Goal: Task Accomplishment & Management: Manage account settings

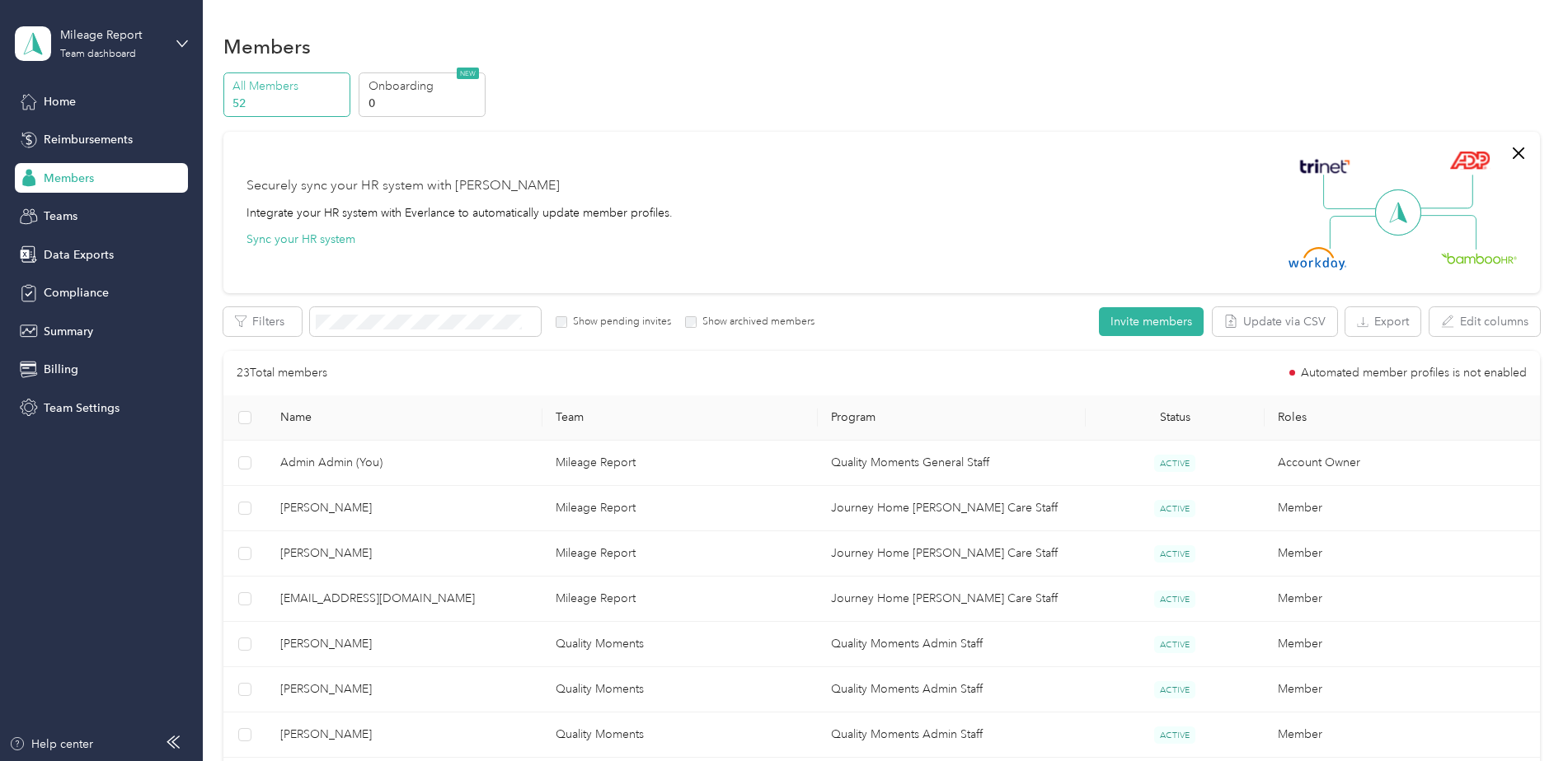
drag, startPoint x: 1022, startPoint y: 135, endPoint x: 1012, endPoint y: 130, distance: 11.2
click at [1022, 135] on div "Securely sync your HR system with Everlance Integrate your HR system with Everl…" at bounding box center [881, 212] width 1316 height 161
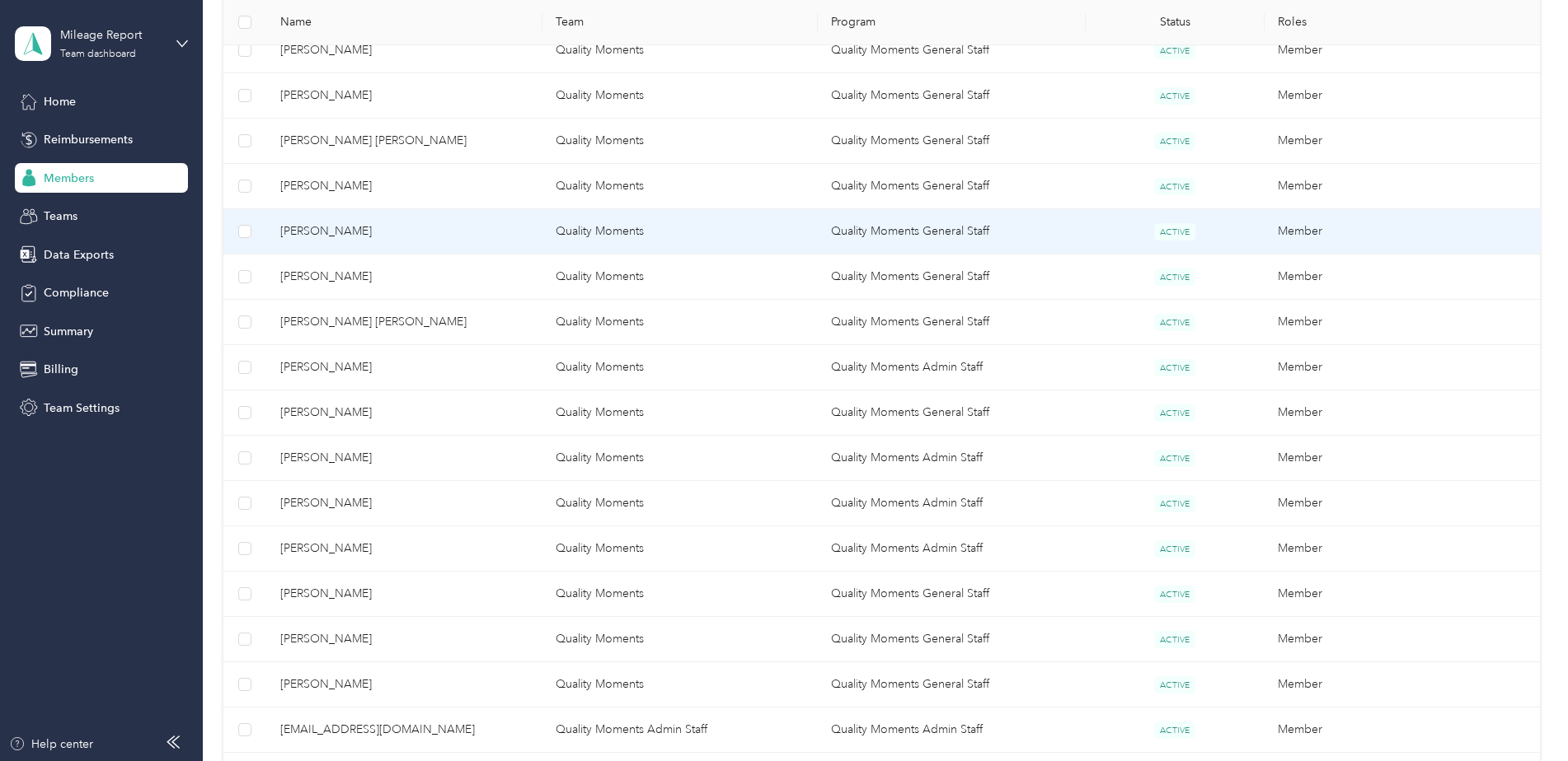
scroll to position [959, 0]
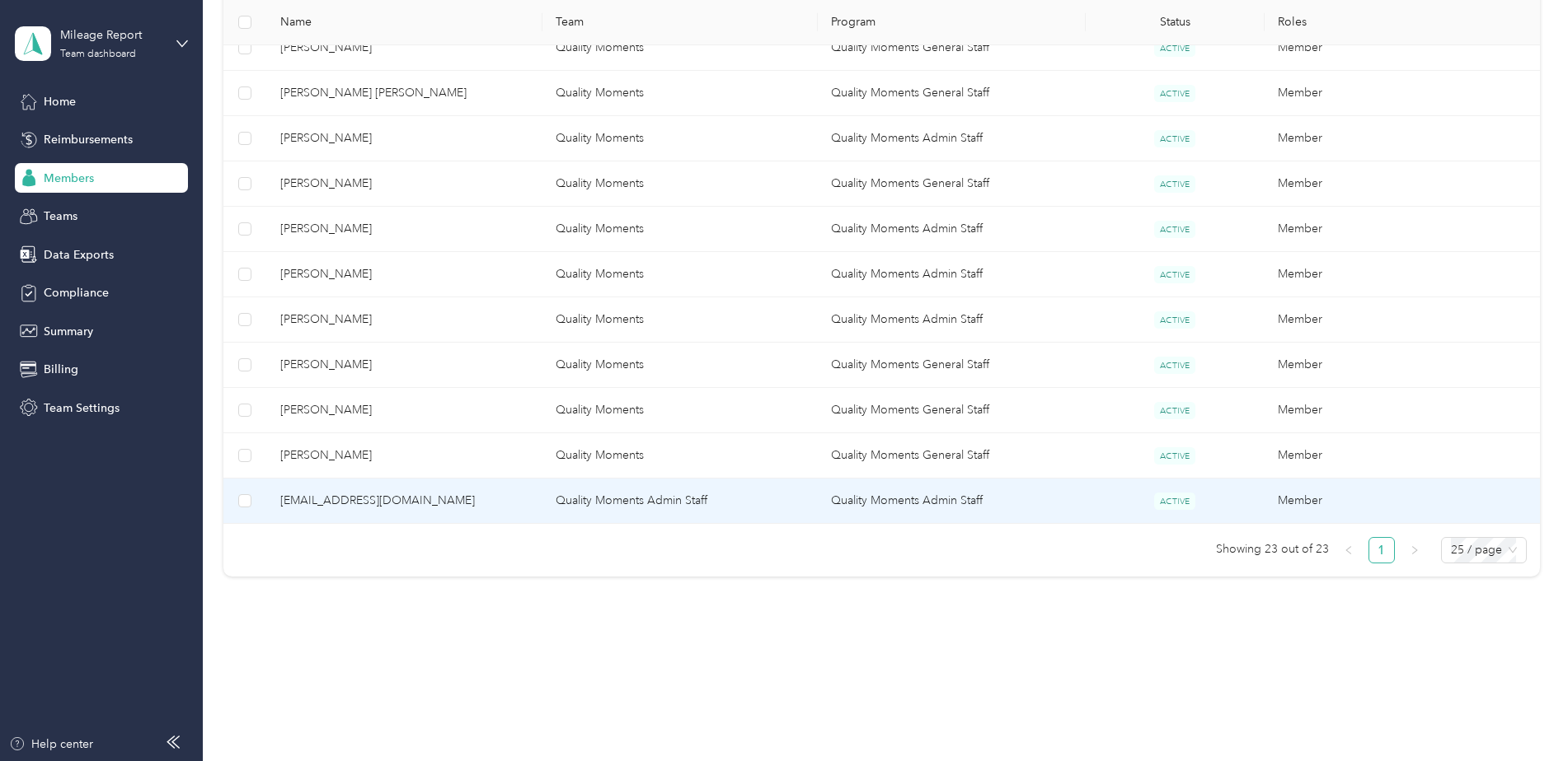
click at [364, 497] on span "[EMAIL_ADDRESS][DOMAIN_NAME]" at bounding box center [404, 500] width 249 height 18
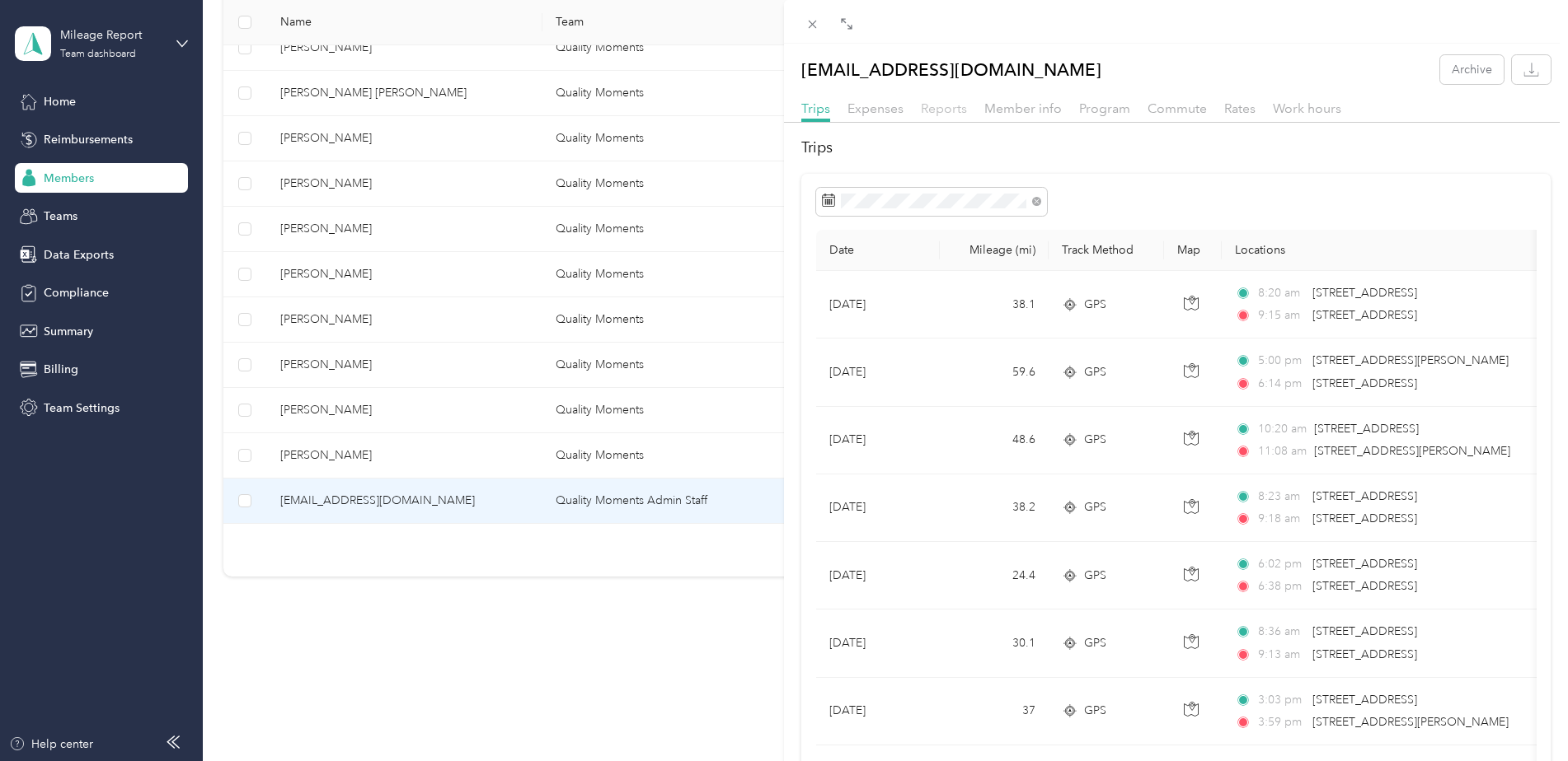
click at [948, 106] on span "Reports" at bounding box center [943, 108] width 46 height 16
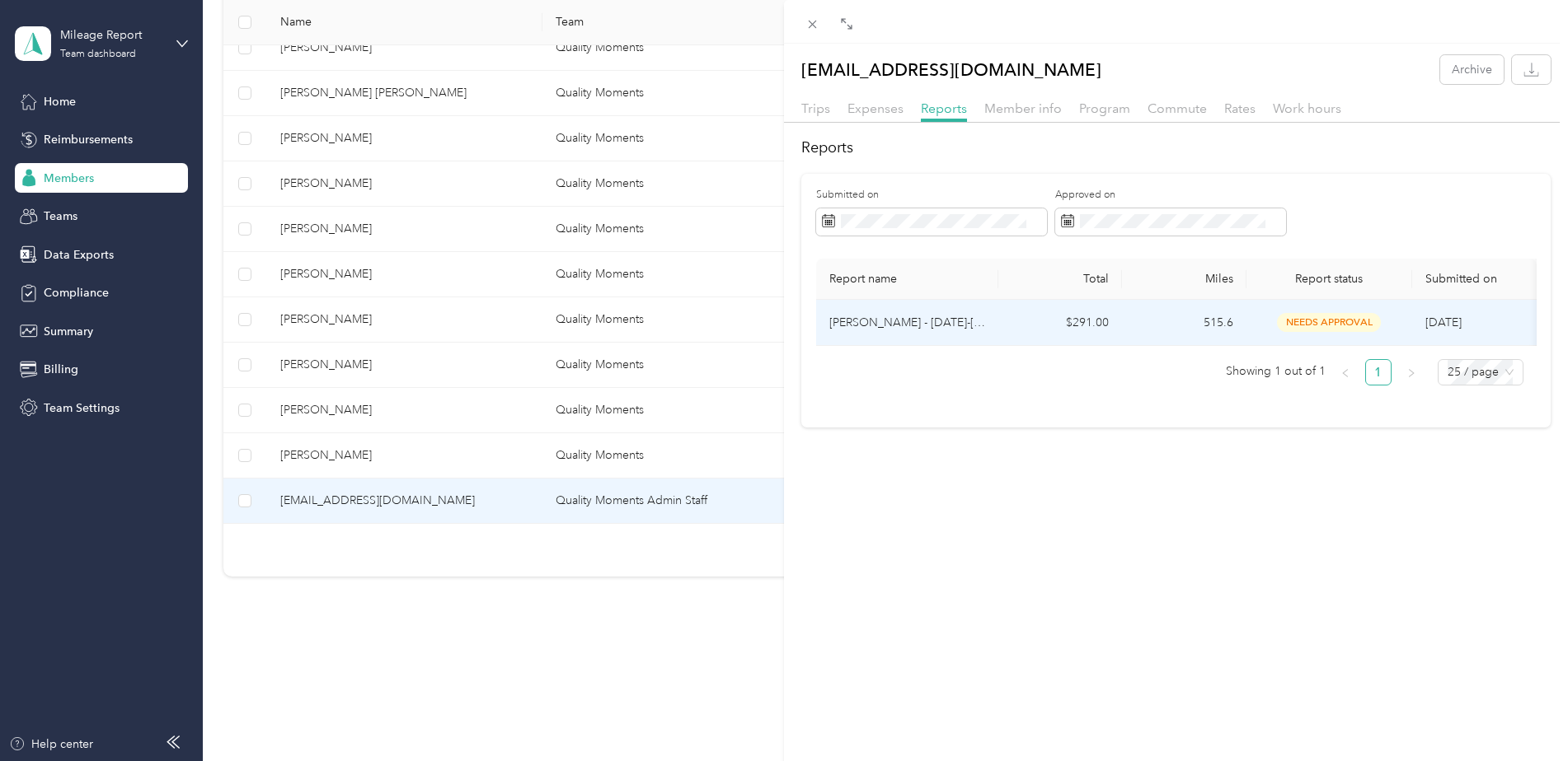
click at [1152, 322] on td "515.6" at bounding box center [1183, 322] width 125 height 46
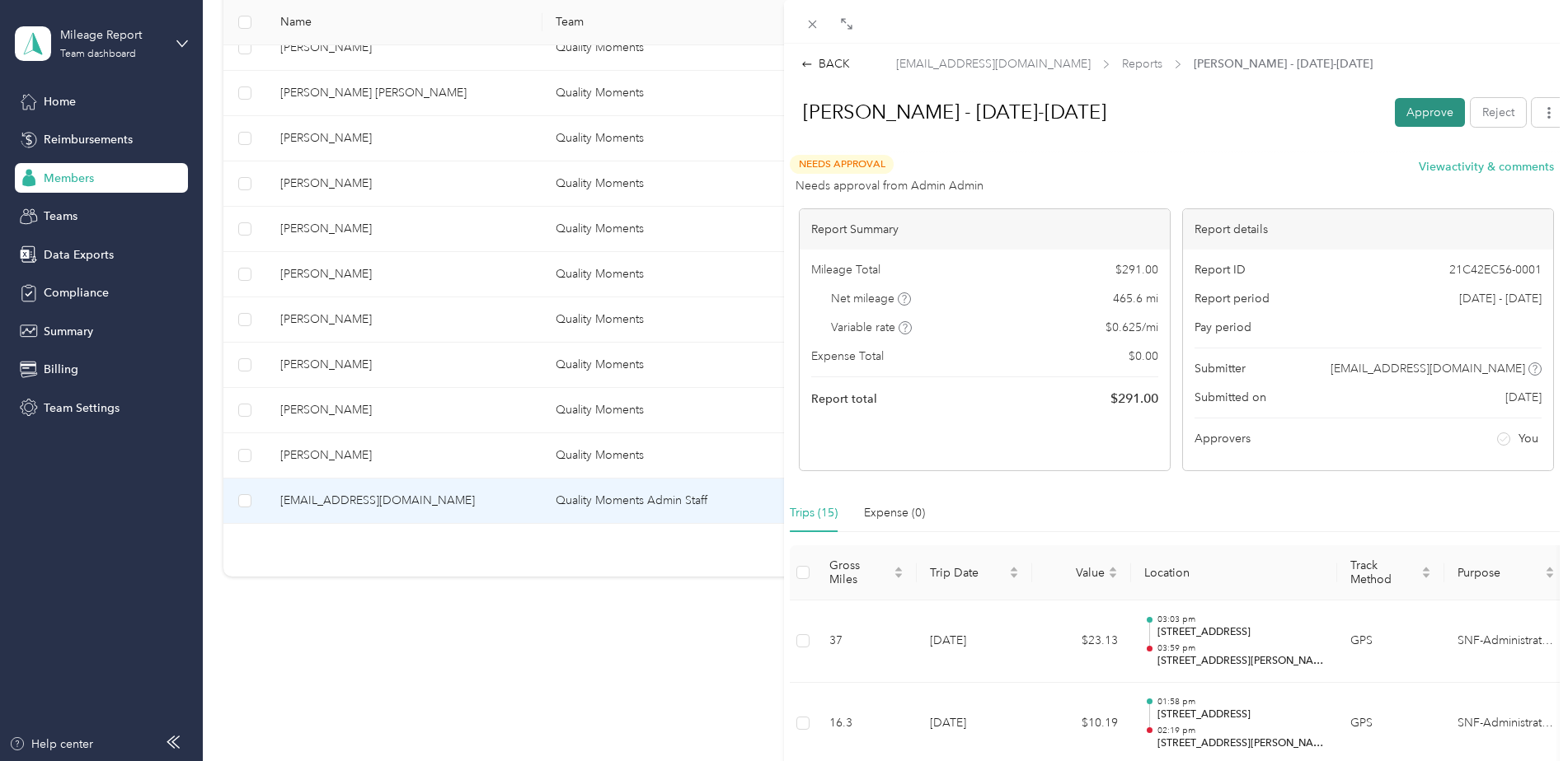
click at [1421, 111] on button "Approve" at bounding box center [1429, 112] width 70 height 29
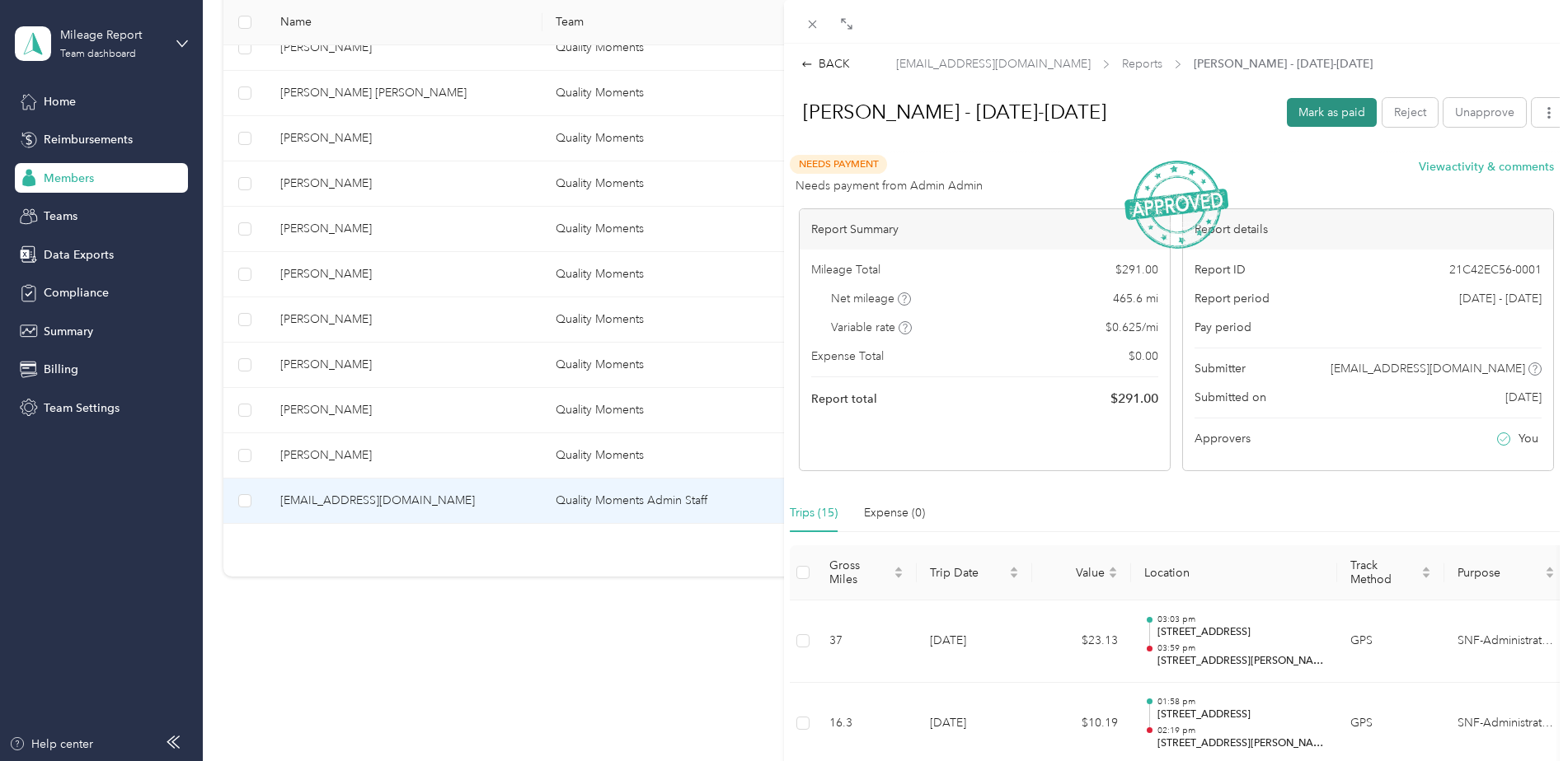
click at [1302, 112] on button "Mark as paid" at bounding box center [1331, 112] width 90 height 29
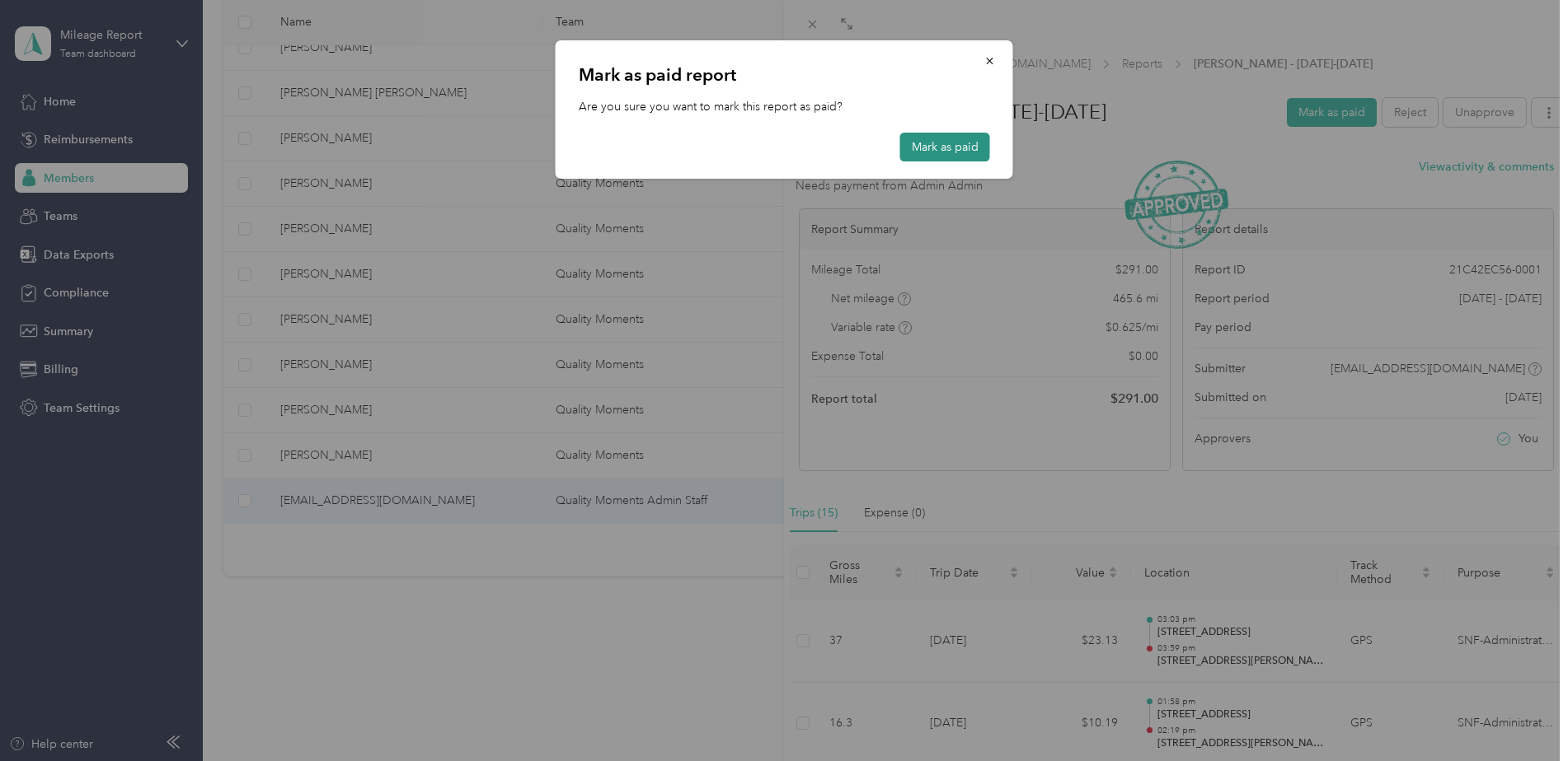
click at [932, 146] on button "Mark as paid" at bounding box center [944, 146] width 90 height 29
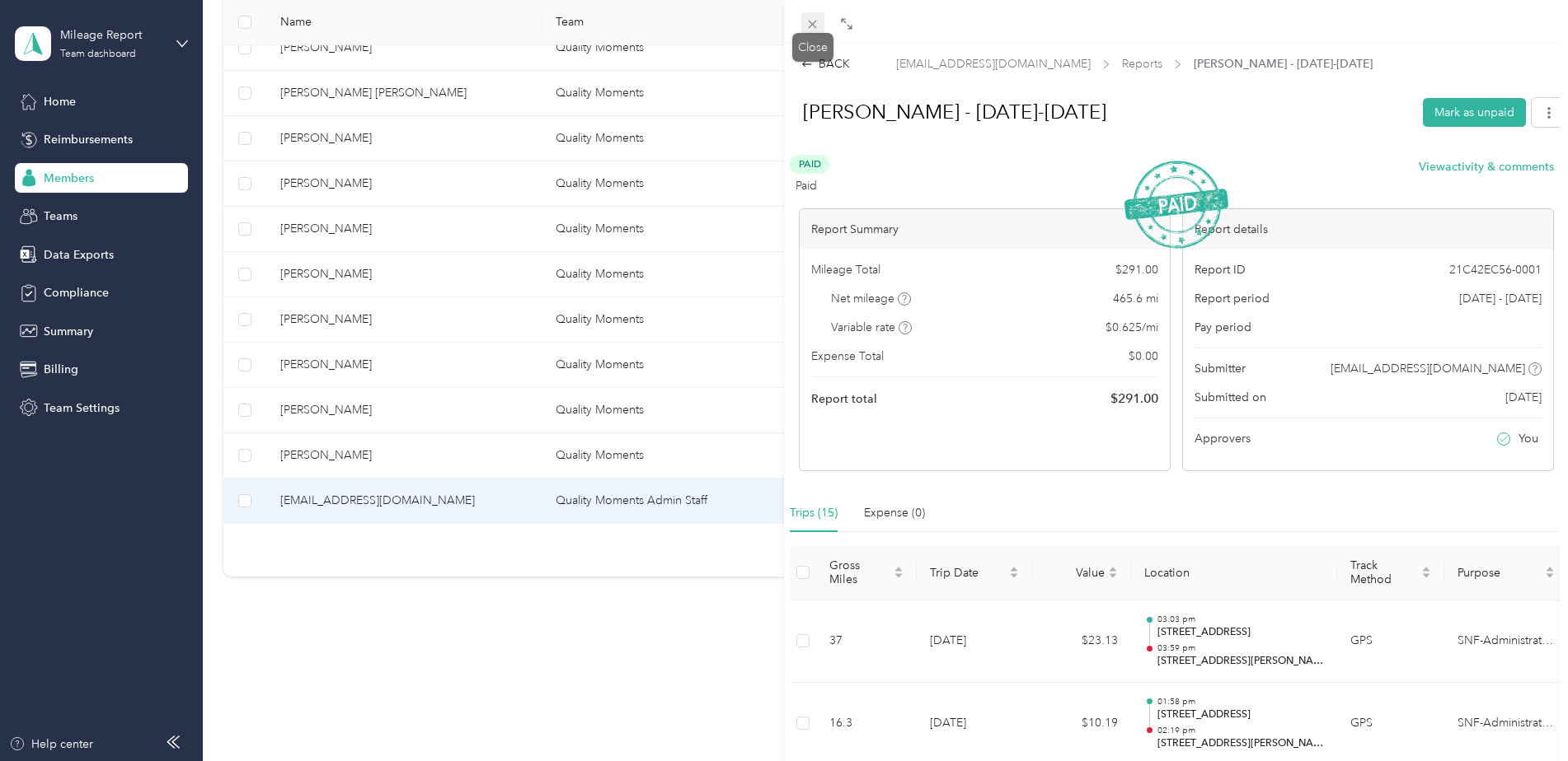
click at [817, 21] on icon at bounding box center [813, 25] width 14 height 14
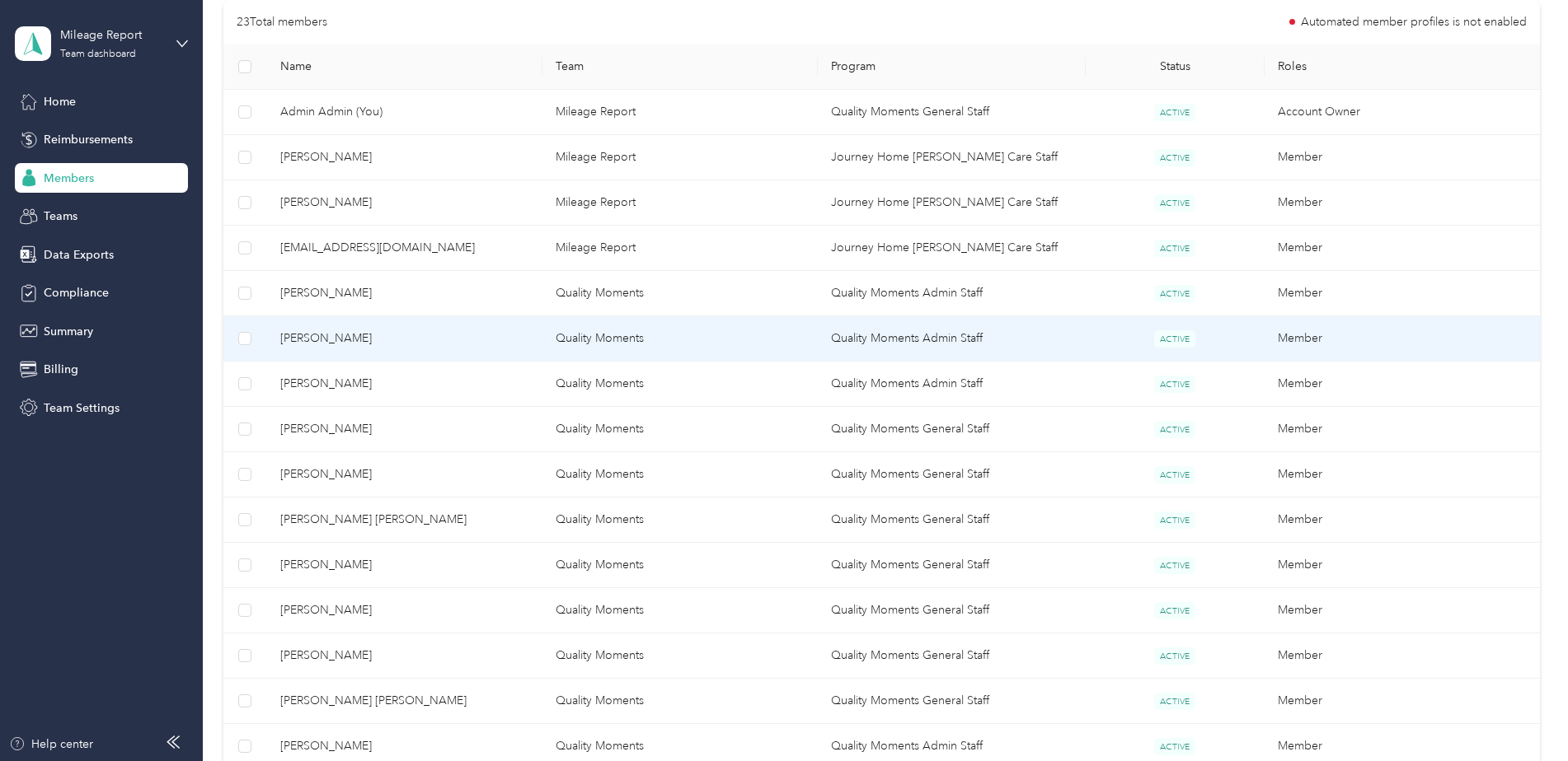
scroll to position [382, 0]
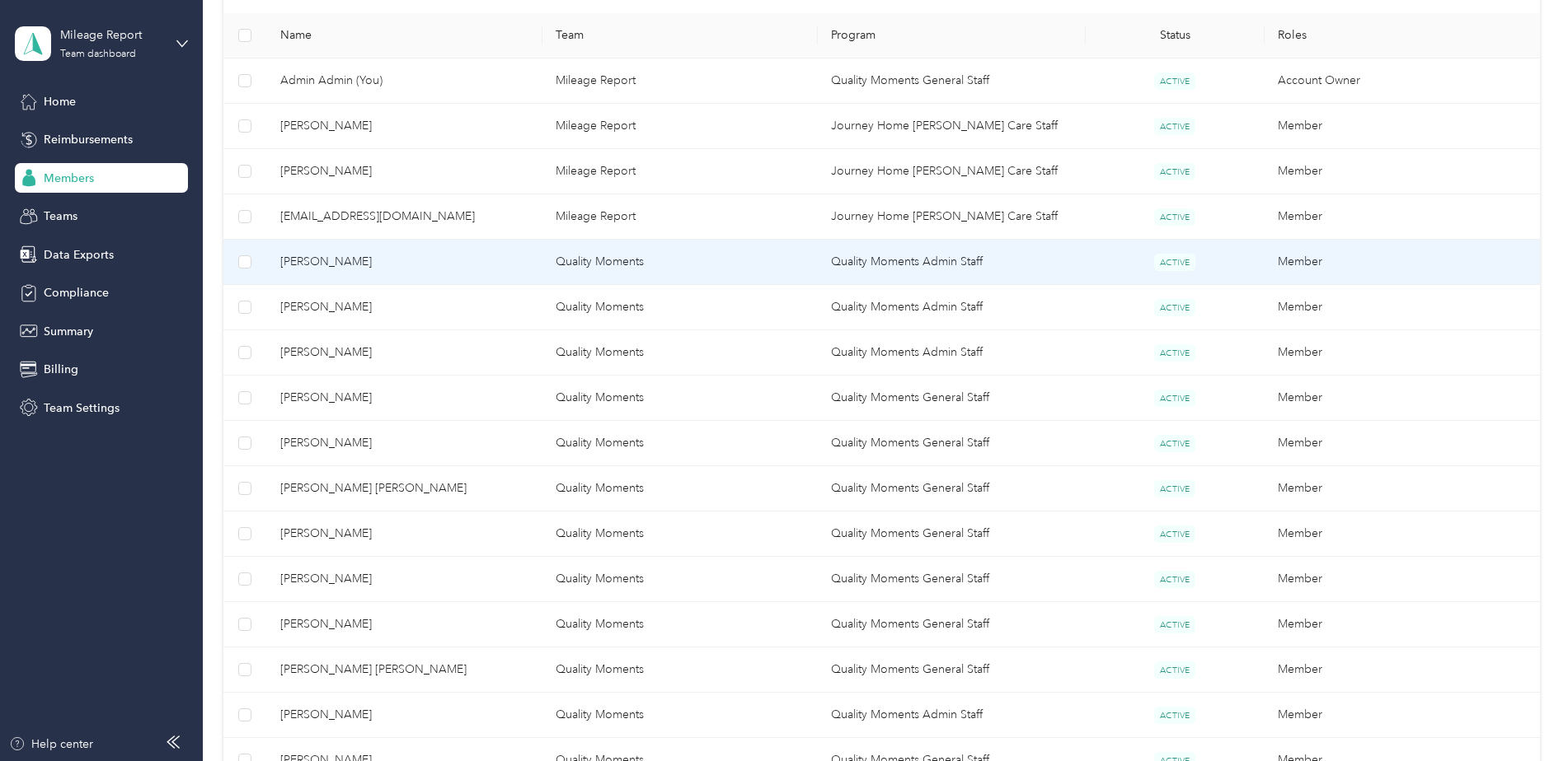
click at [465, 268] on span "[PERSON_NAME]" at bounding box center [404, 262] width 249 height 18
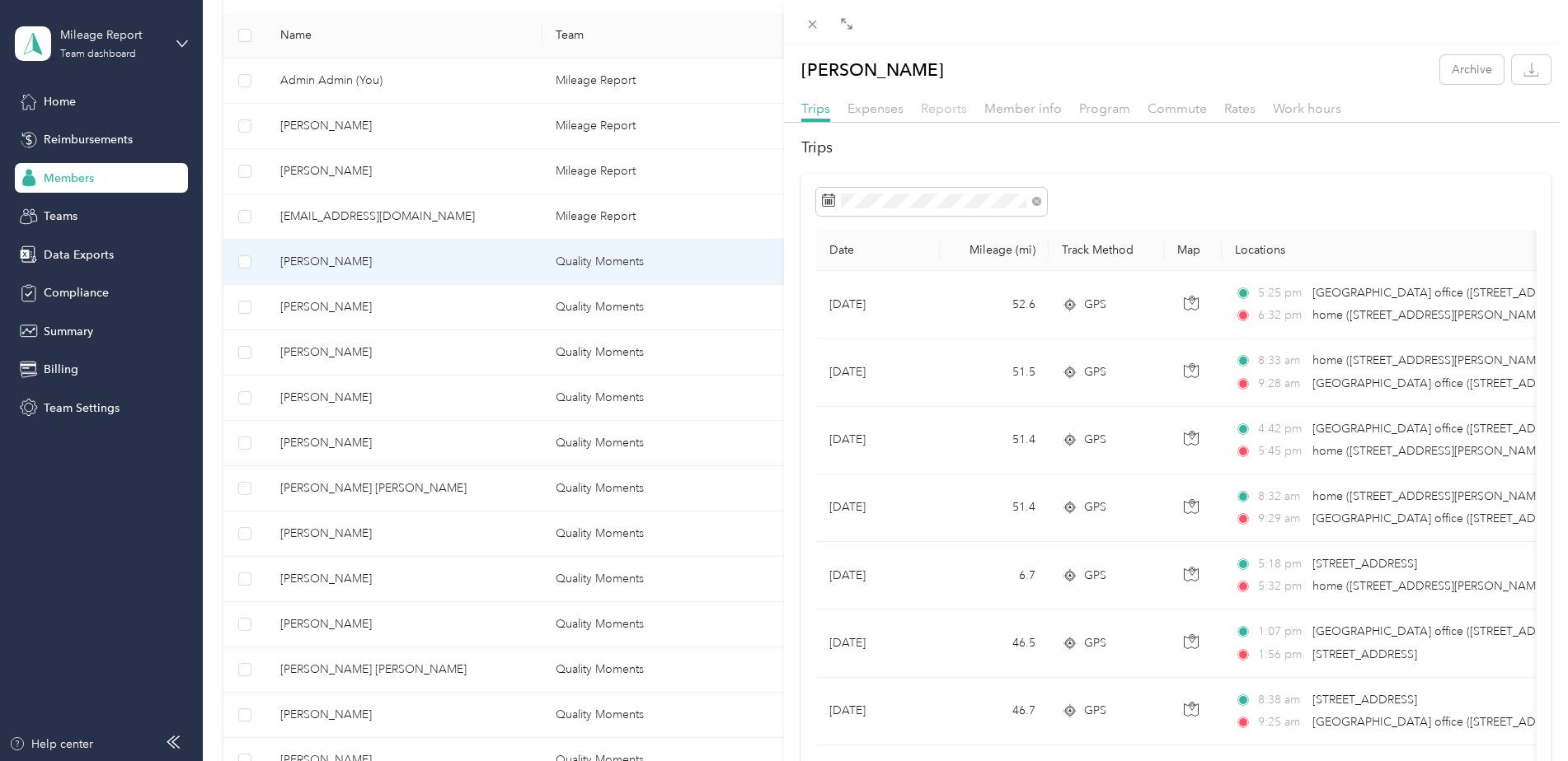
click at [937, 110] on span "Reports" at bounding box center [943, 108] width 46 height 16
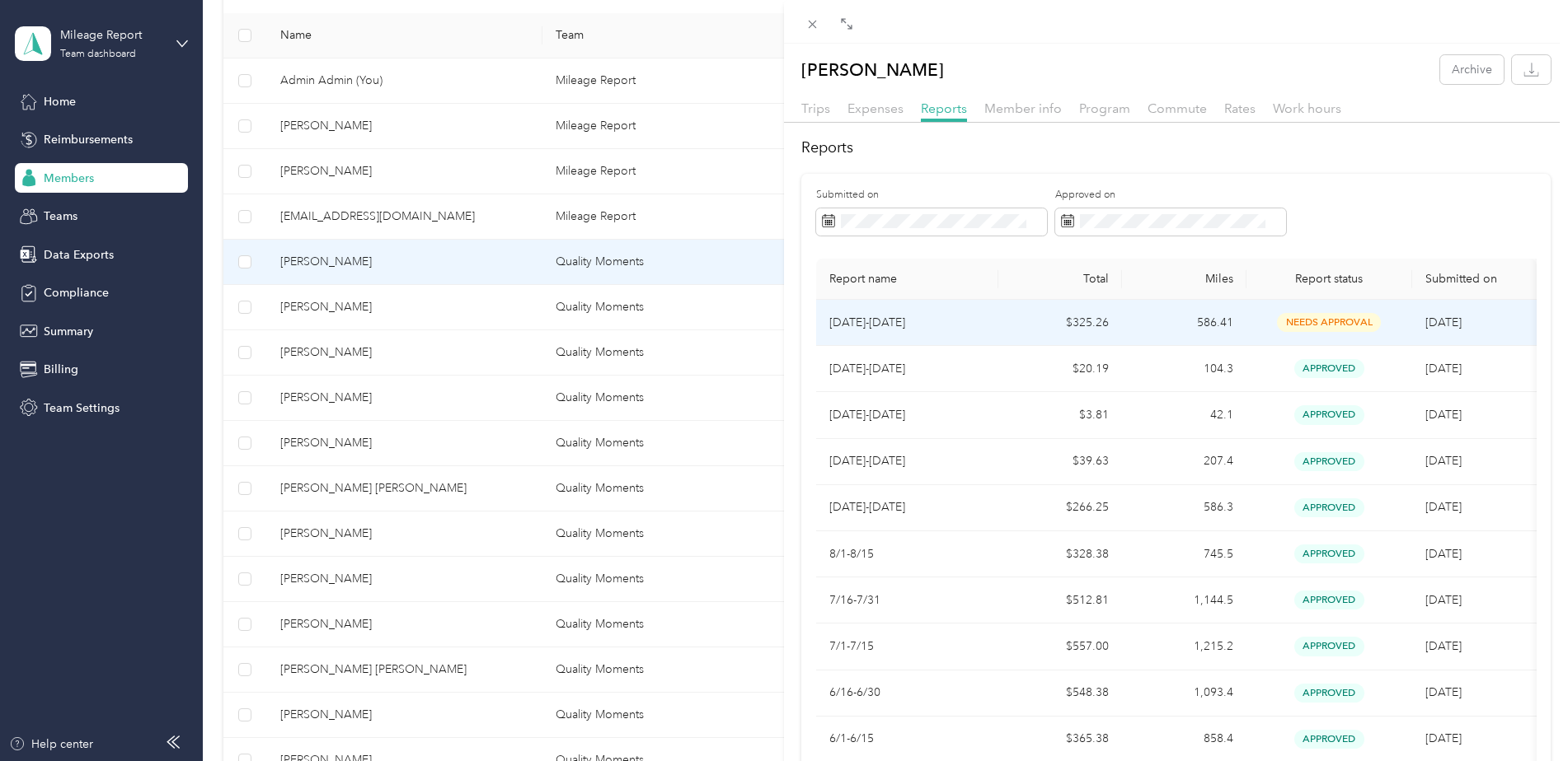
click at [1116, 330] on td "$325.26" at bounding box center [1060, 322] width 125 height 46
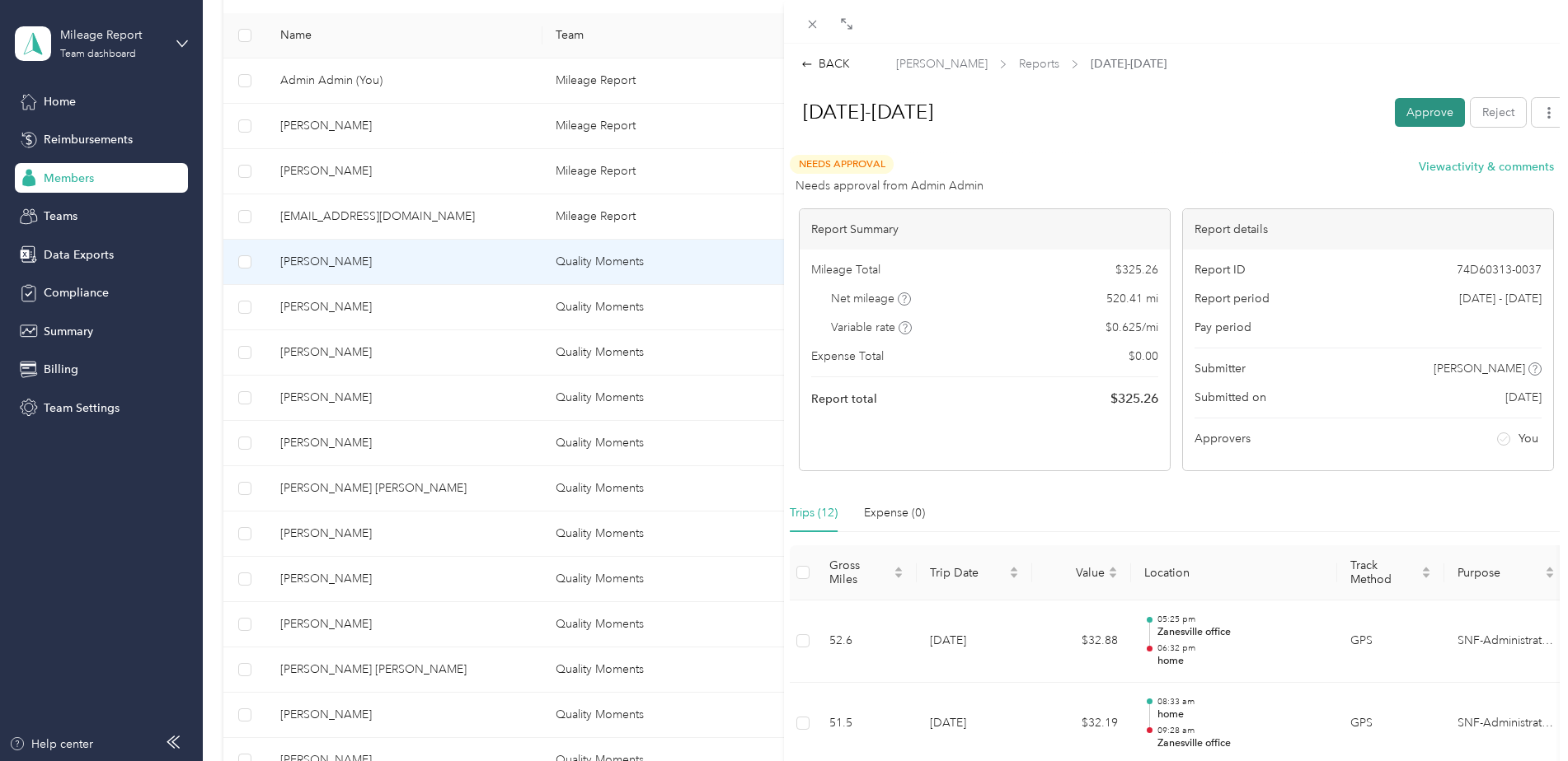
click at [1440, 102] on button "Approve" at bounding box center [1429, 112] width 70 height 29
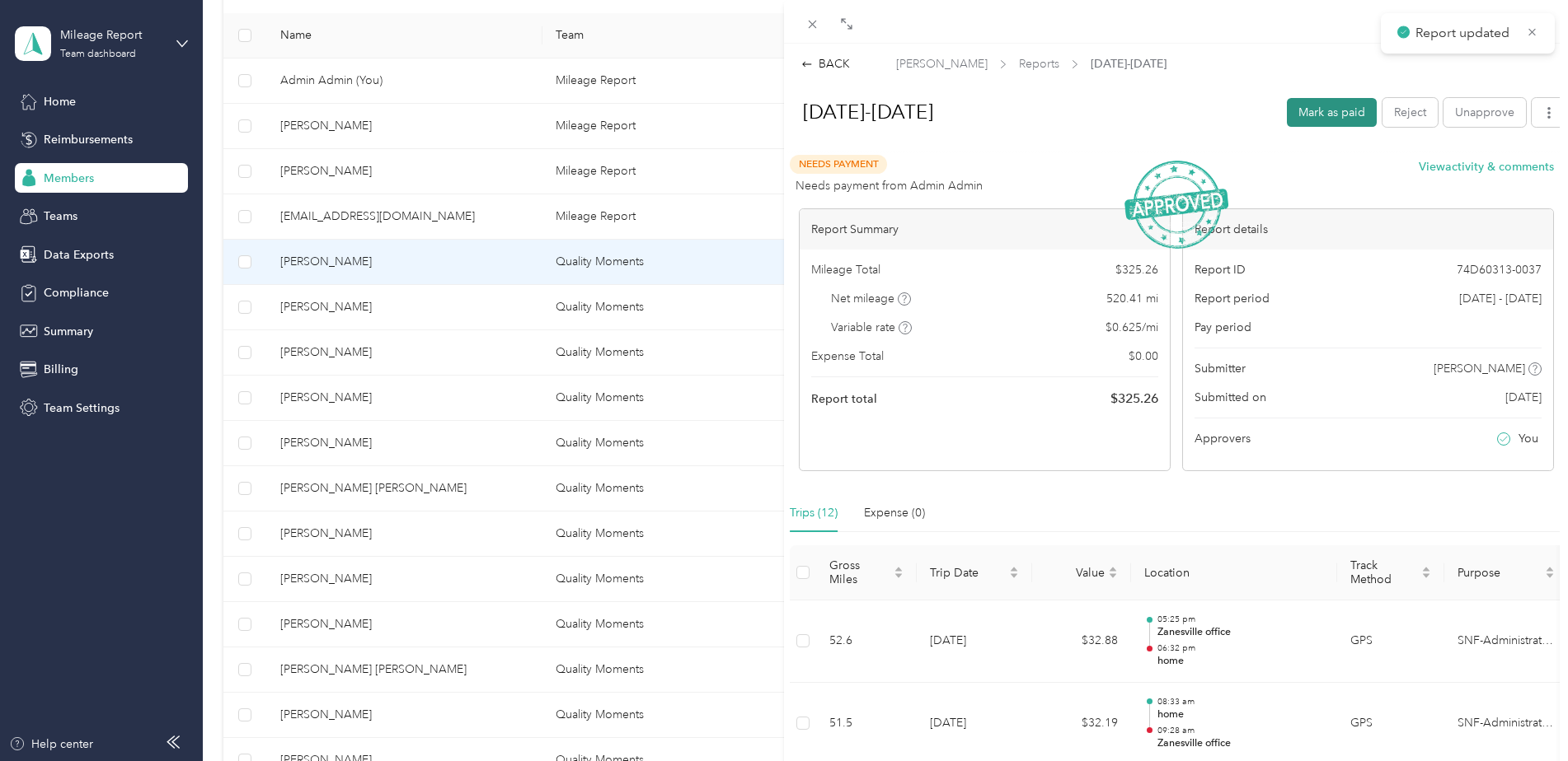
click at [1318, 110] on button "Mark as paid" at bounding box center [1331, 112] width 90 height 29
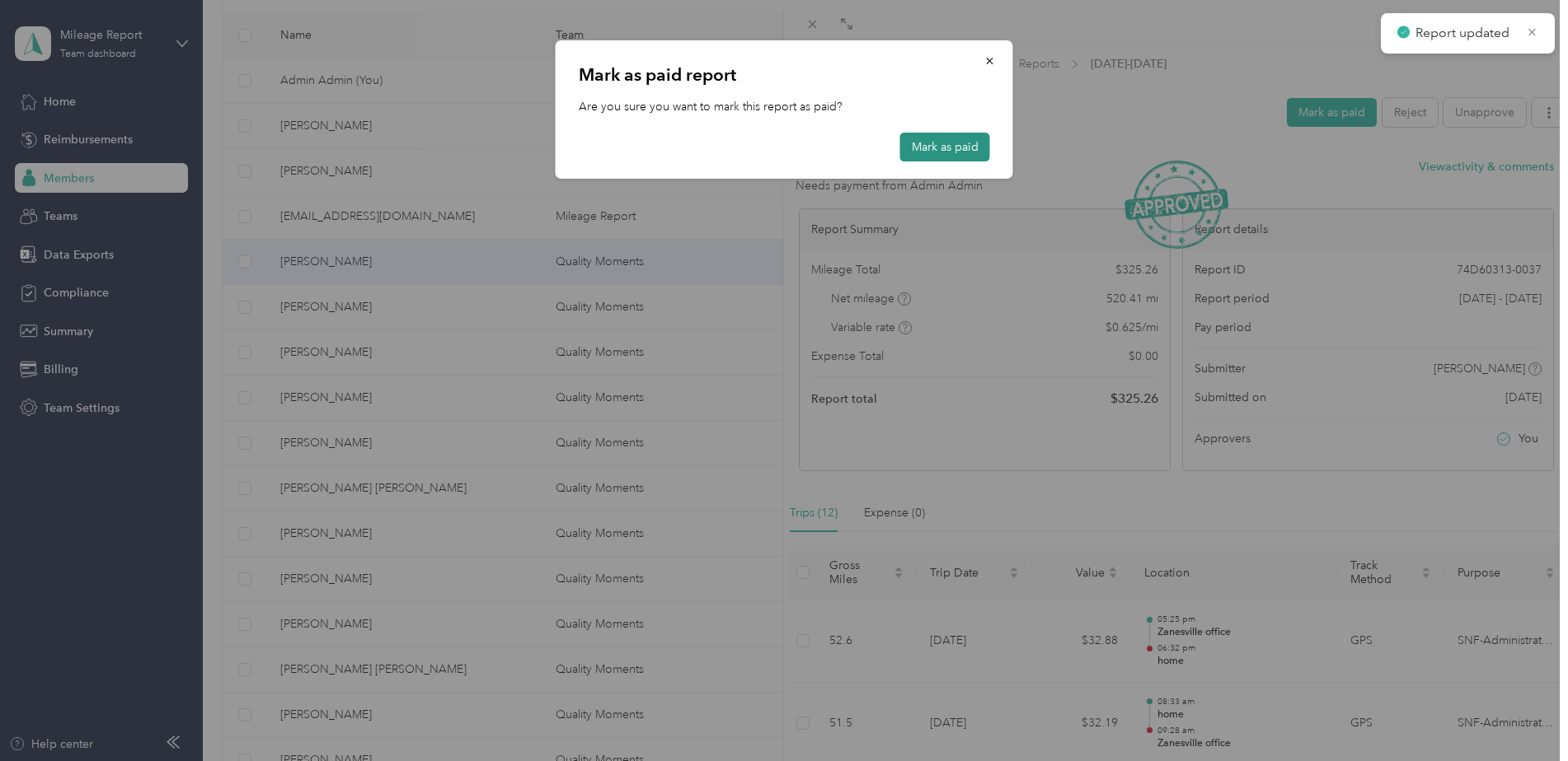
click at [950, 145] on button "Mark as paid" at bounding box center [944, 146] width 90 height 29
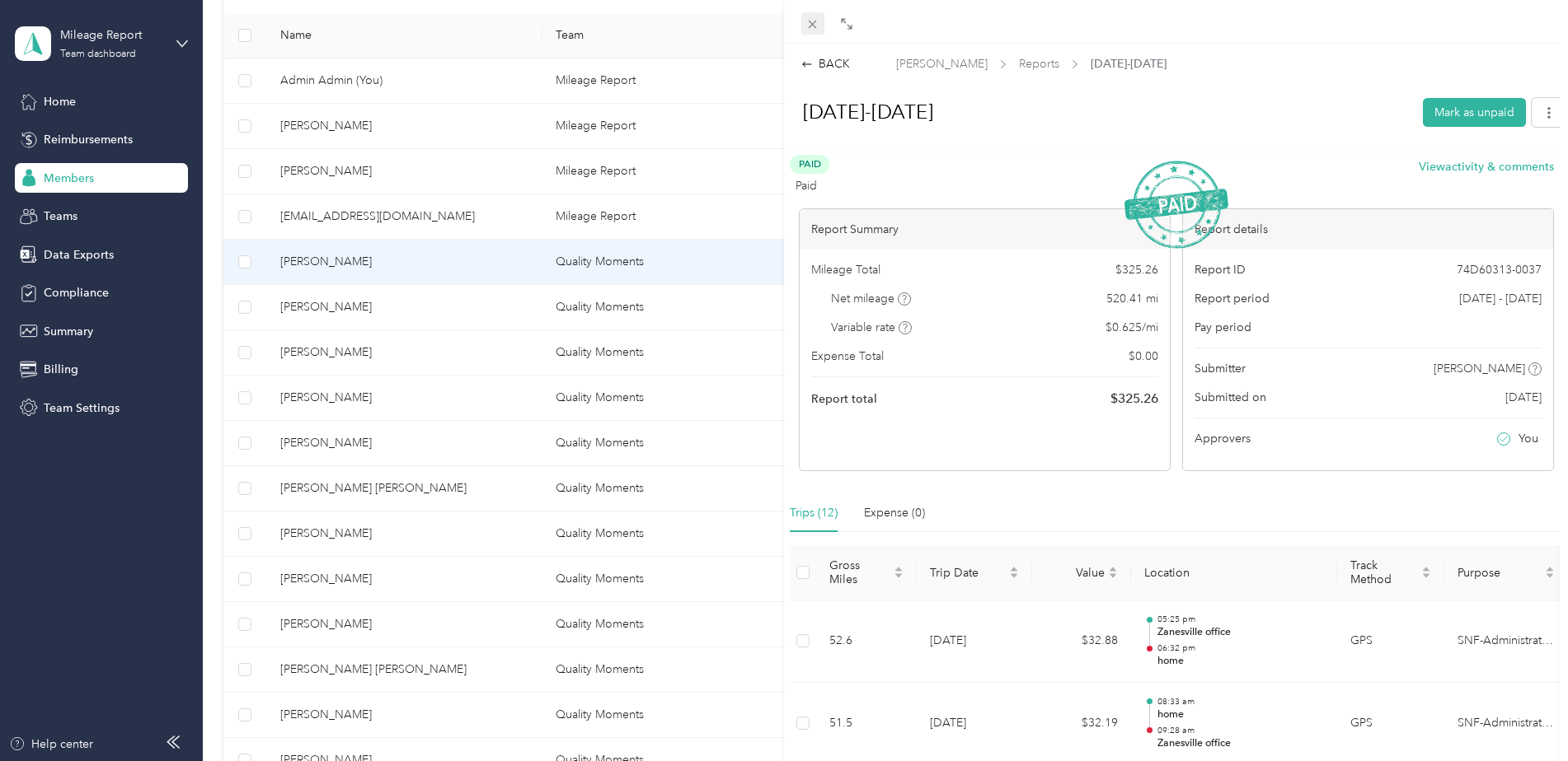
click at [817, 23] on icon at bounding box center [813, 25] width 14 height 14
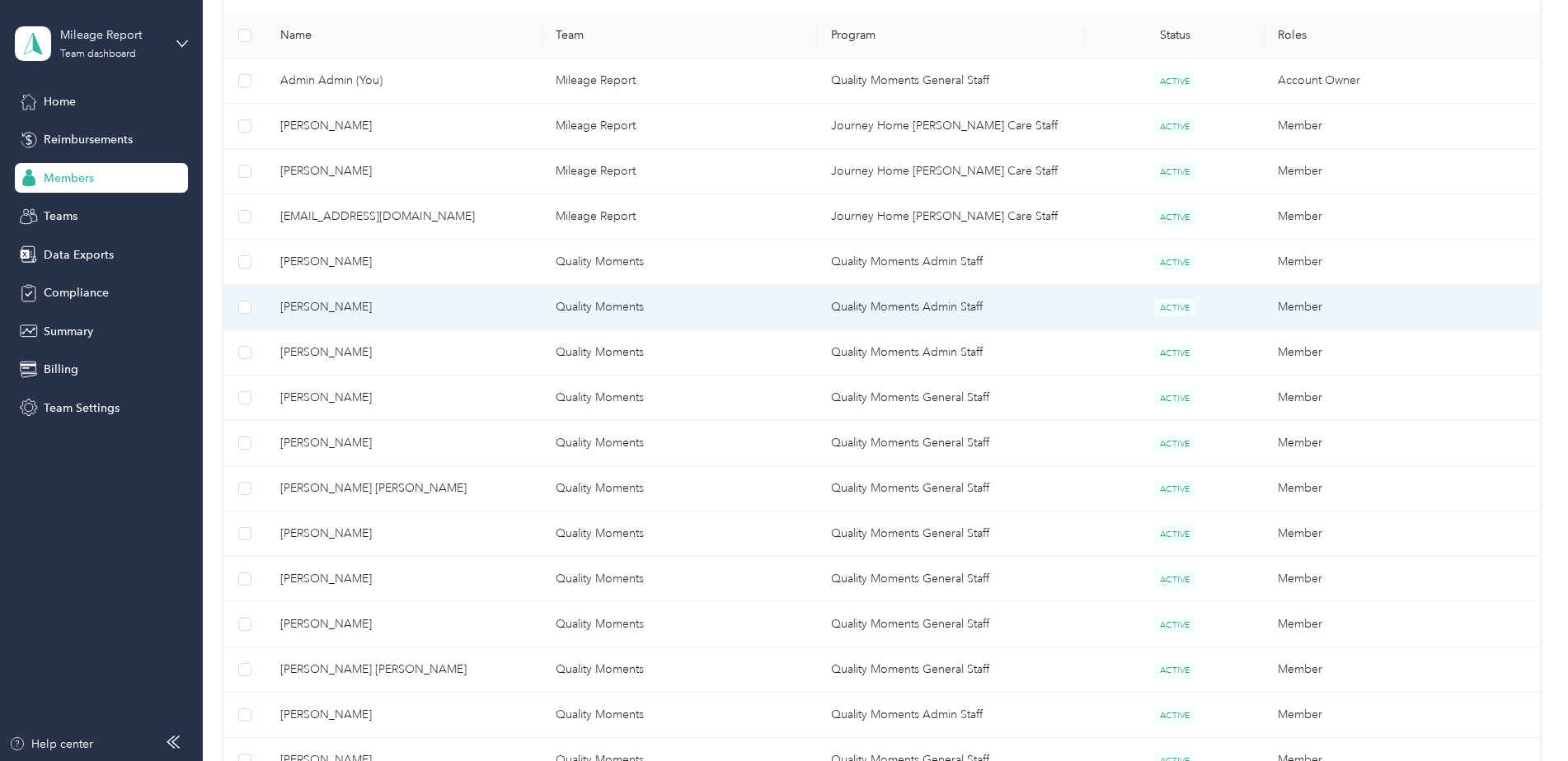
click at [525, 306] on span "[PERSON_NAME]" at bounding box center [404, 307] width 249 height 18
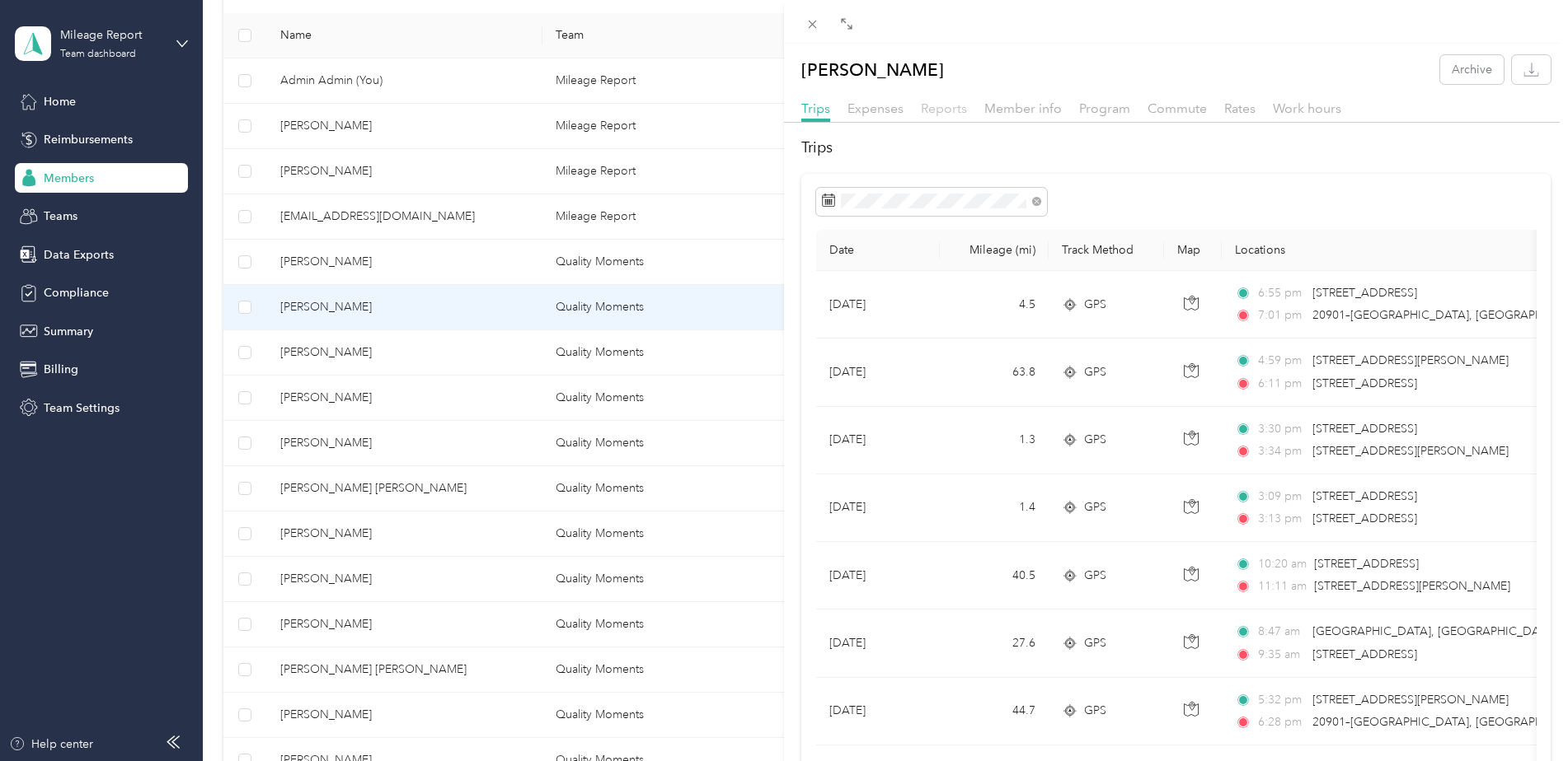
click at [936, 106] on span "Reports" at bounding box center [943, 108] width 46 height 16
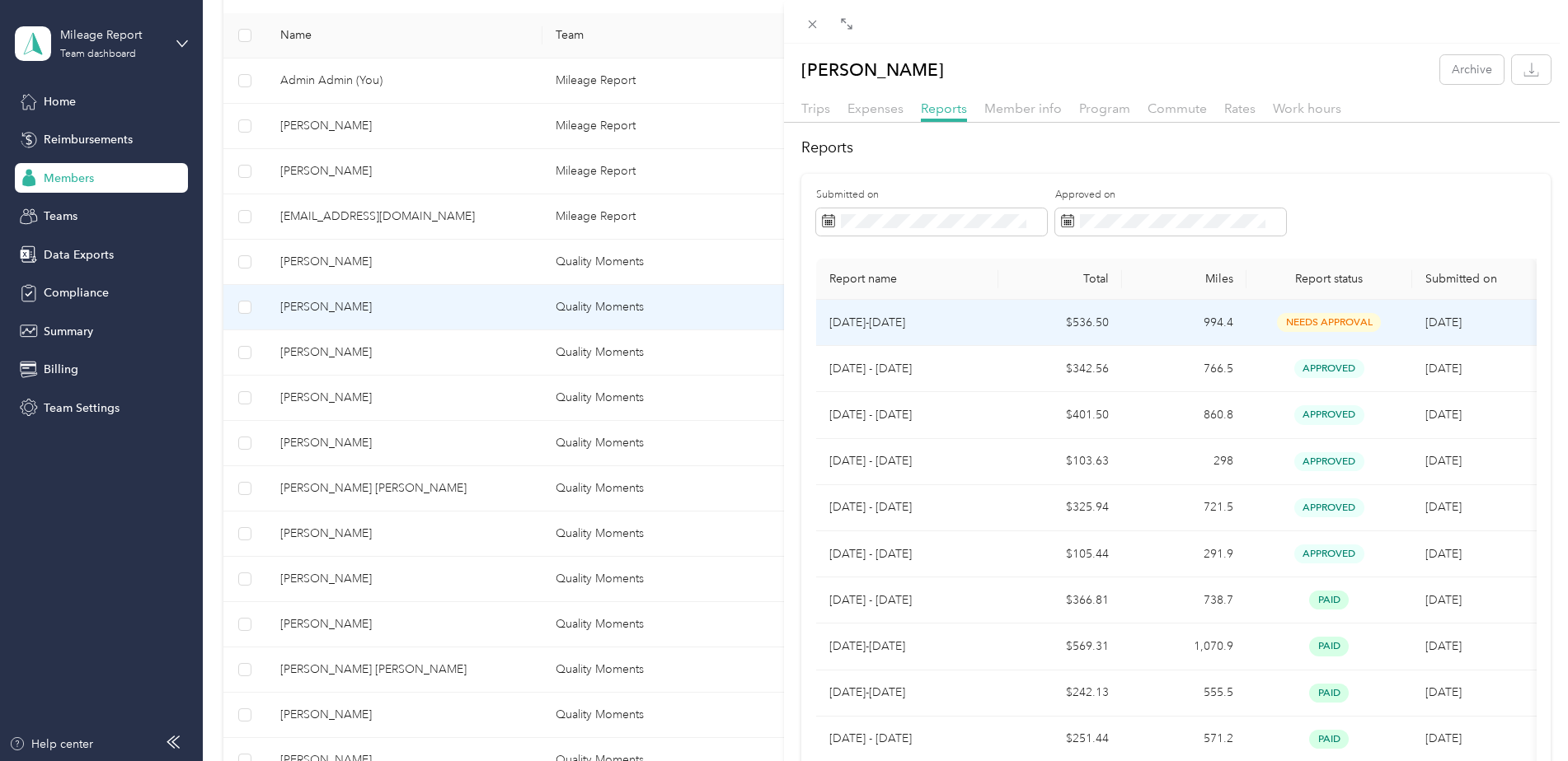
click at [1184, 321] on td "994.4" at bounding box center [1183, 322] width 125 height 46
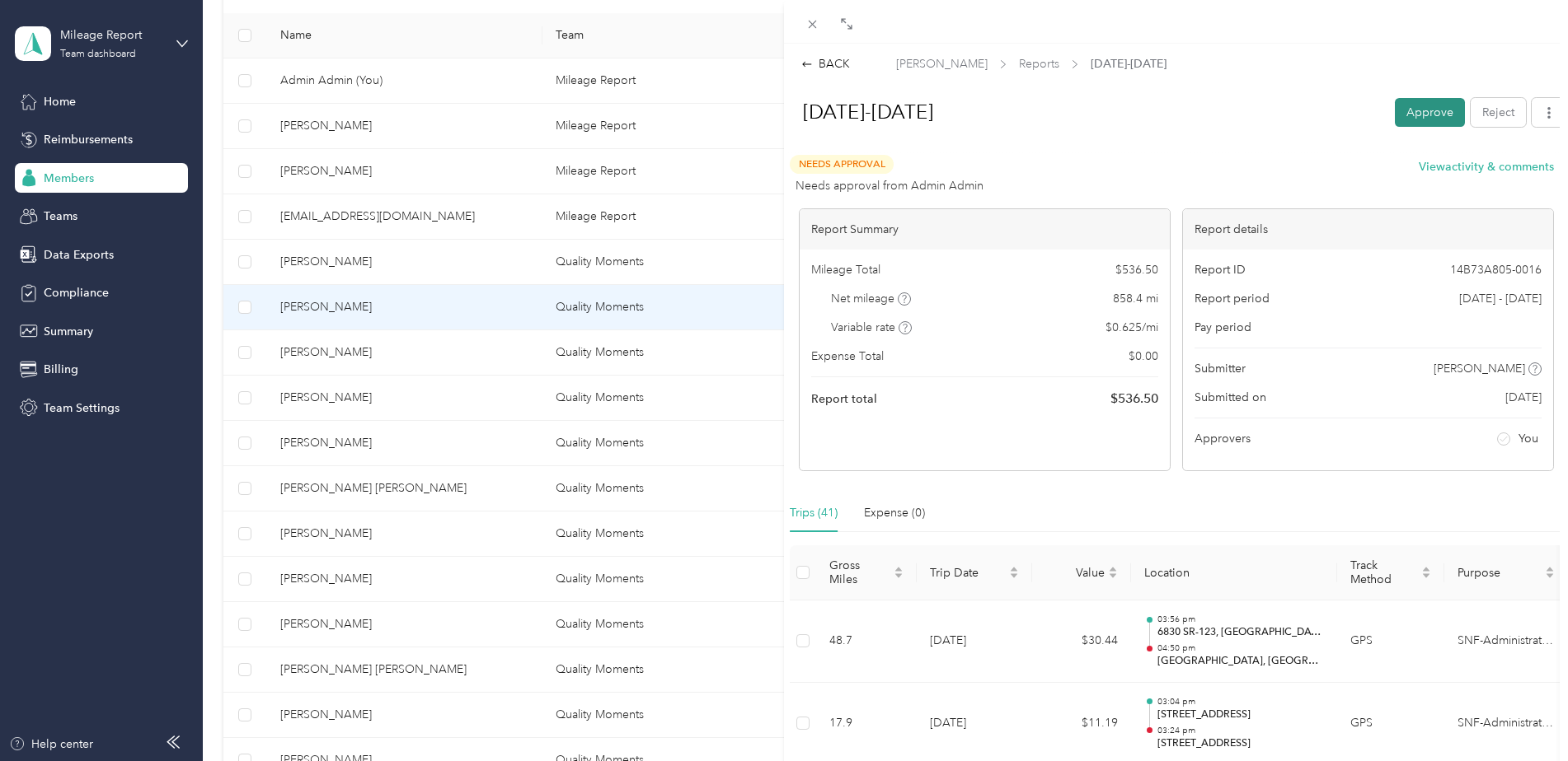
click at [1412, 104] on button "Approve" at bounding box center [1429, 112] width 70 height 29
click at [1336, 118] on button "Mark as paid" at bounding box center [1331, 112] width 90 height 29
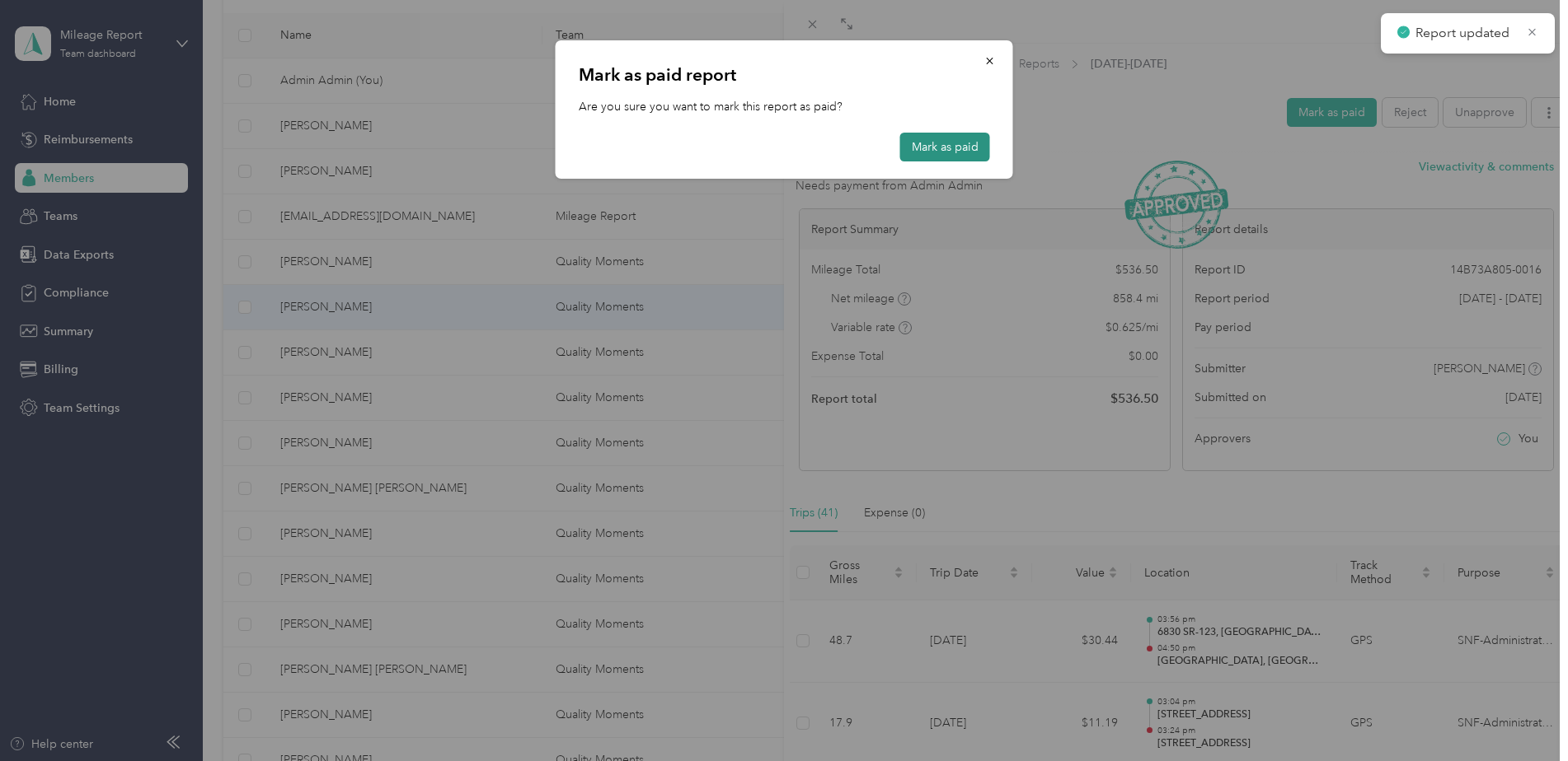
click at [941, 144] on button "Mark as paid" at bounding box center [944, 146] width 90 height 29
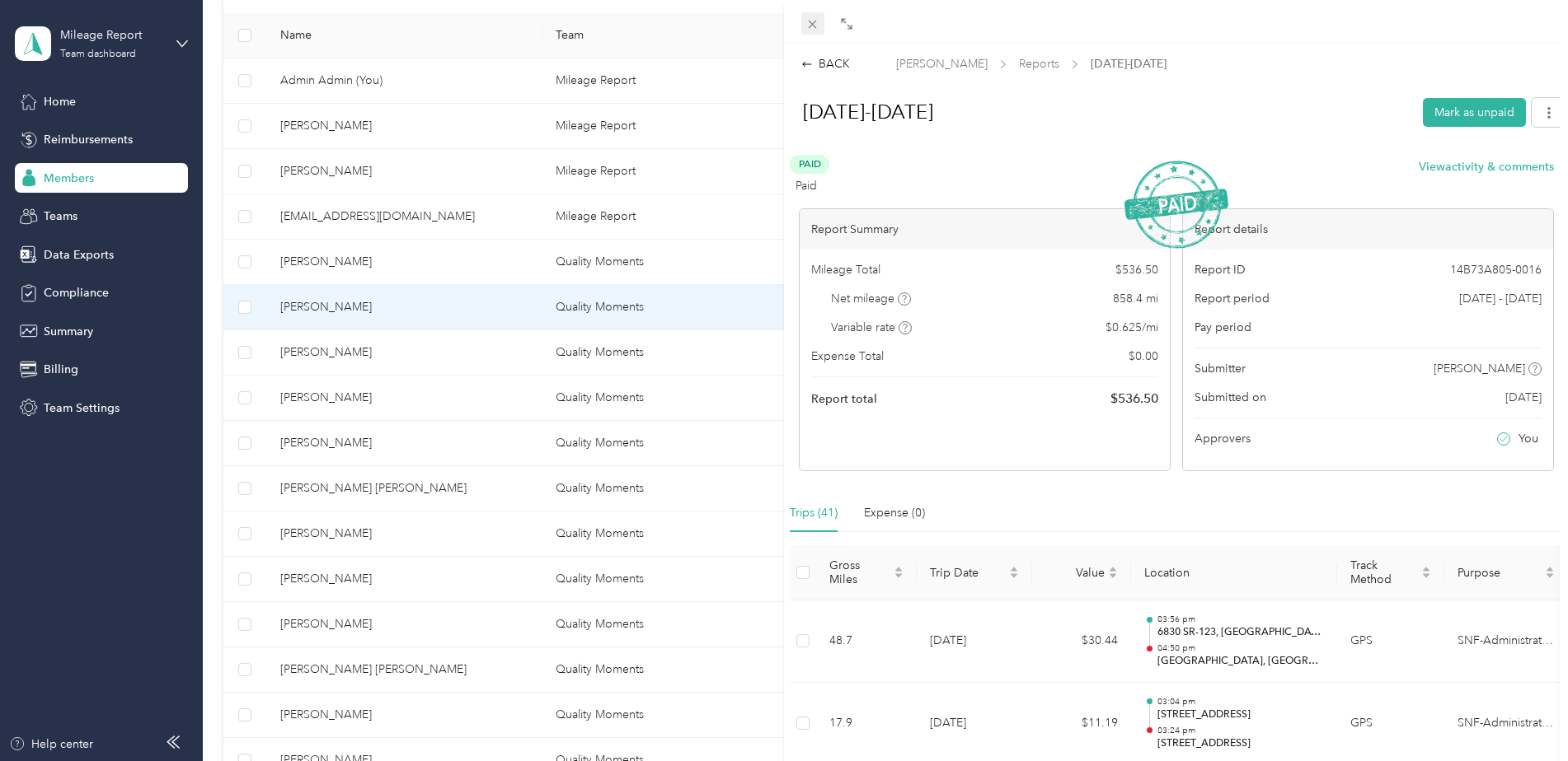
click at [814, 28] on icon at bounding box center [813, 25] width 14 height 14
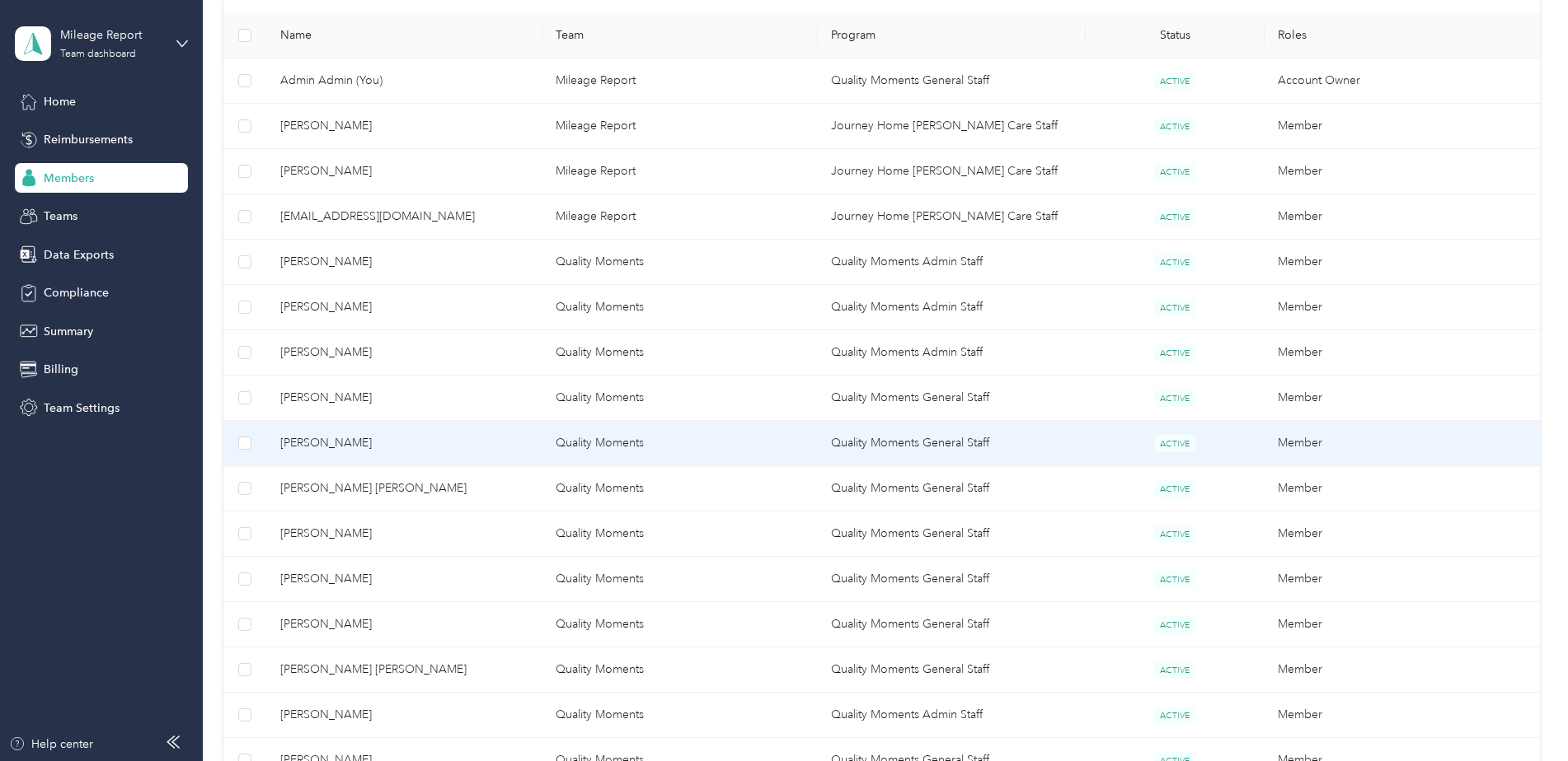
click at [449, 441] on span "[PERSON_NAME]" at bounding box center [404, 443] width 249 height 18
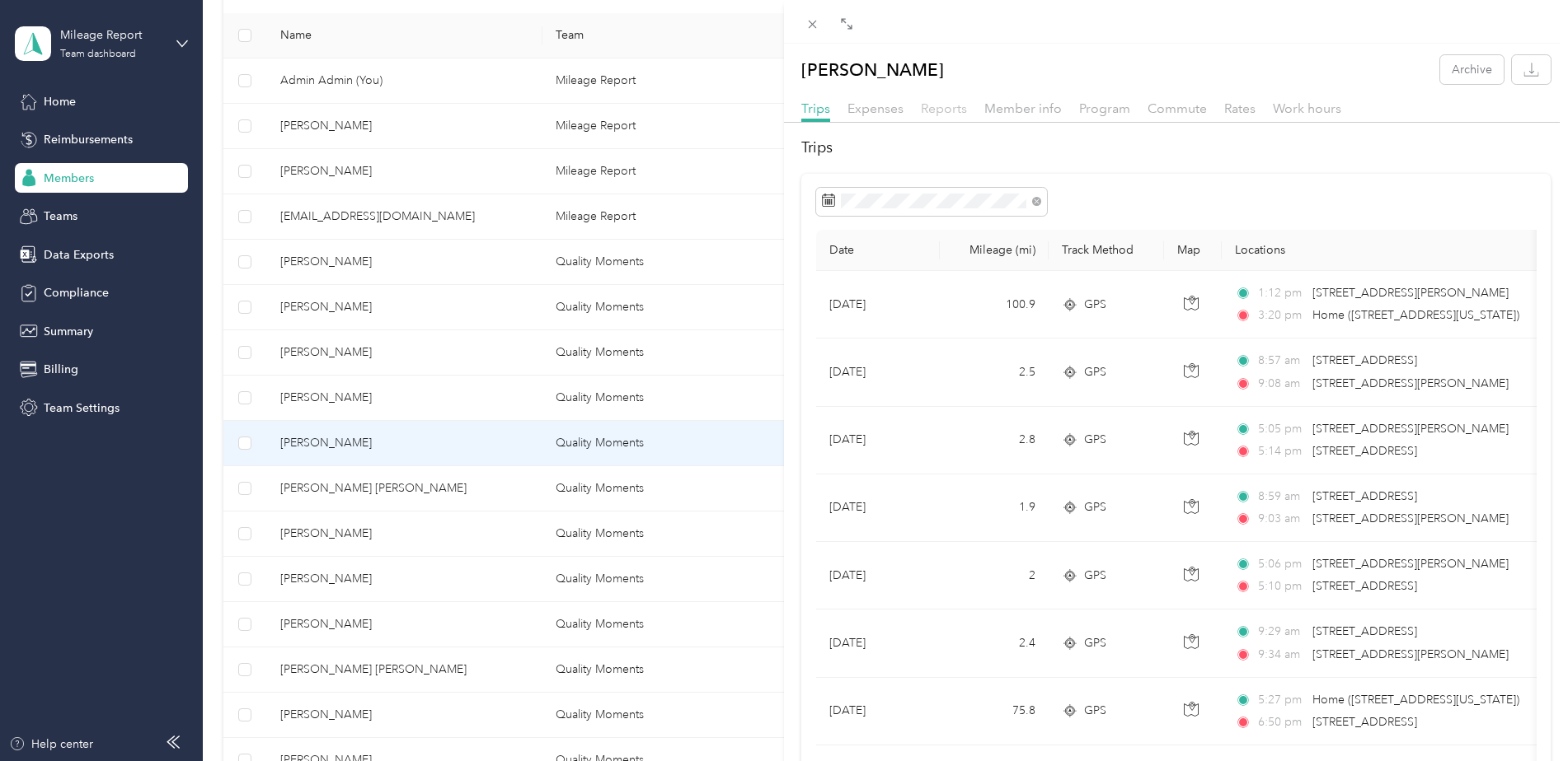
click at [935, 109] on span "Reports" at bounding box center [943, 108] width 46 height 16
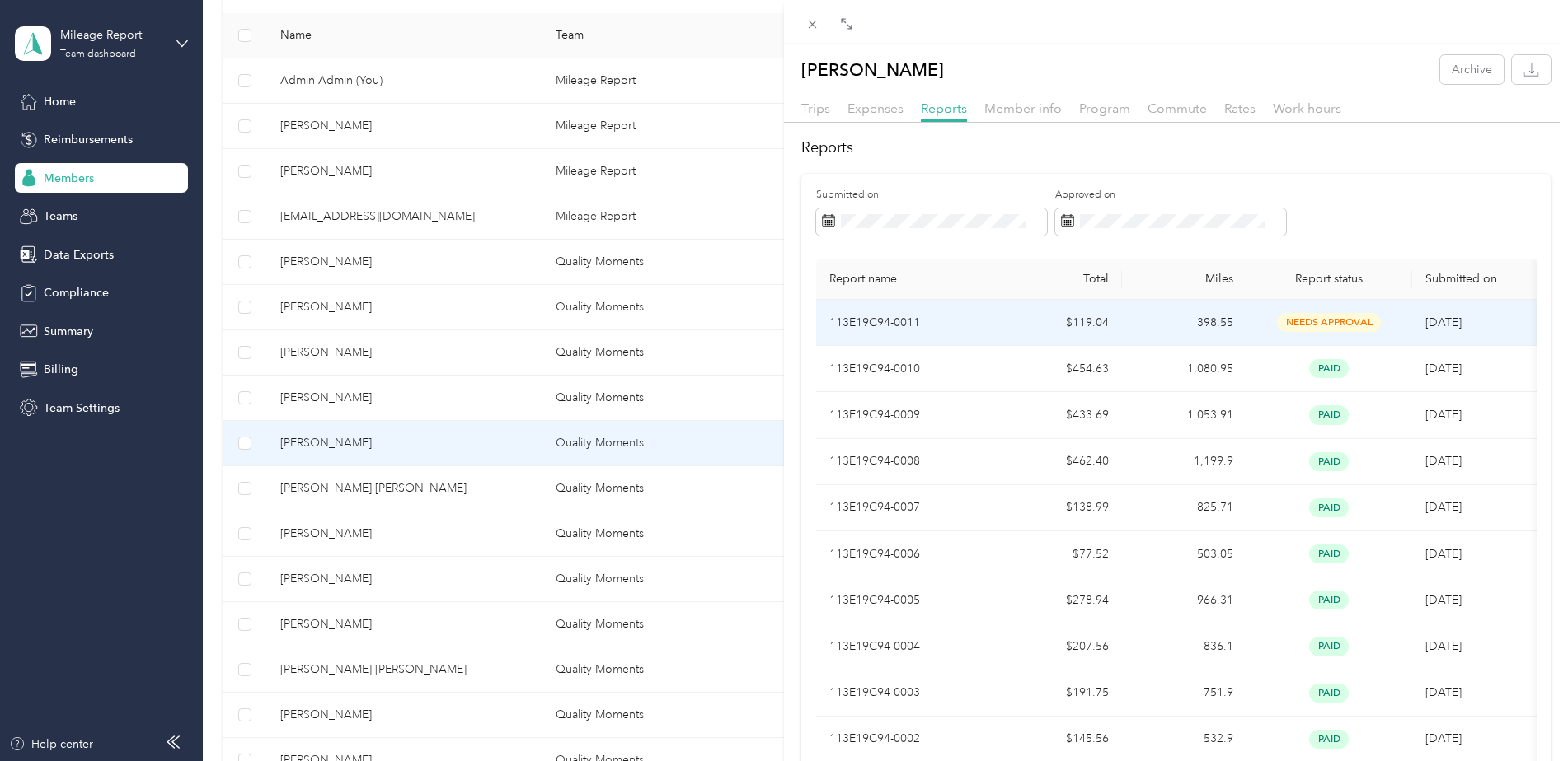
click at [1256, 315] on td "needs approval" at bounding box center [1329, 322] width 165 height 46
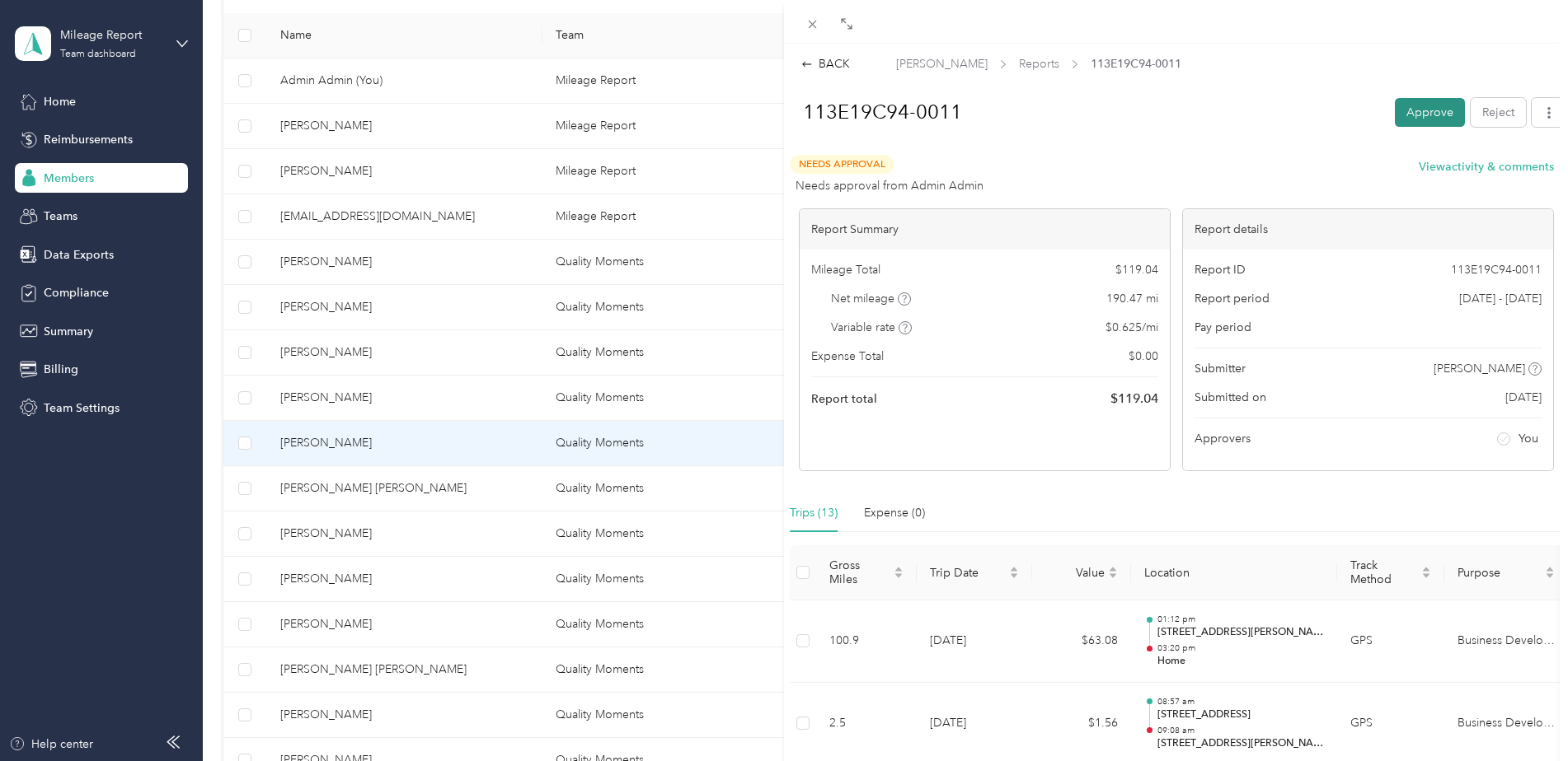
click at [1418, 114] on button "Approve" at bounding box center [1429, 112] width 70 height 29
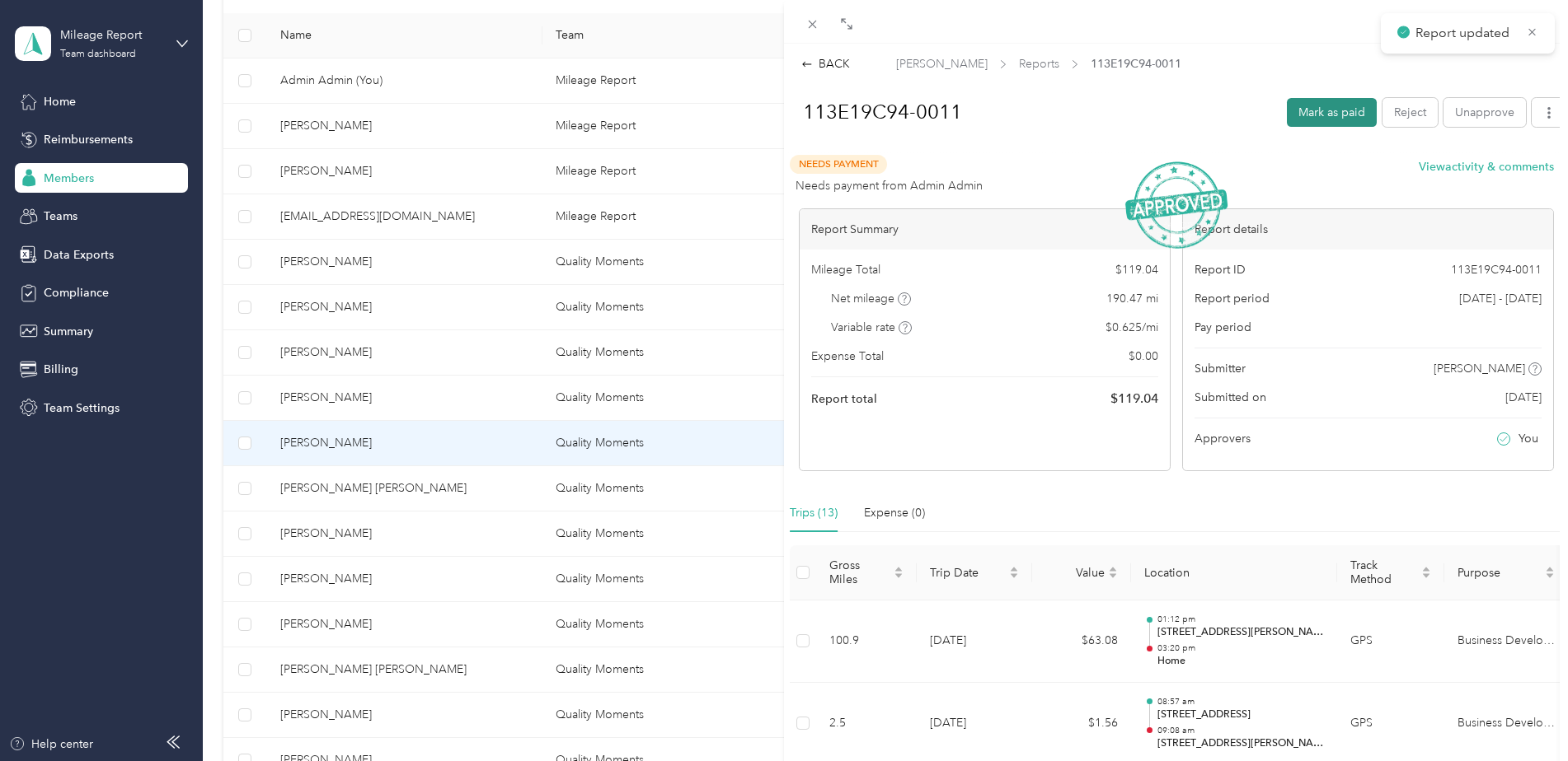
click at [1316, 112] on button "Mark as paid" at bounding box center [1331, 112] width 90 height 29
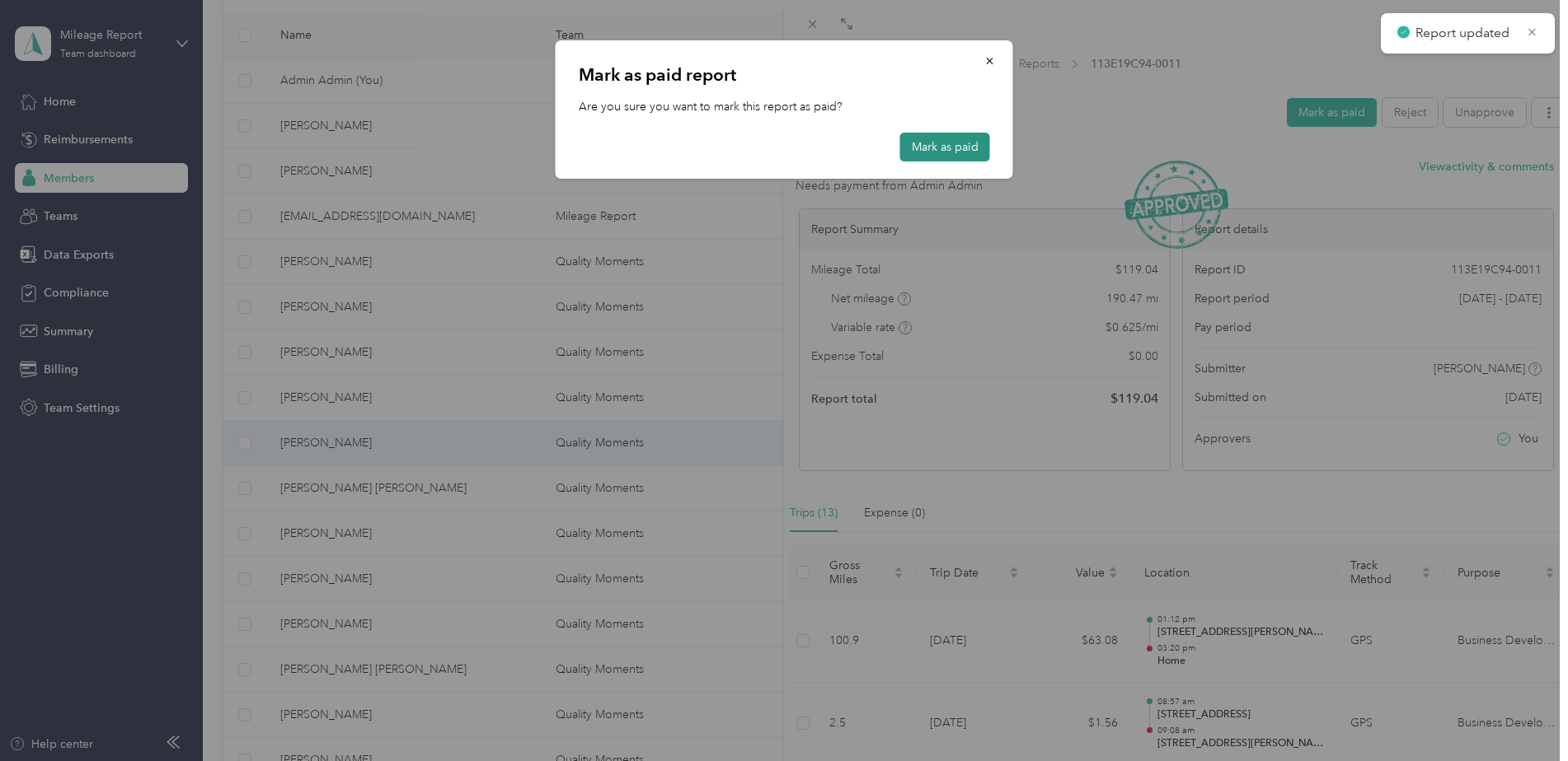
click at [955, 146] on button "Mark as paid" at bounding box center [944, 146] width 90 height 29
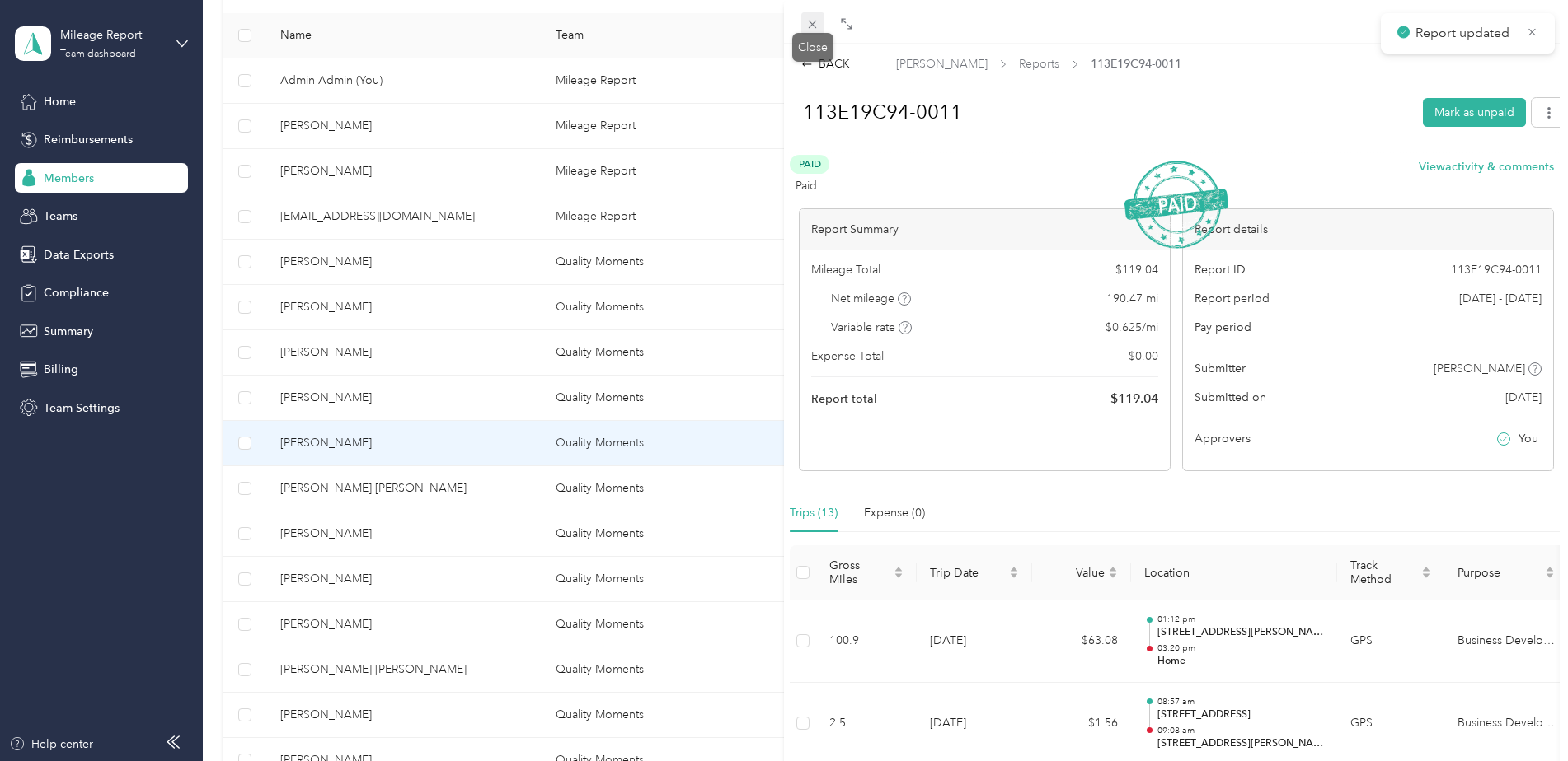
click at [813, 24] on icon at bounding box center [813, 25] width 8 height 8
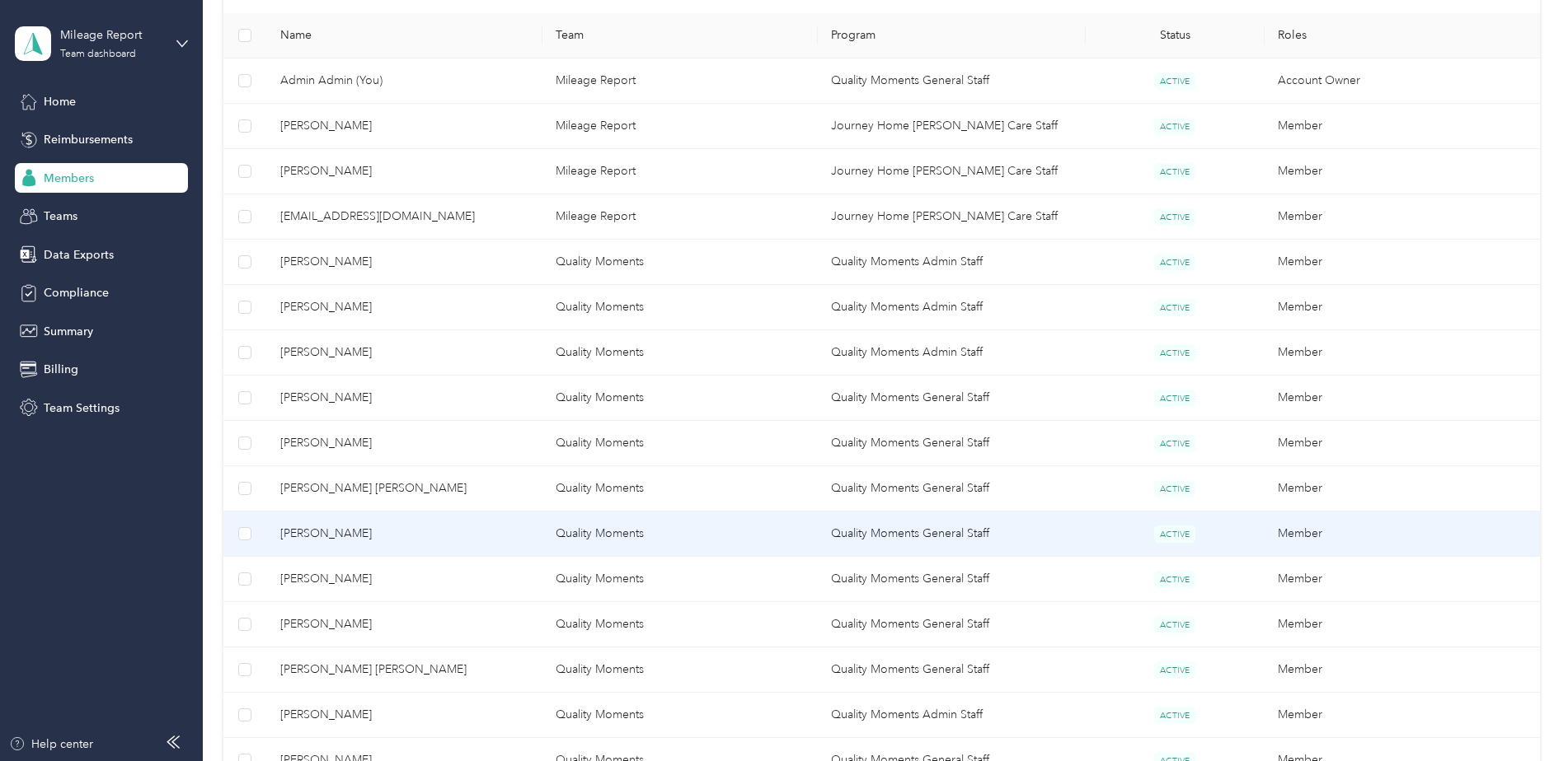
click at [475, 535] on span "[PERSON_NAME]" at bounding box center [404, 534] width 249 height 18
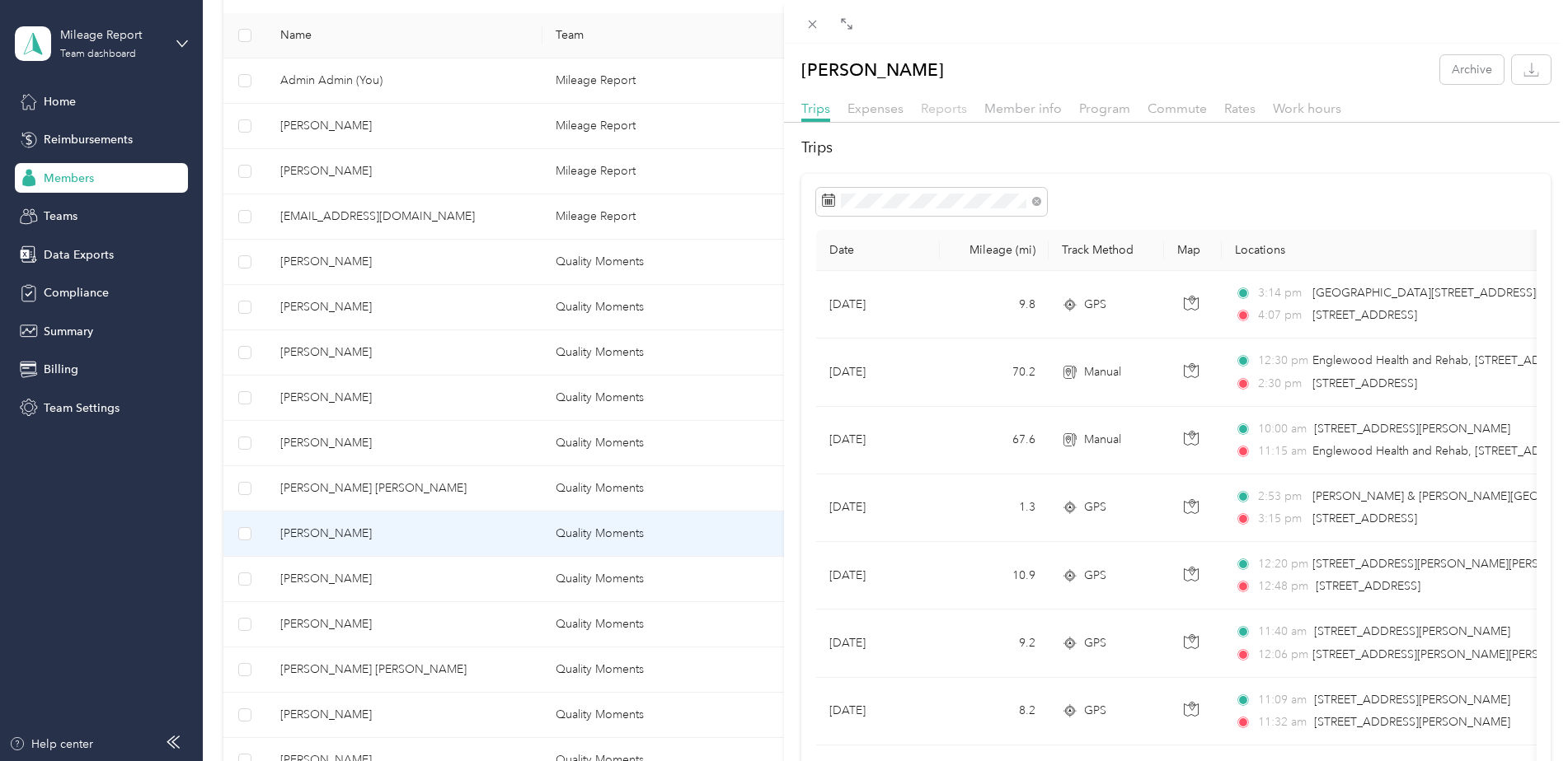
click at [936, 107] on span "Reports" at bounding box center [943, 108] width 46 height 16
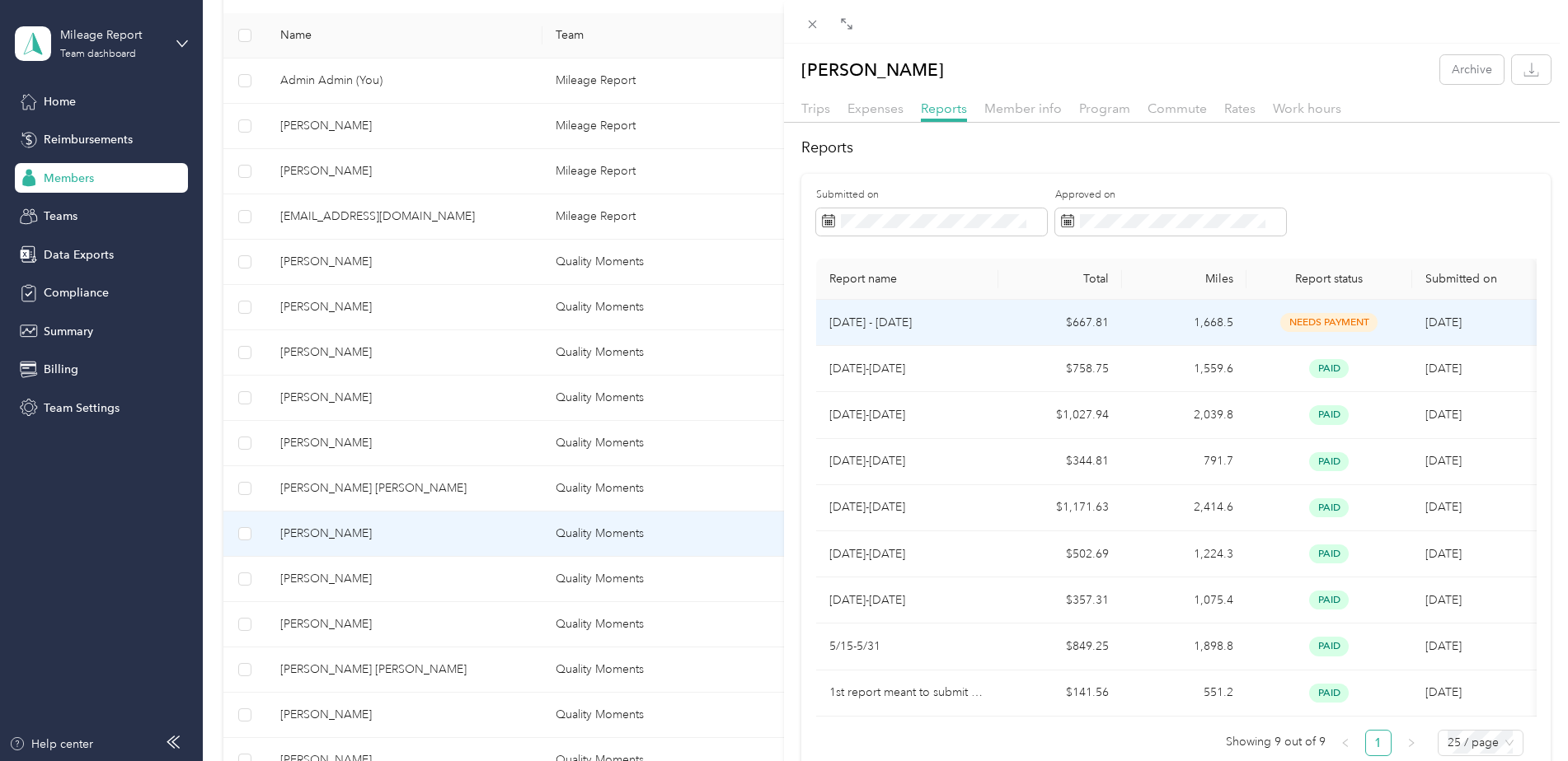
click at [1116, 318] on td "$667.81" at bounding box center [1060, 322] width 125 height 46
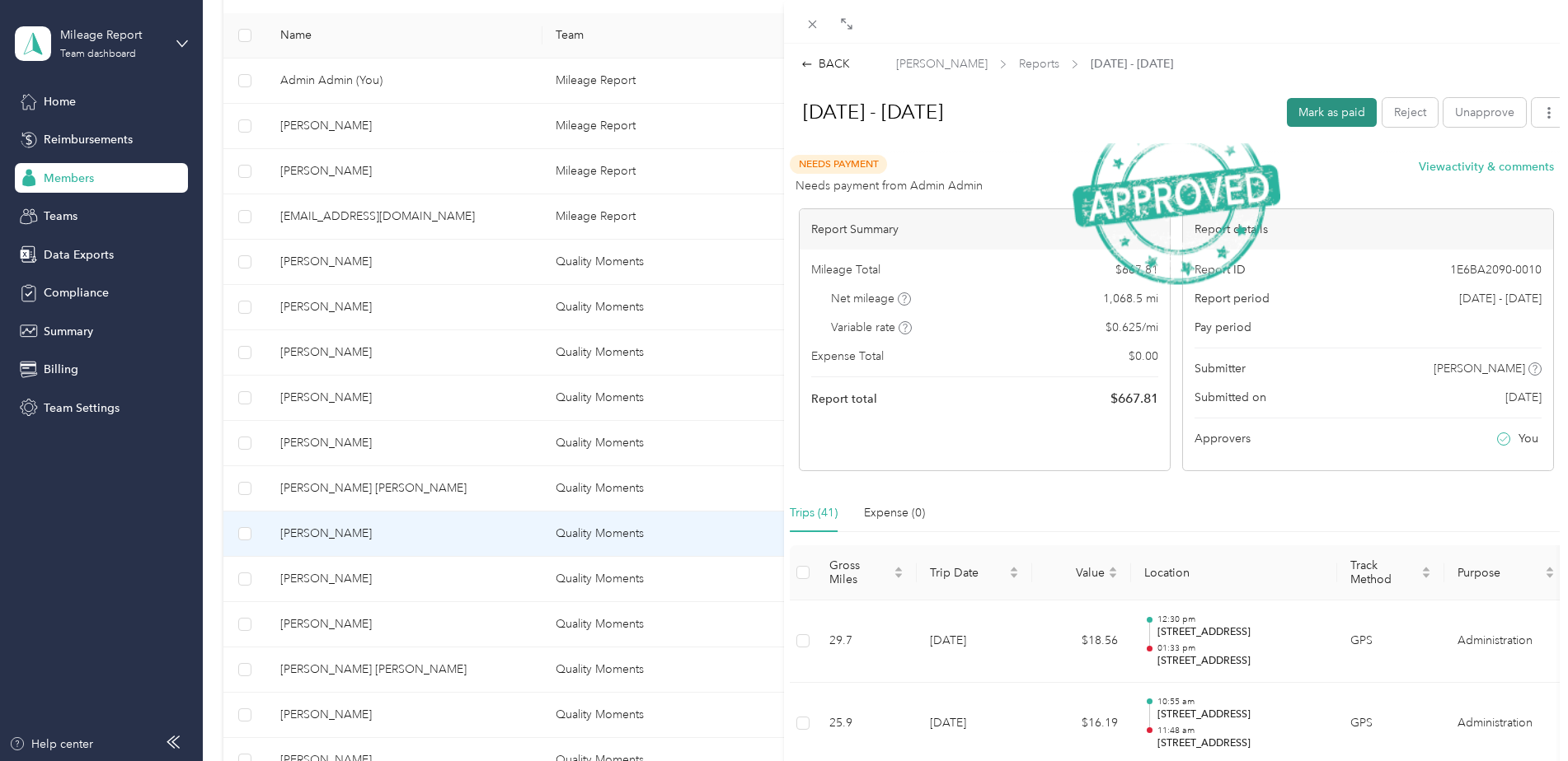
click at [1340, 113] on button "Mark as paid" at bounding box center [1331, 112] width 90 height 29
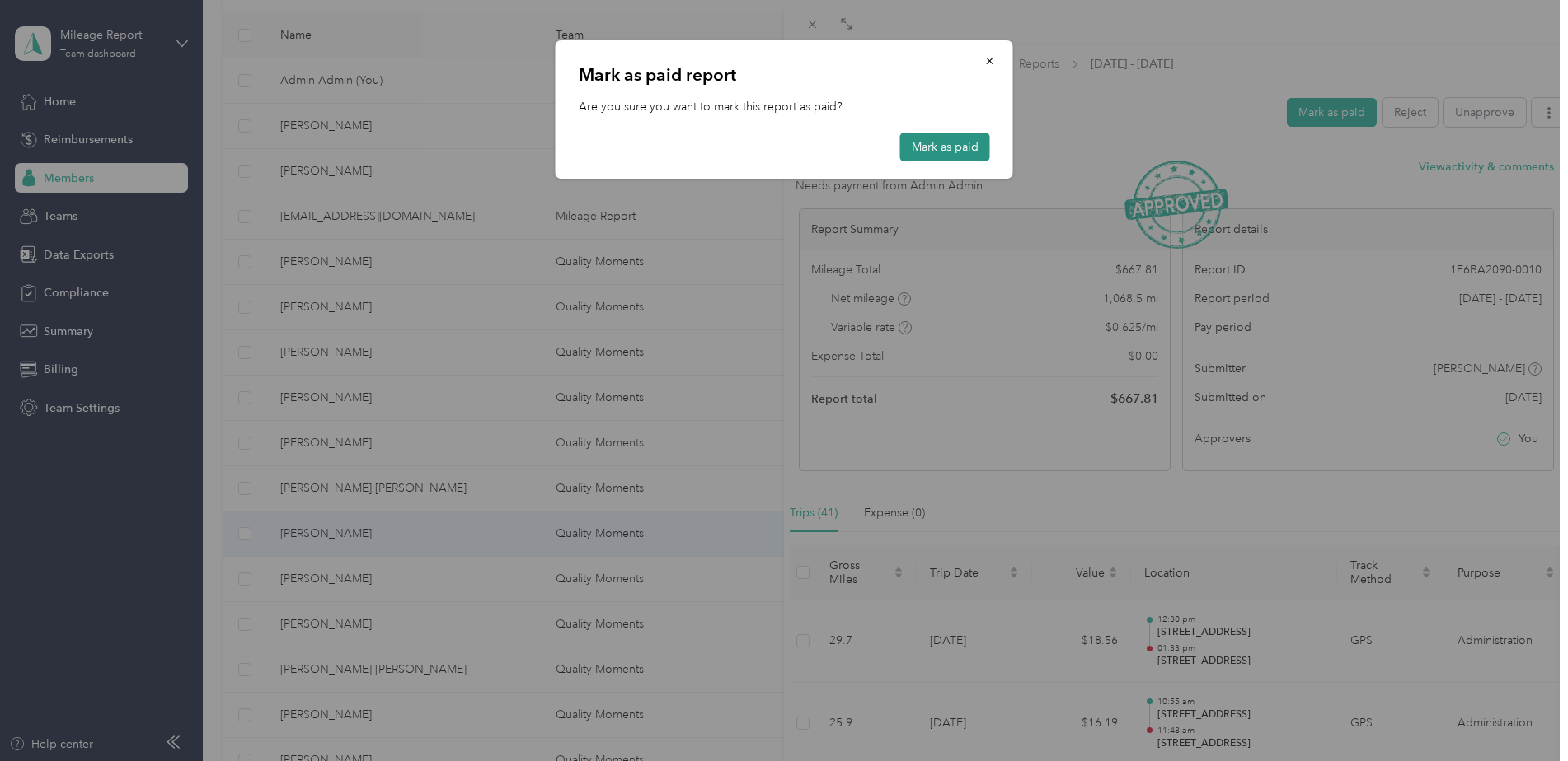
click at [959, 146] on button "Mark as paid" at bounding box center [944, 146] width 90 height 29
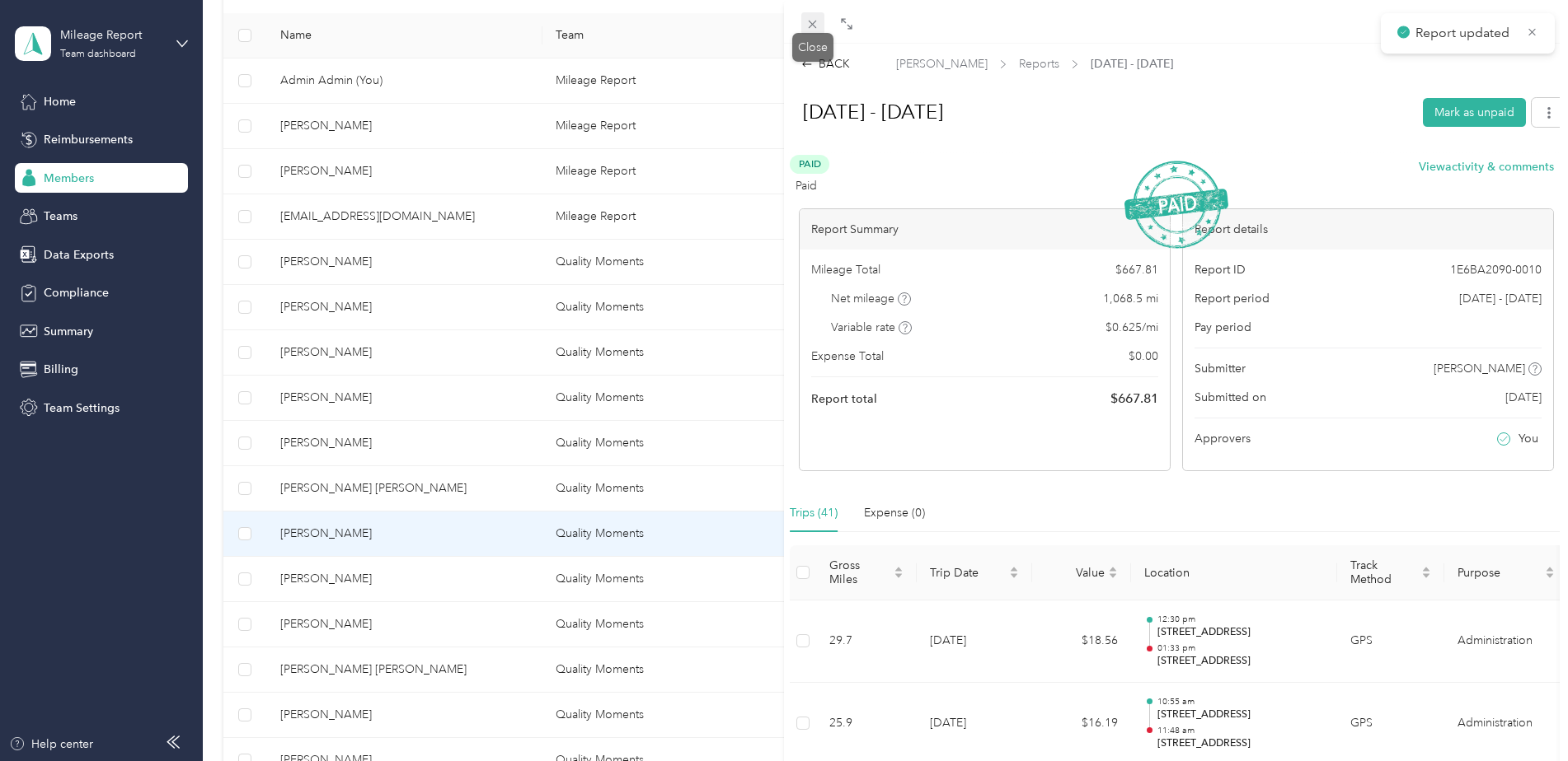
click at [808, 23] on icon at bounding box center [813, 25] width 14 height 14
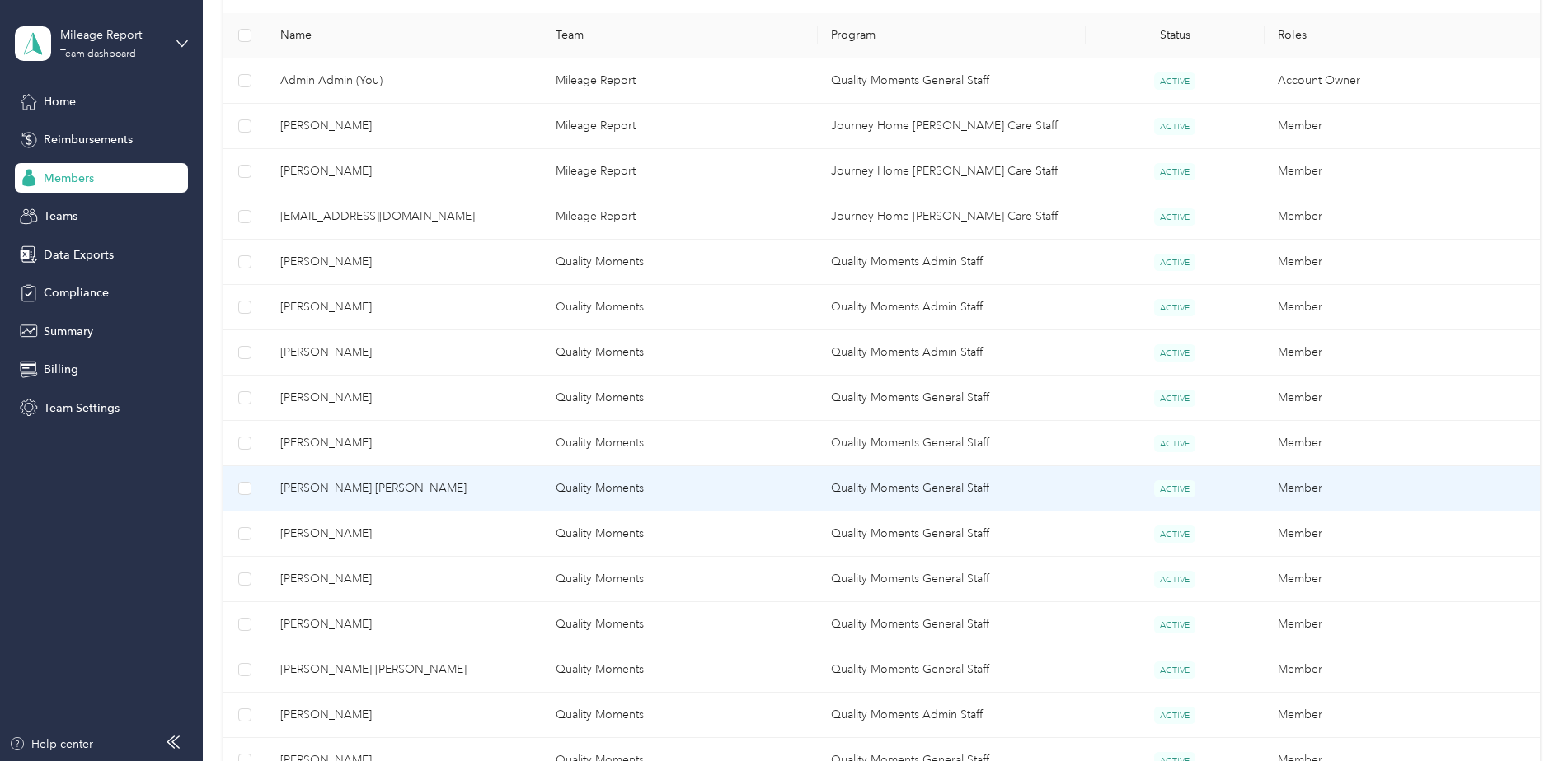
click at [465, 489] on span "[PERSON_NAME] [PERSON_NAME]" at bounding box center [404, 489] width 249 height 18
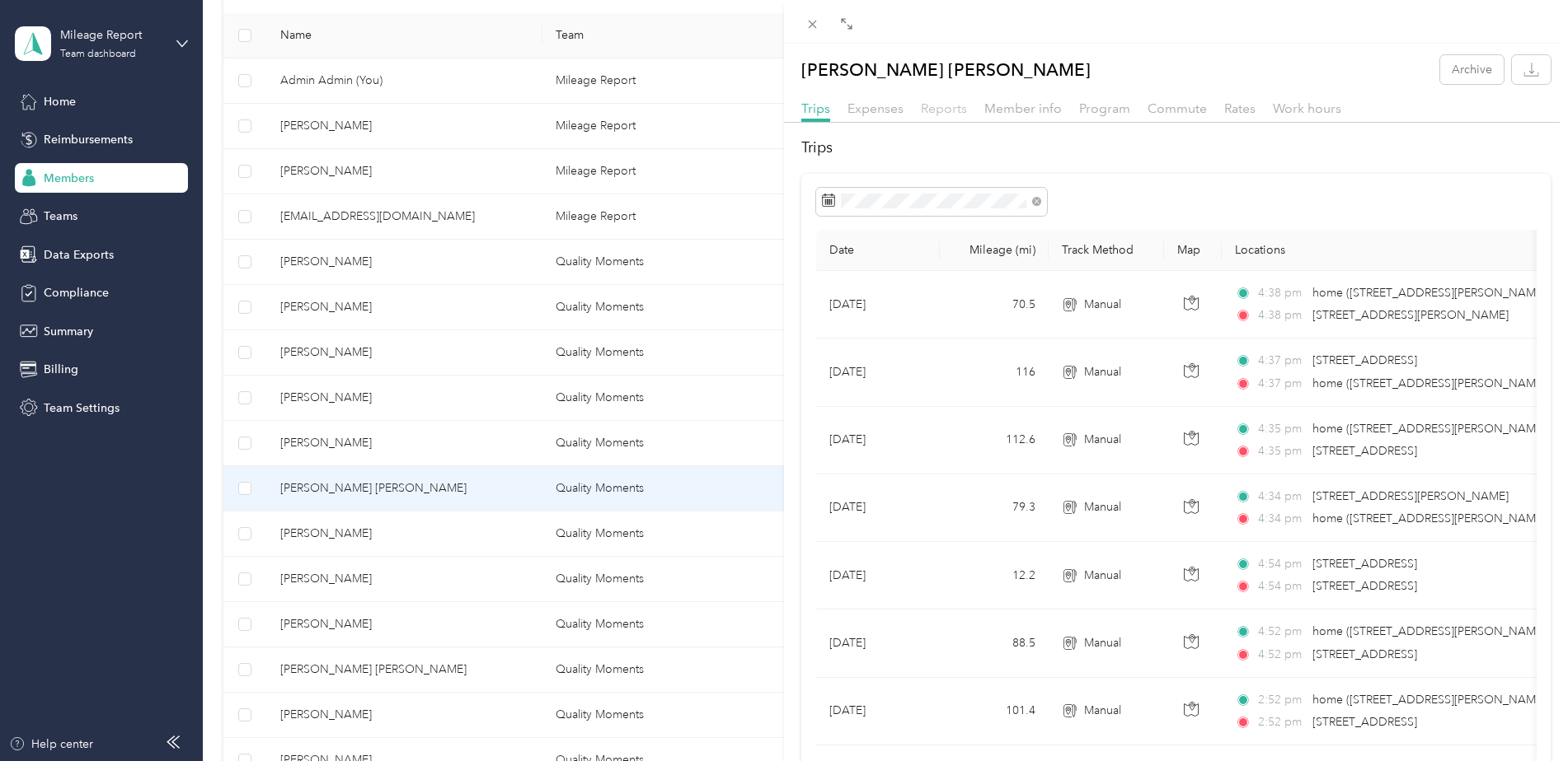
drag, startPoint x: 945, startPoint y: 106, endPoint x: 937, endPoint y: 111, distance: 9.4
click at [946, 112] on span "Reports" at bounding box center [943, 108] width 46 height 16
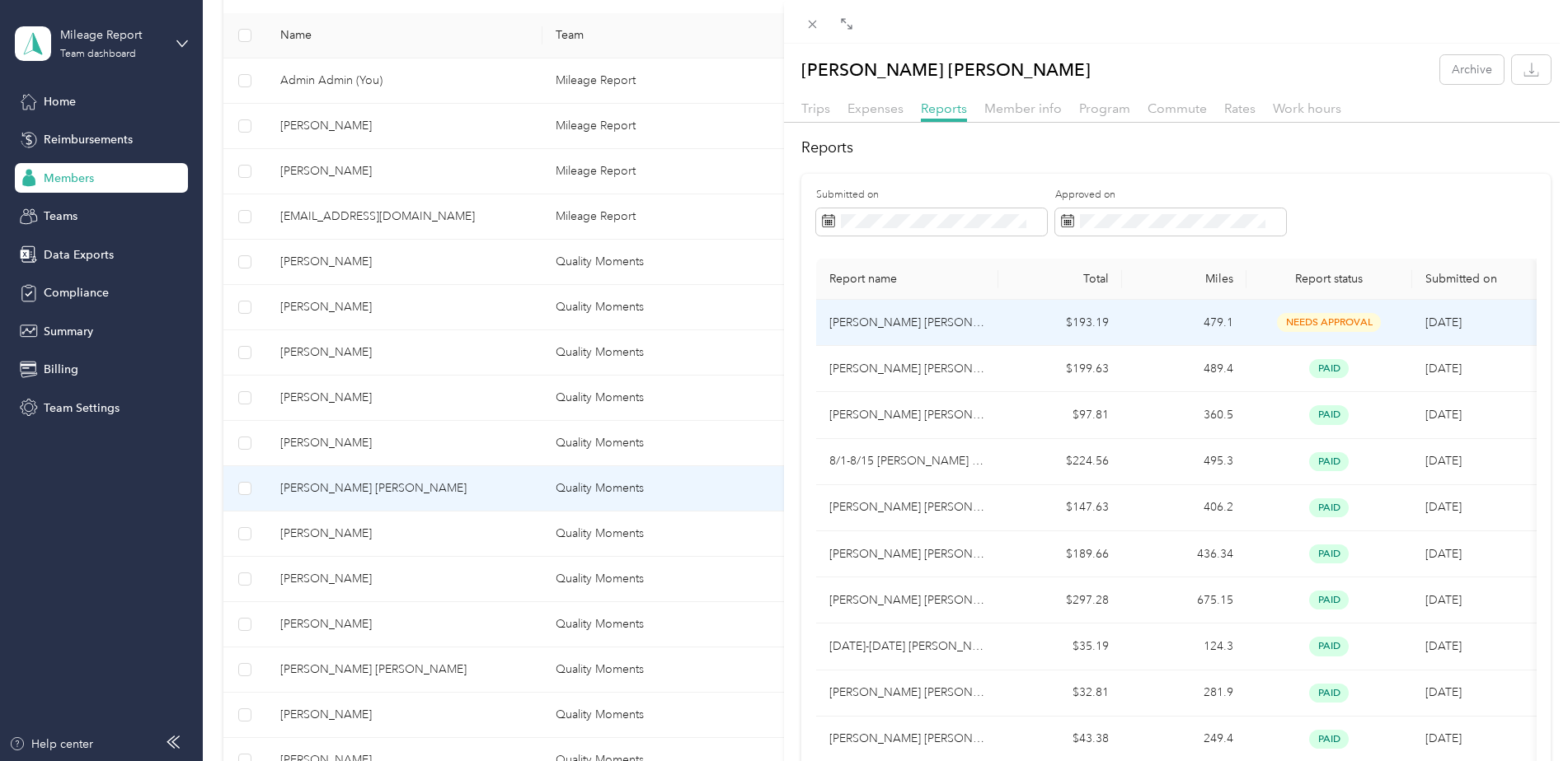
click at [1057, 321] on td "$193.19" at bounding box center [1060, 322] width 125 height 46
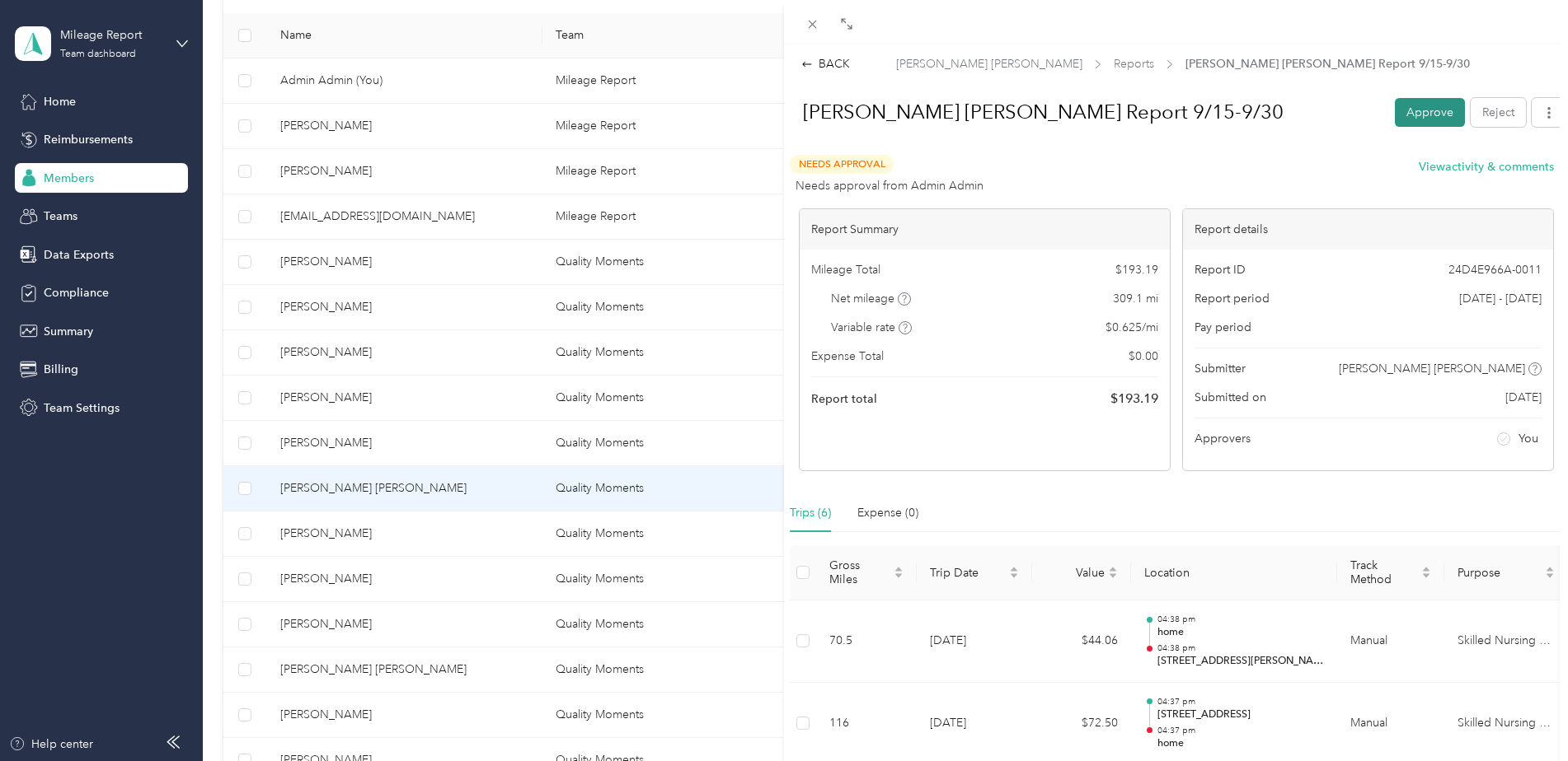
click at [1401, 99] on button "Approve" at bounding box center [1429, 112] width 70 height 29
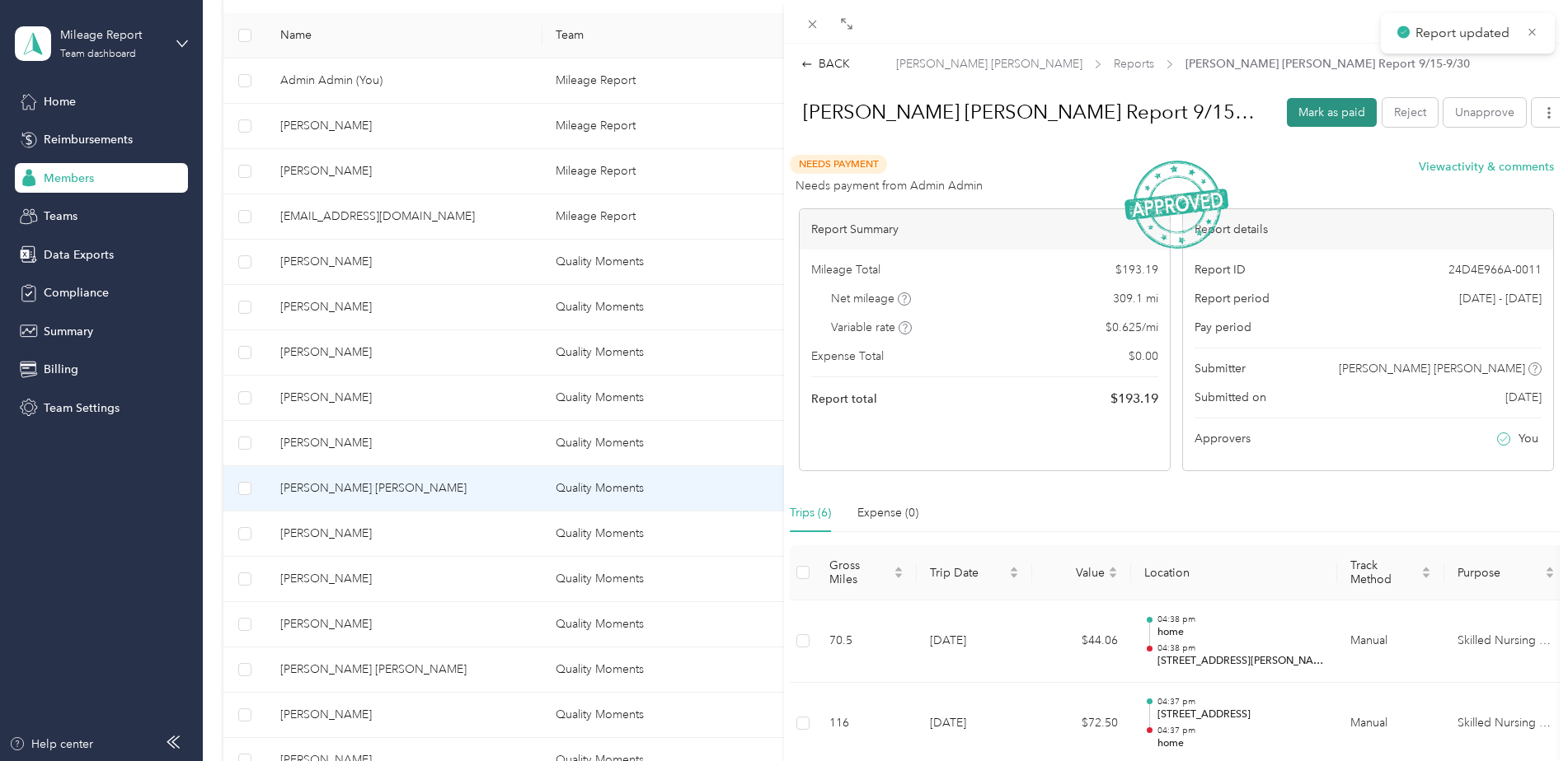
click at [1294, 113] on button "Mark as paid" at bounding box center [1331, 112] width 90 height 29
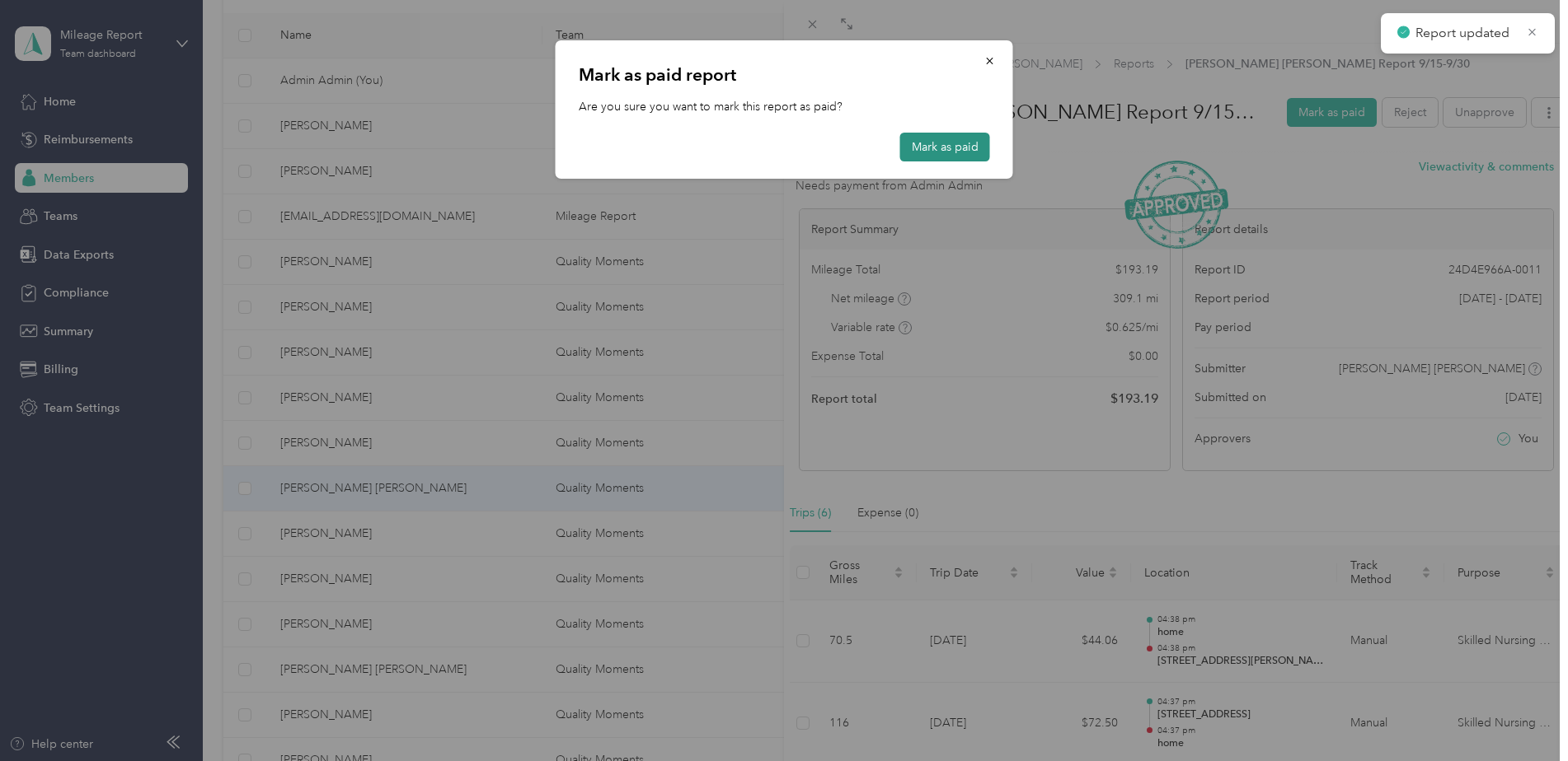
click at [961, 149] on button "Mark as paid" at bounding box center [944, 146] width 90 height 29
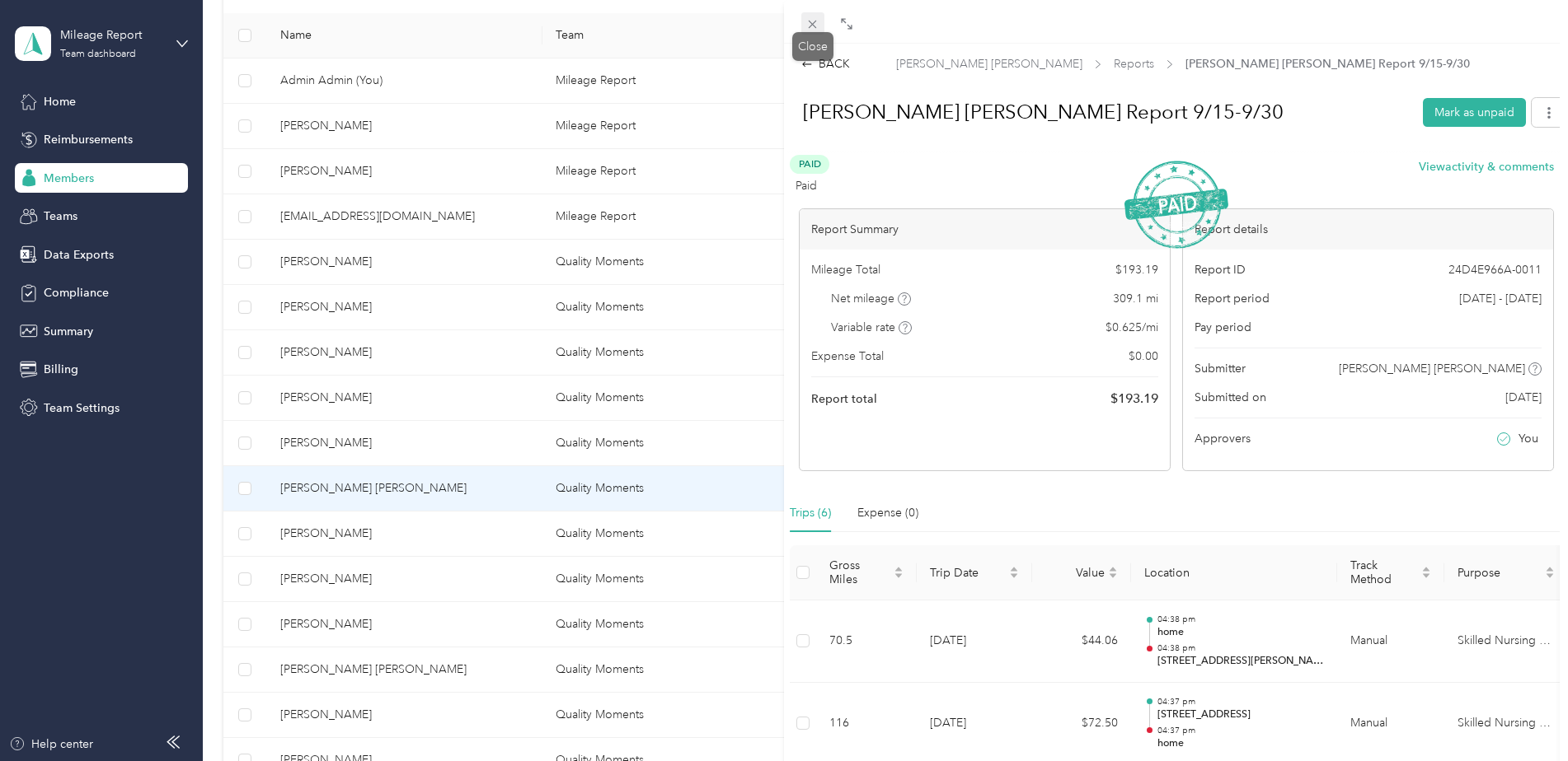
click at [816, 25] on icon at bounding box center [813, 25] width 14 height 14
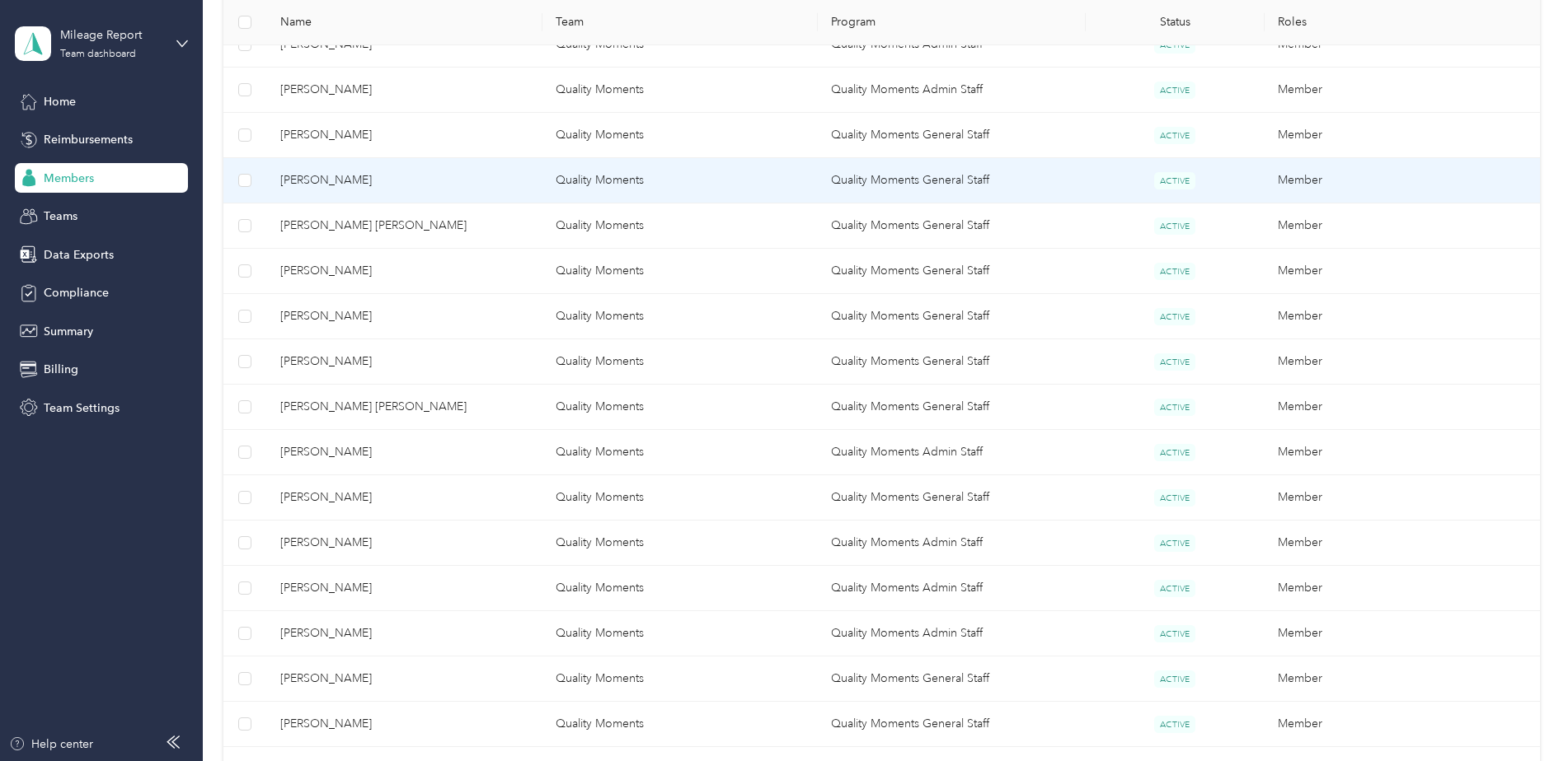
scroll to position [712, 0]
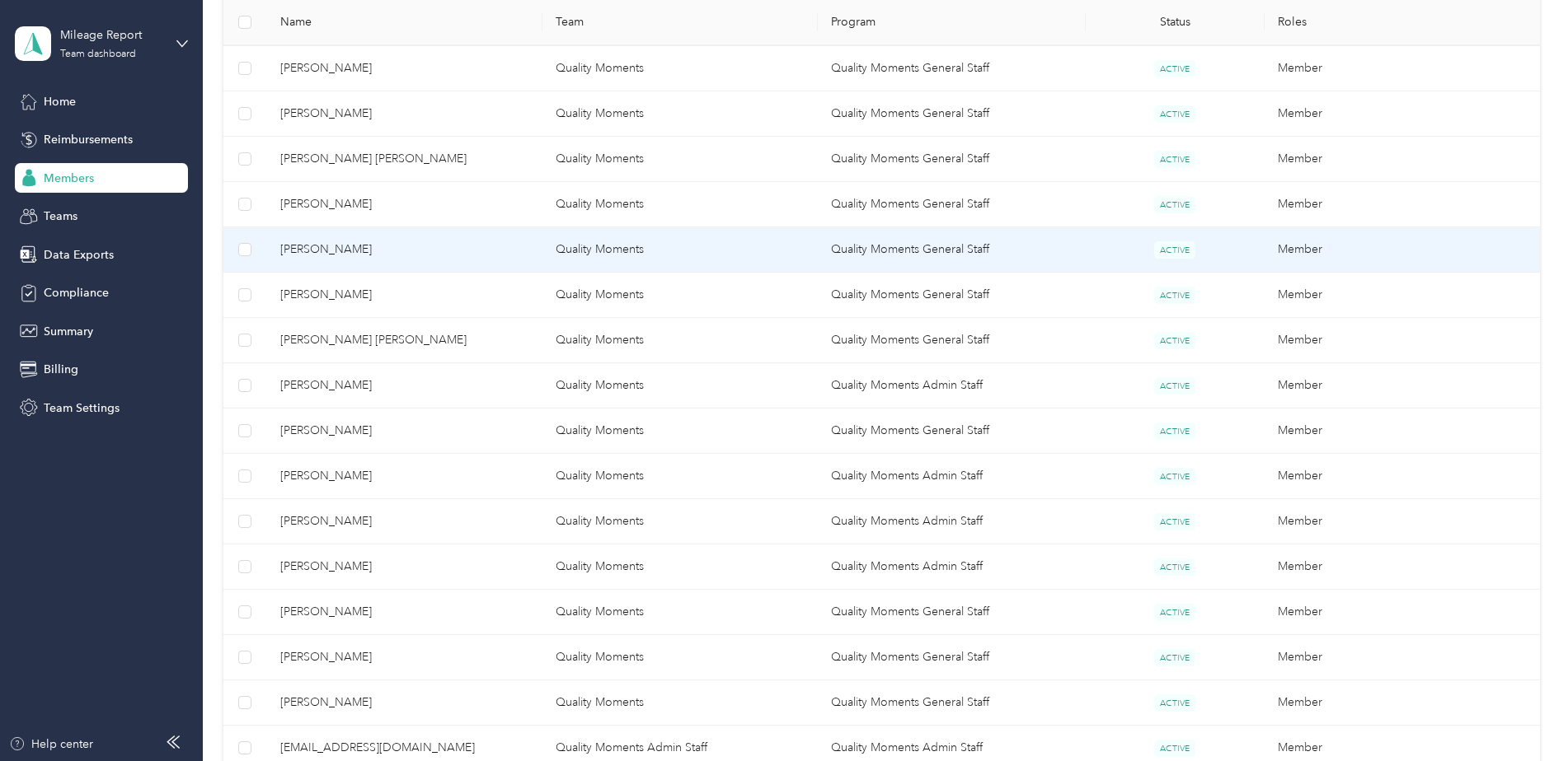
click at [432, 257] on span "[PERSON_NAME]" at bounding box center [404, 250] width 249 height 18
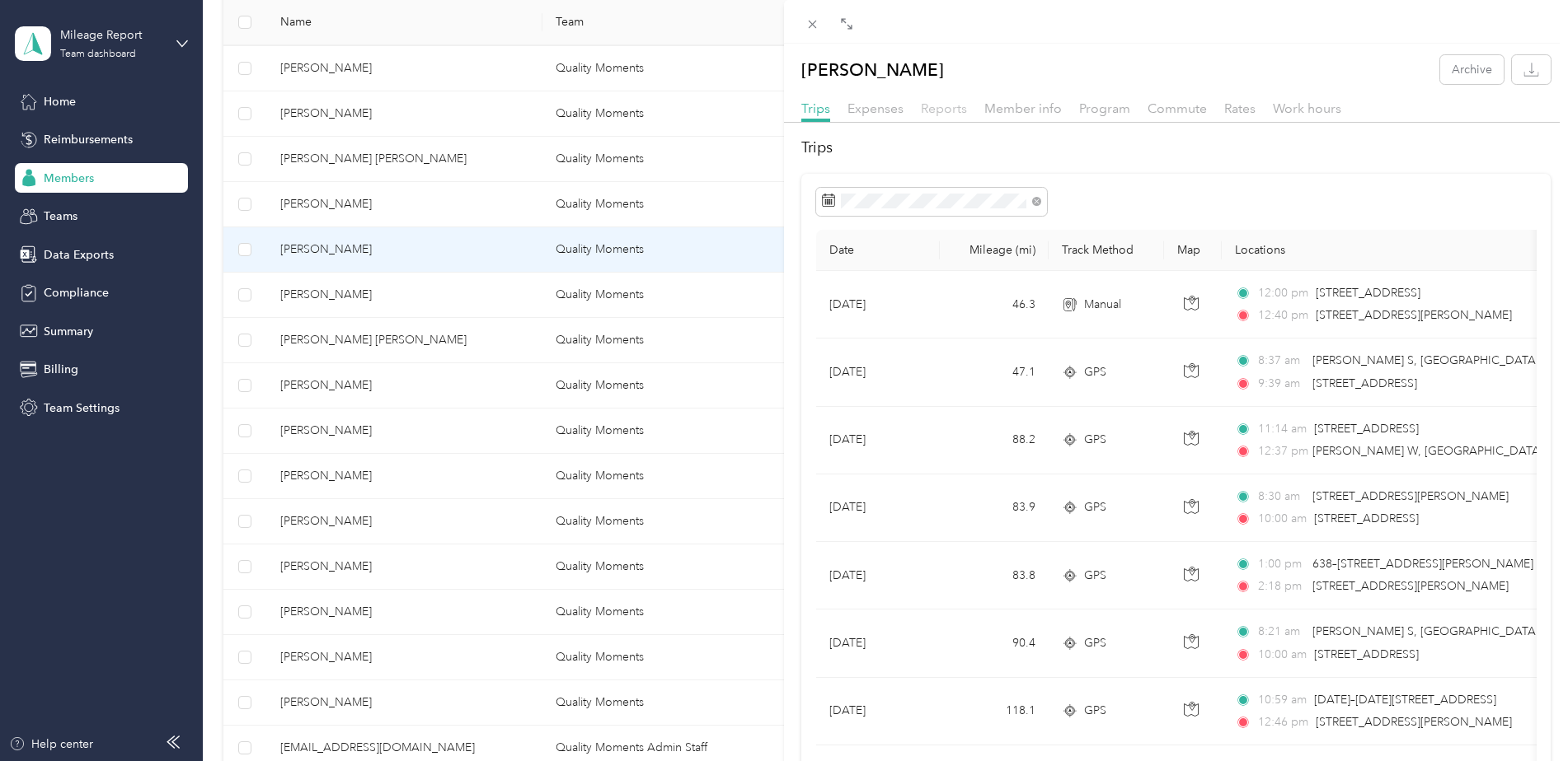
click at [935, 107] on span "Reports" at bounding box center [943, 108] width 46 height 16
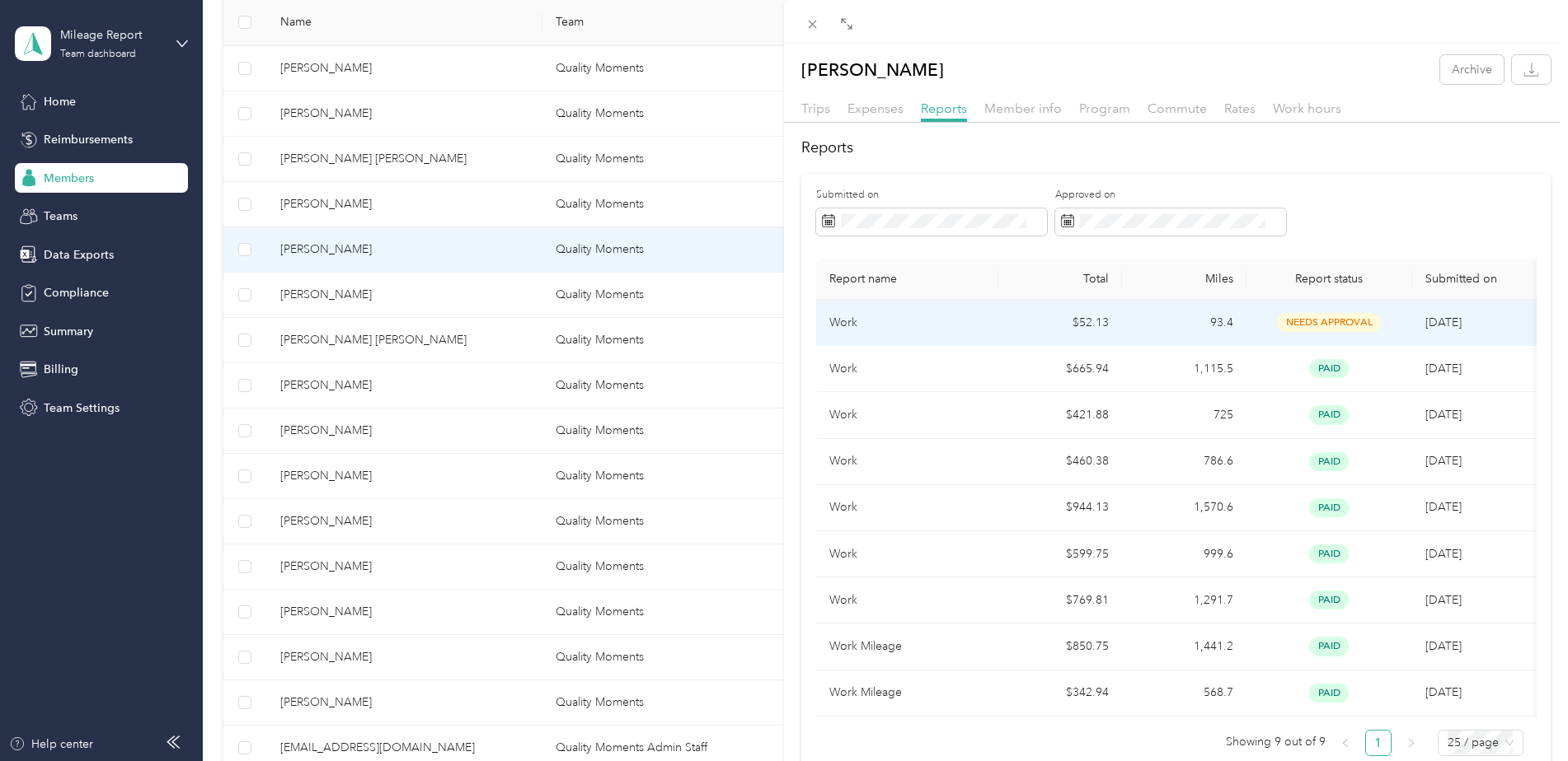
click at [1183, 320] on td "93.4" at bounding box center [1183, 322] width 125 height 46
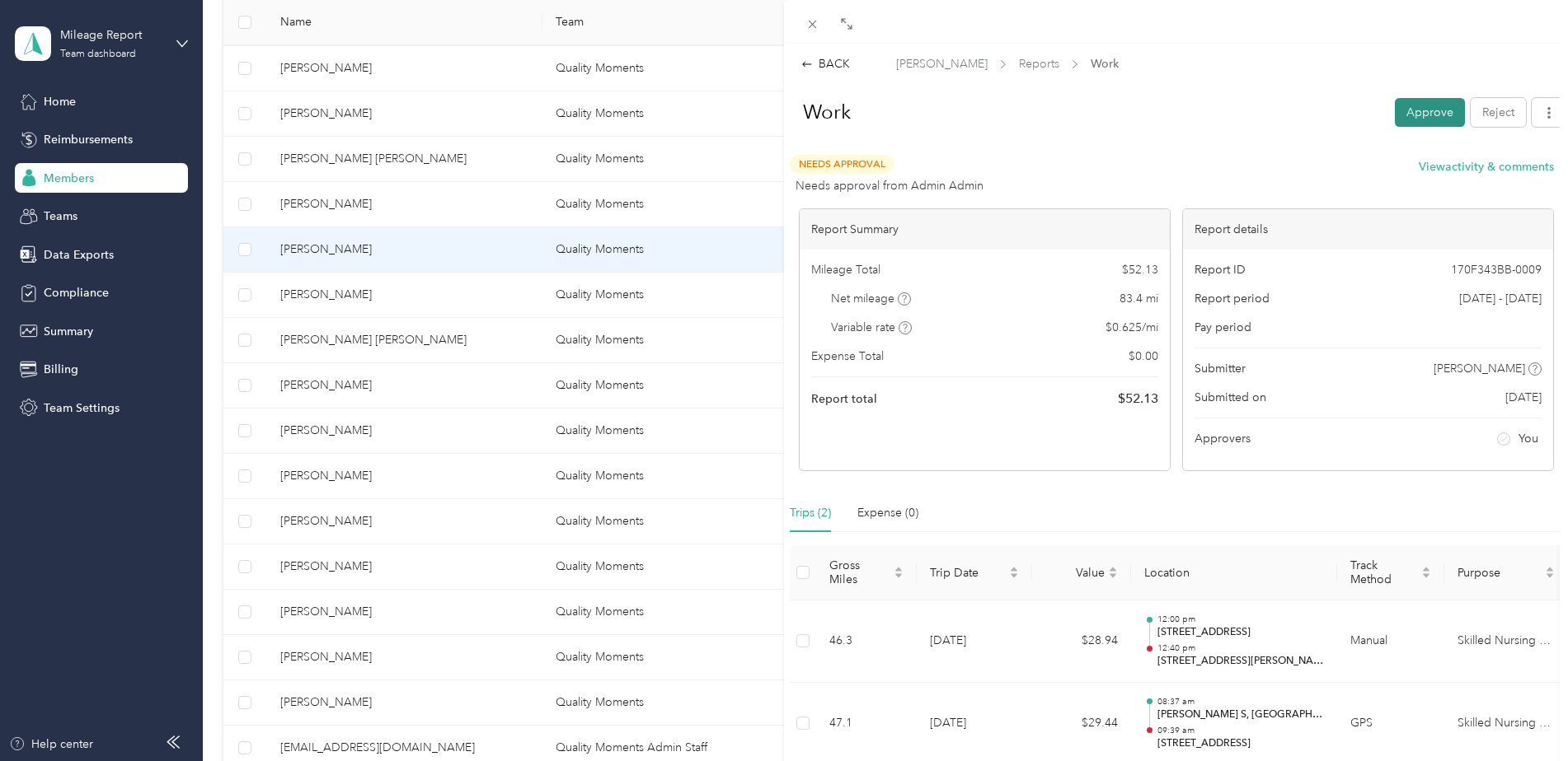
click at [1402, 109] on button "Approve" at bounding box center [1429, 112] width 70 height 29
click at [1291, 114] on button "Mark as paid" at bounding box center [1331, 112] width 90 height 29
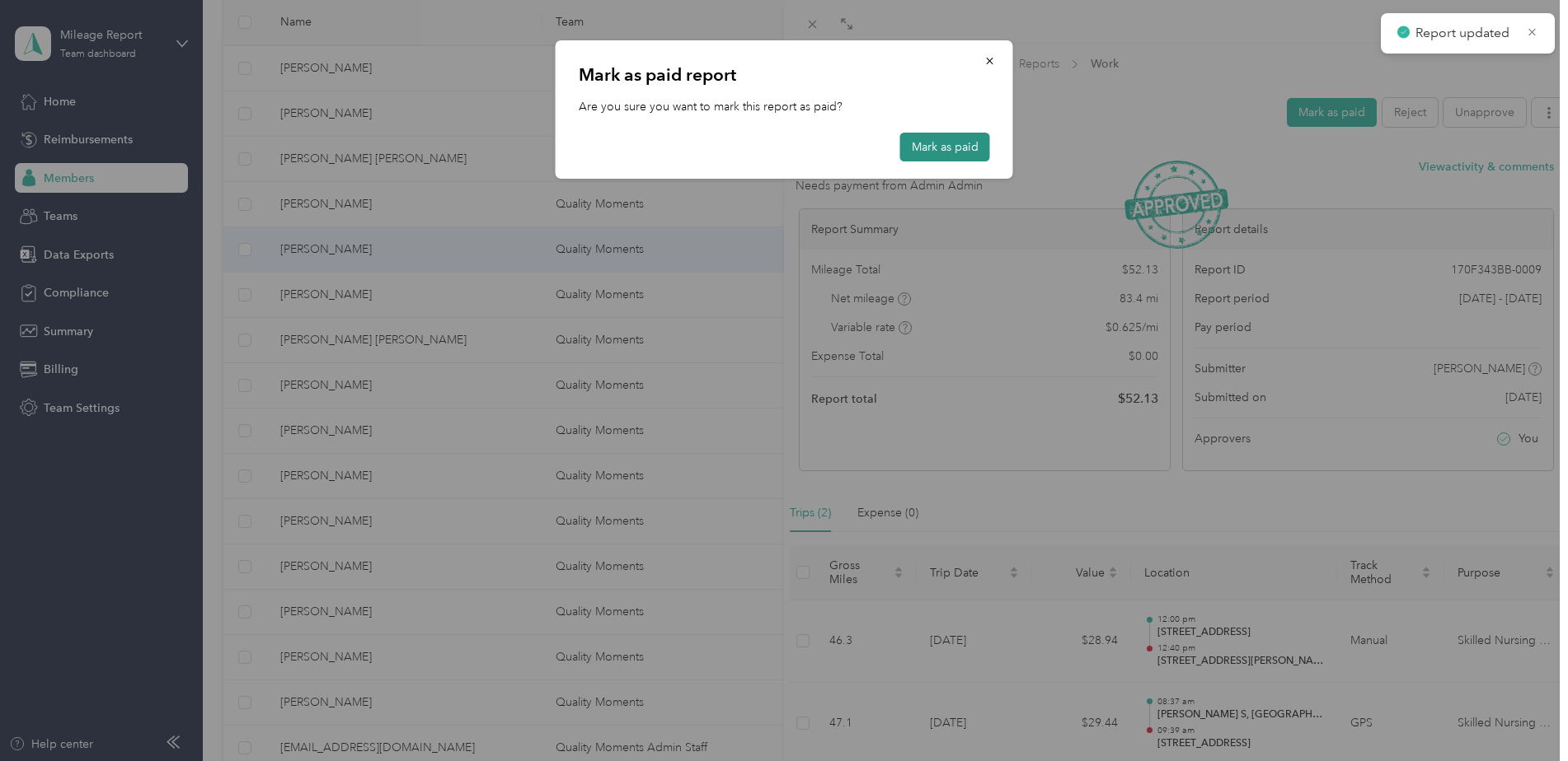
click at [923, 150] on button "Mark as paid" at bounding box center [944, 146] width 90 height 29
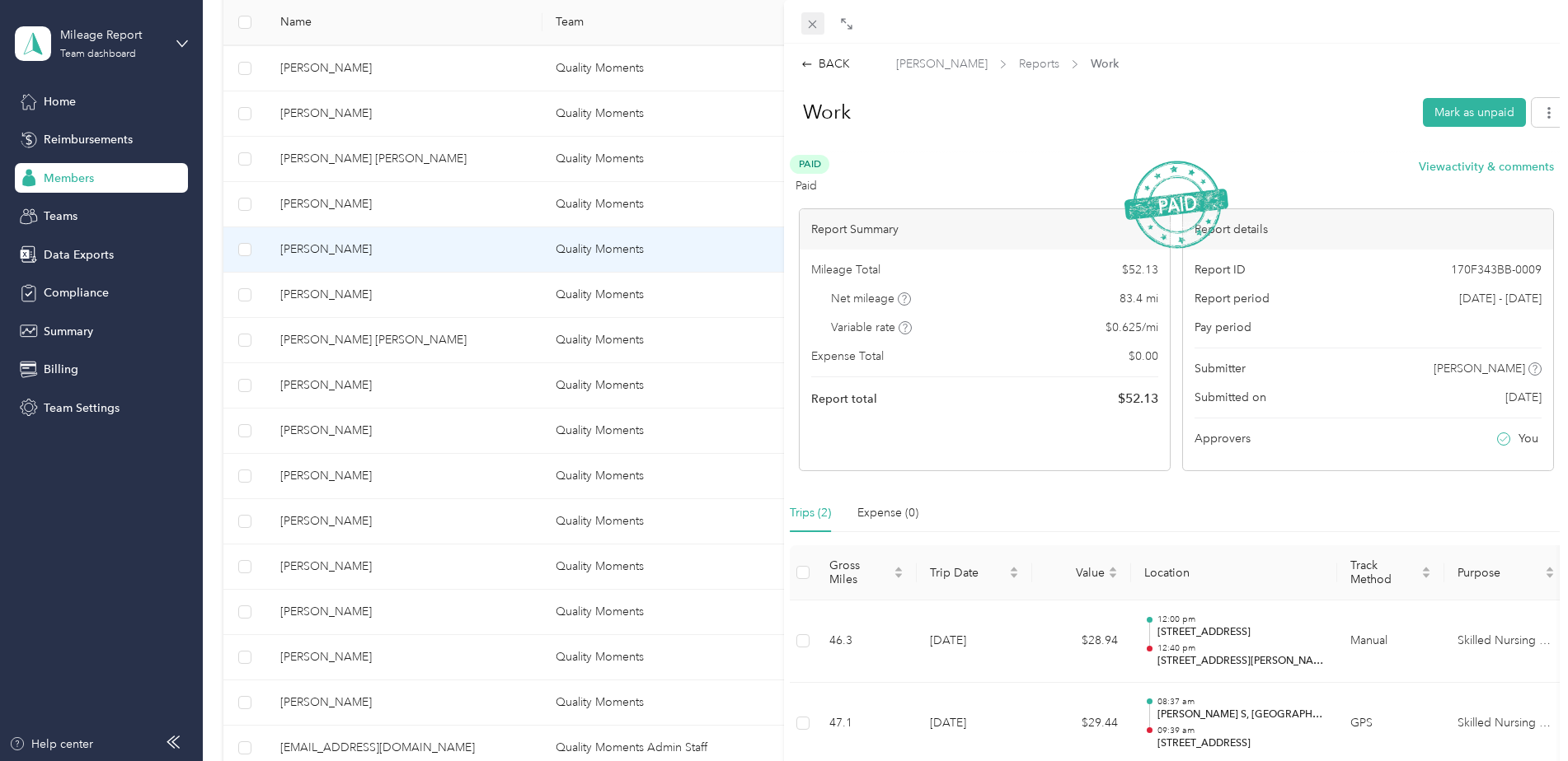
click at [814, 26] on icon at bounding box center [813, 25] width 8 height 8
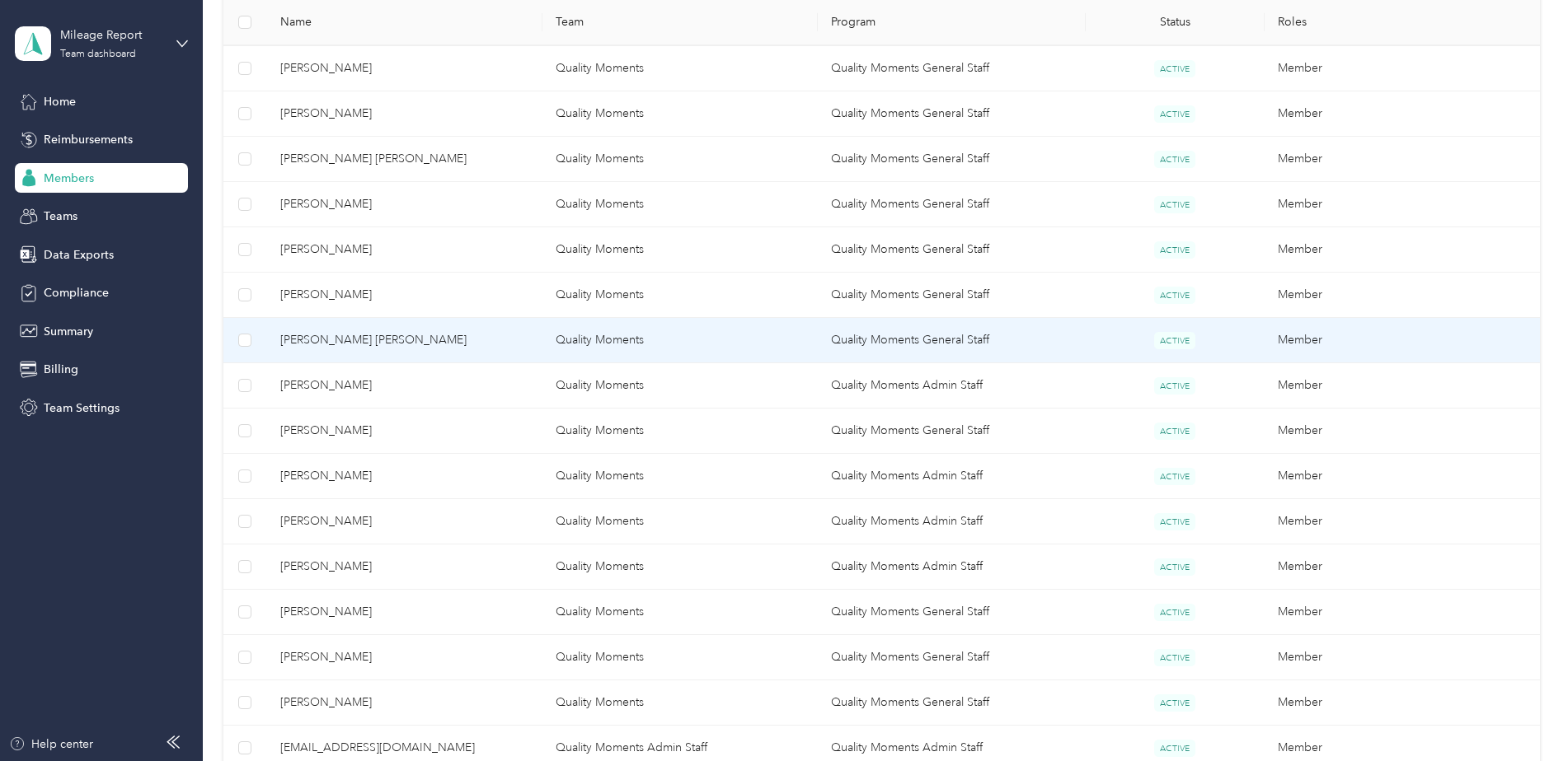
click at [476, 344] on span "[PERSON_NAME] [PERSON_NAME]" at bounding box center [404, 340] width 249 height 18
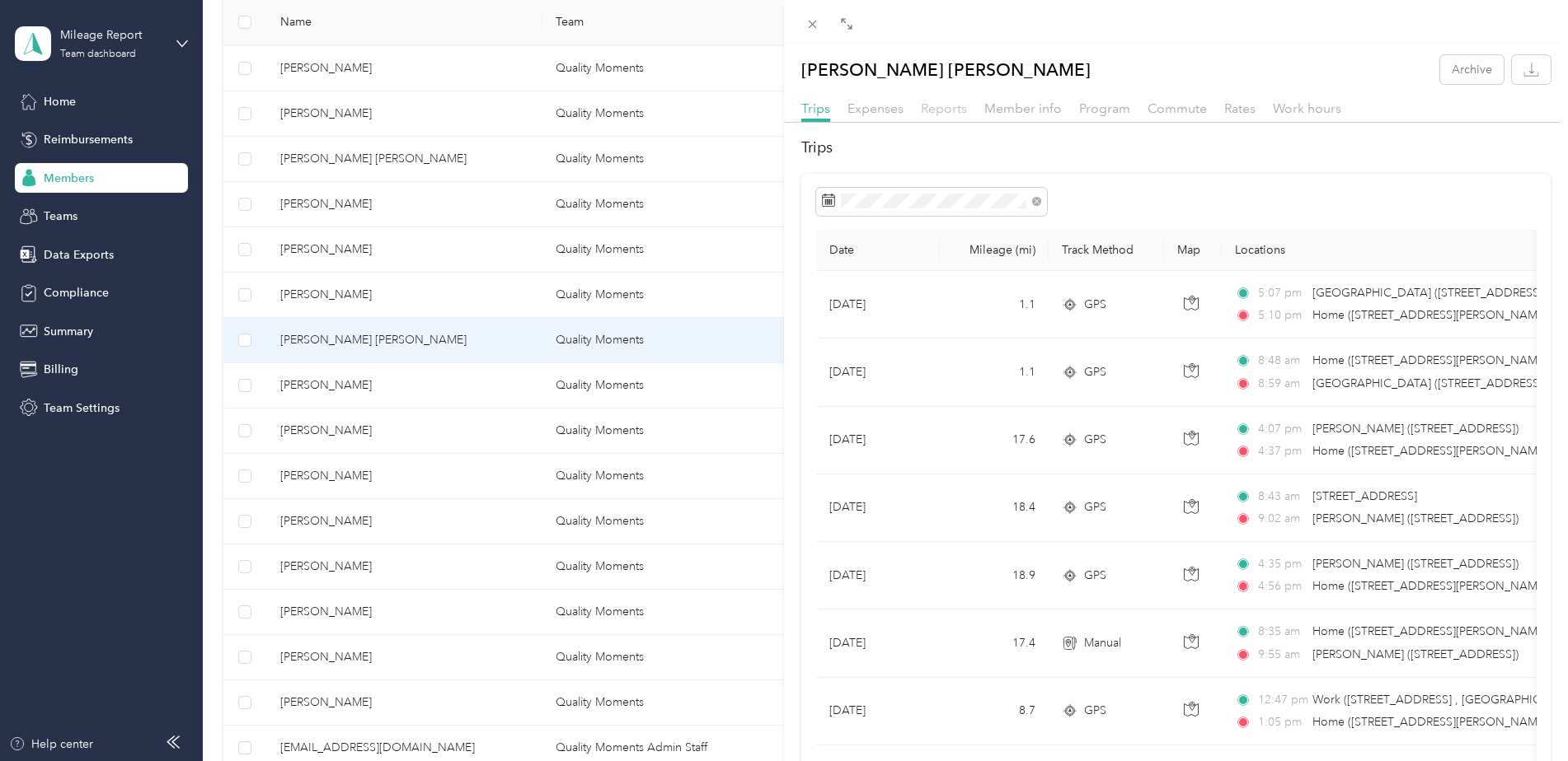
click at [953, 109] on span "Reports" at bounding box center [943, 108] width 46 height 16
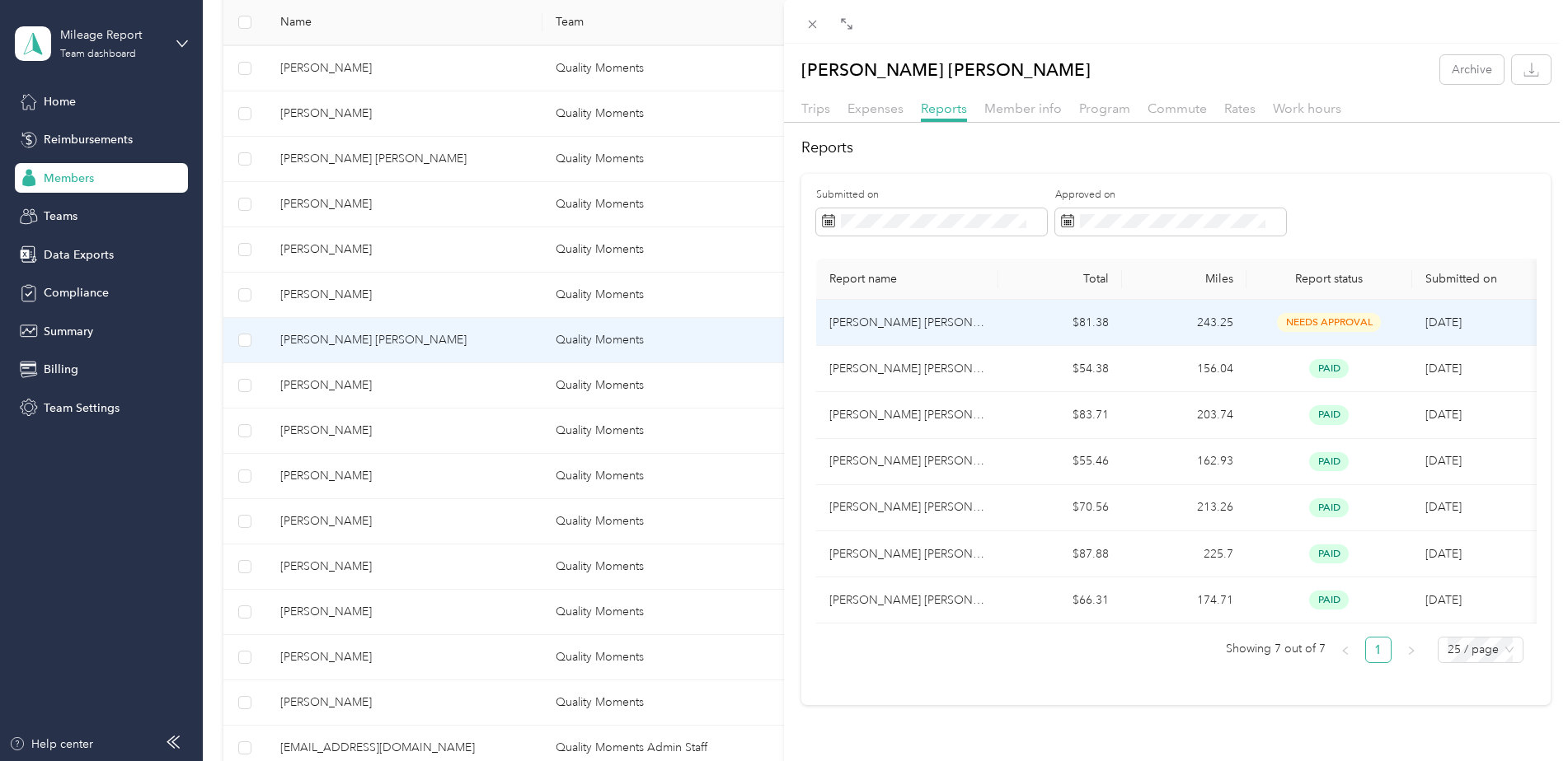
click at [1147, 318] on td "243.25" at bounding box center [1183, 322] width 125 height 46
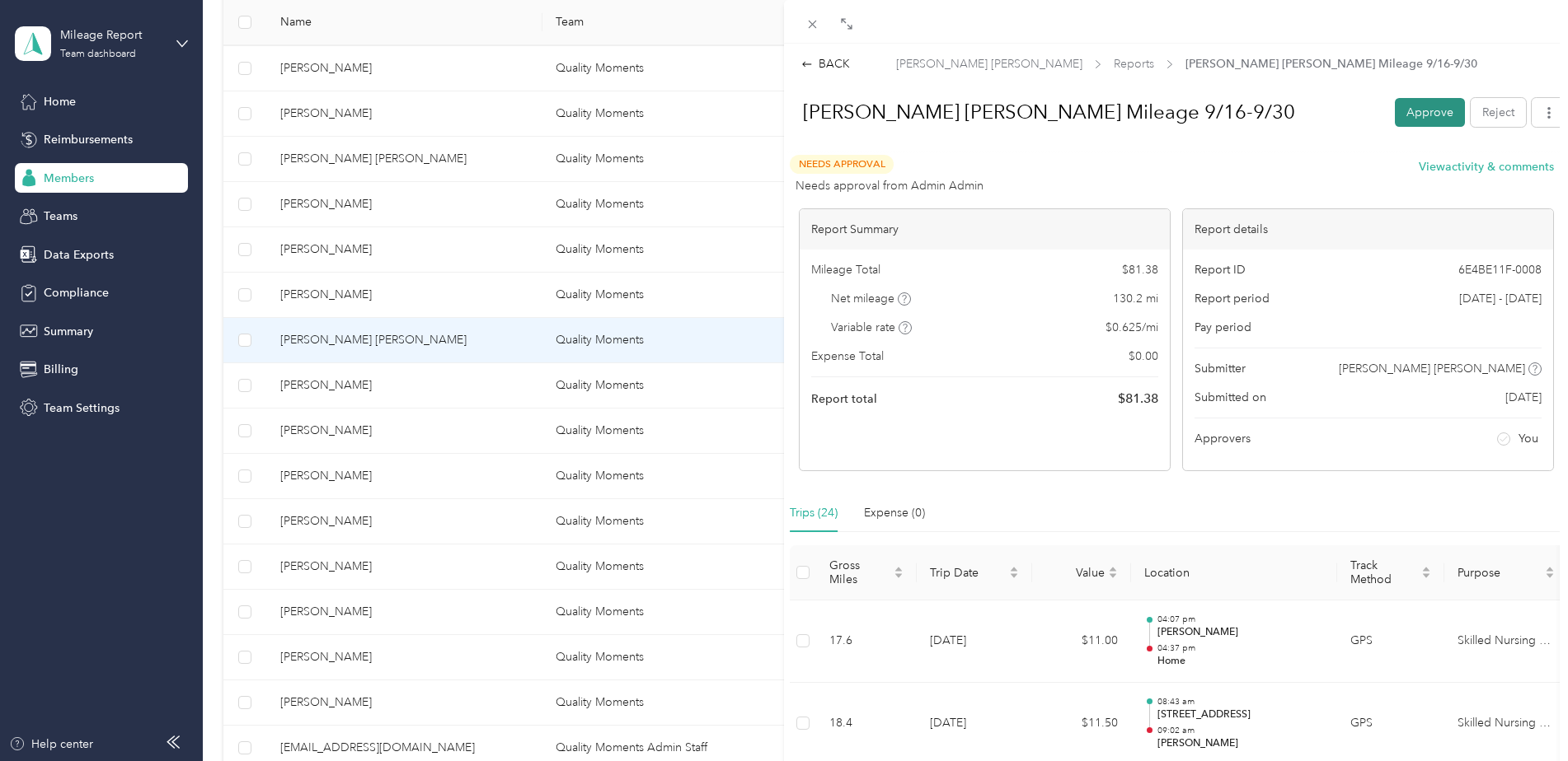
click at [1426, 112] on button "Approve" at bounding box center [1429, 112] width 70 height 29
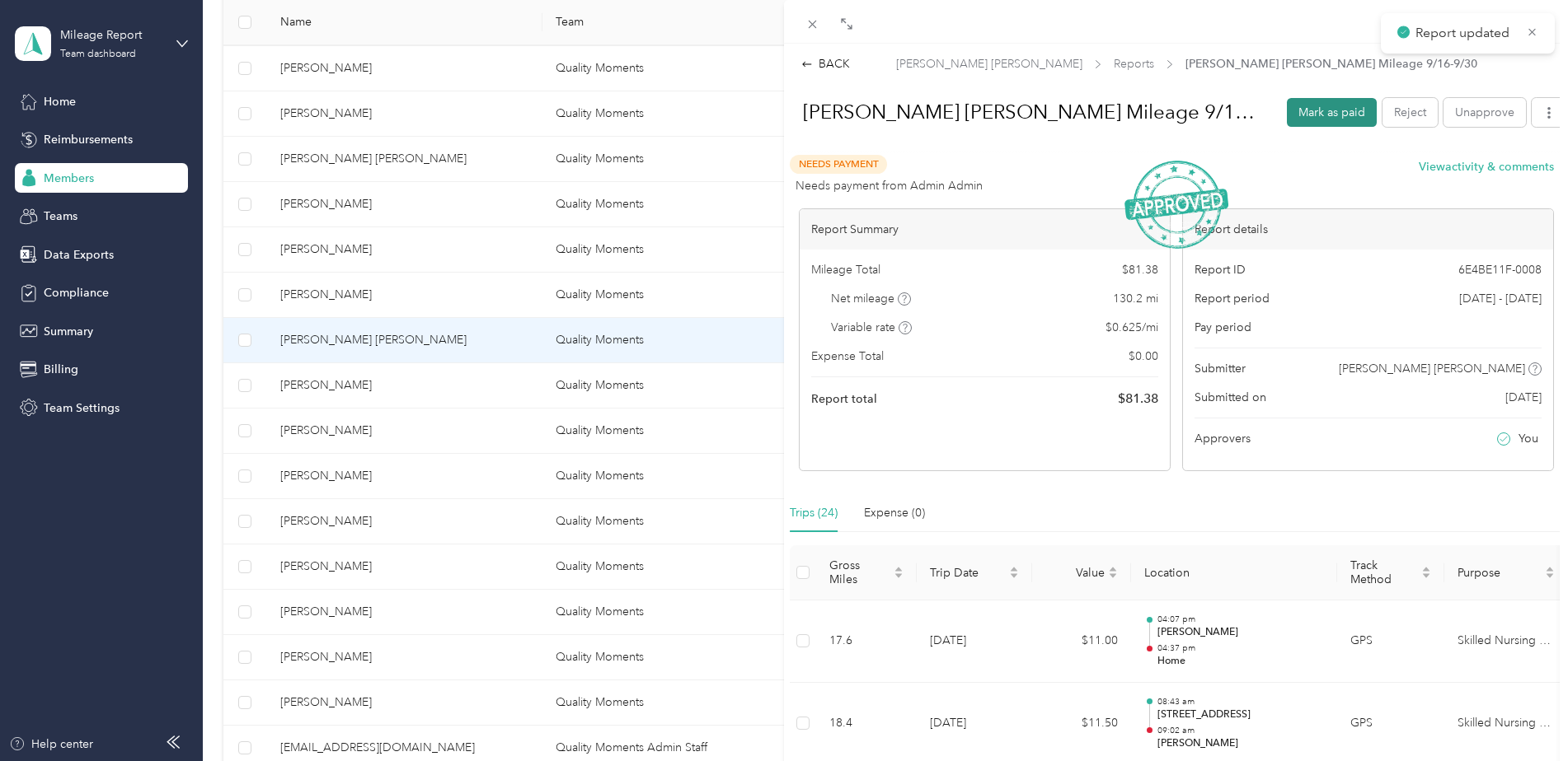
click at [1313, 104] on button "Mark as paid" at bounding box center [1331, 112] width 90 height 29
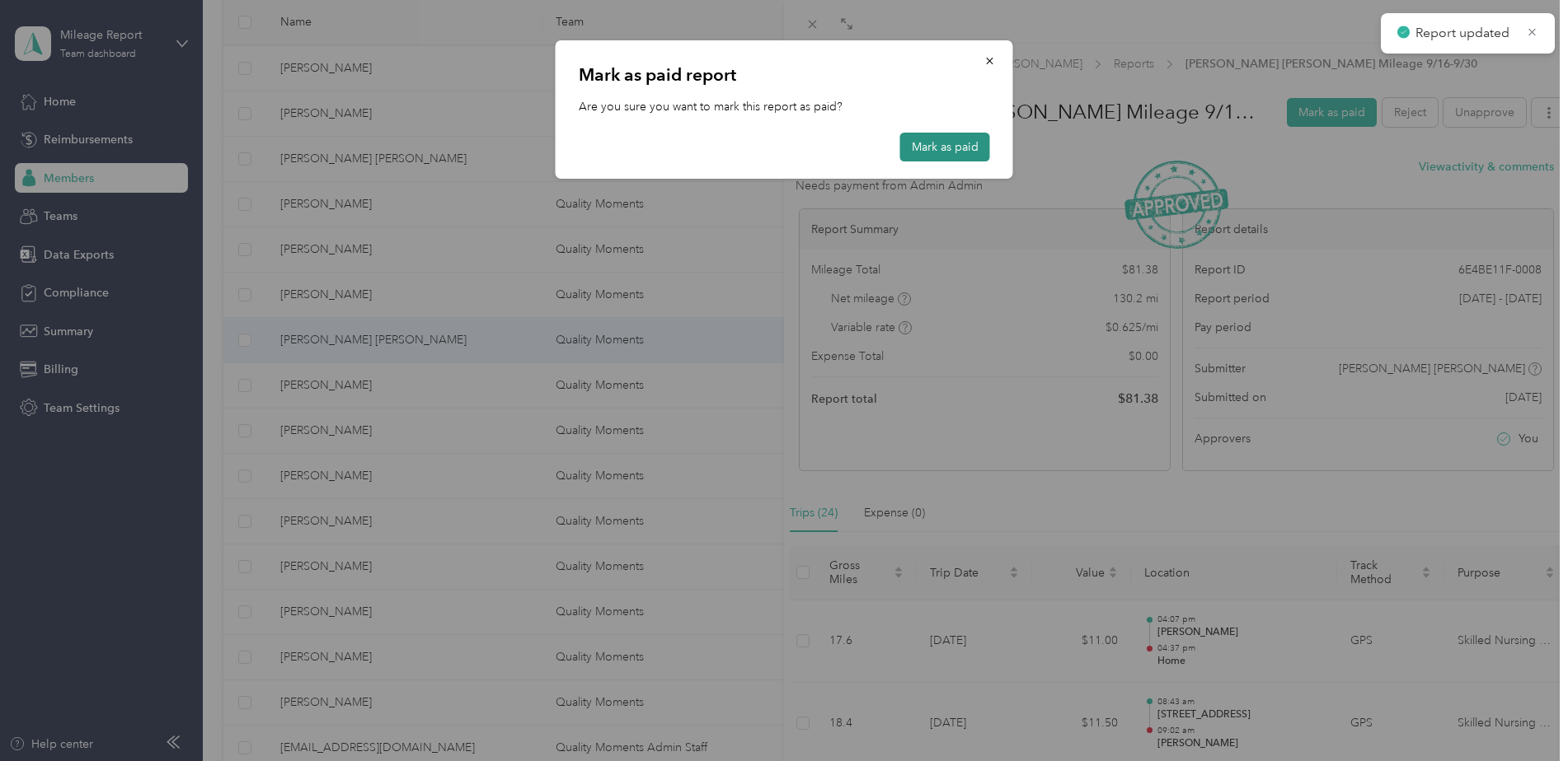
click at [969, 149] on button "Mark as paid" at bounding box center [944, 146] width 90 height 29
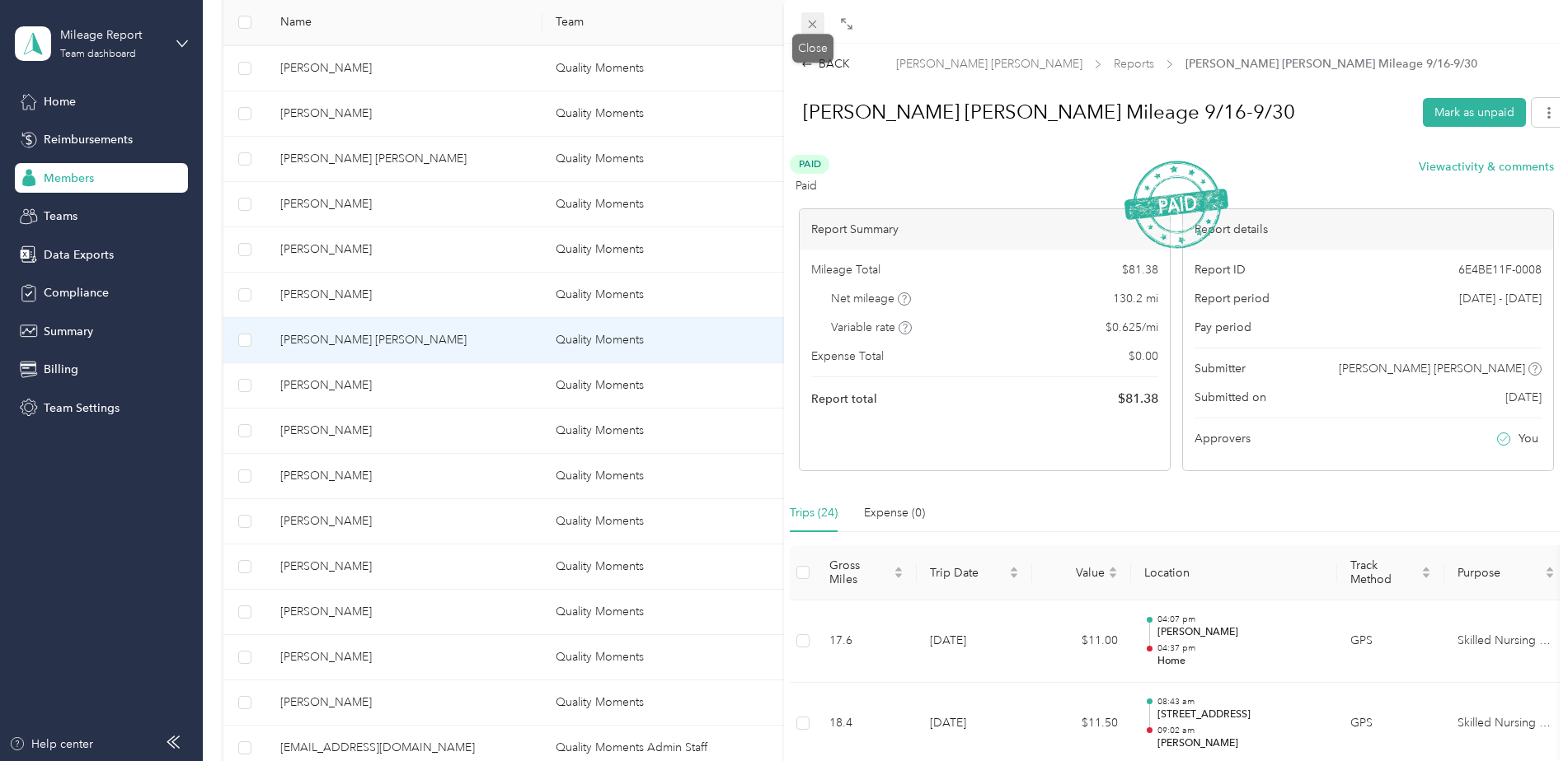
click at [816, 26] on icon at bounding box center [813, 25] width 14 height 14
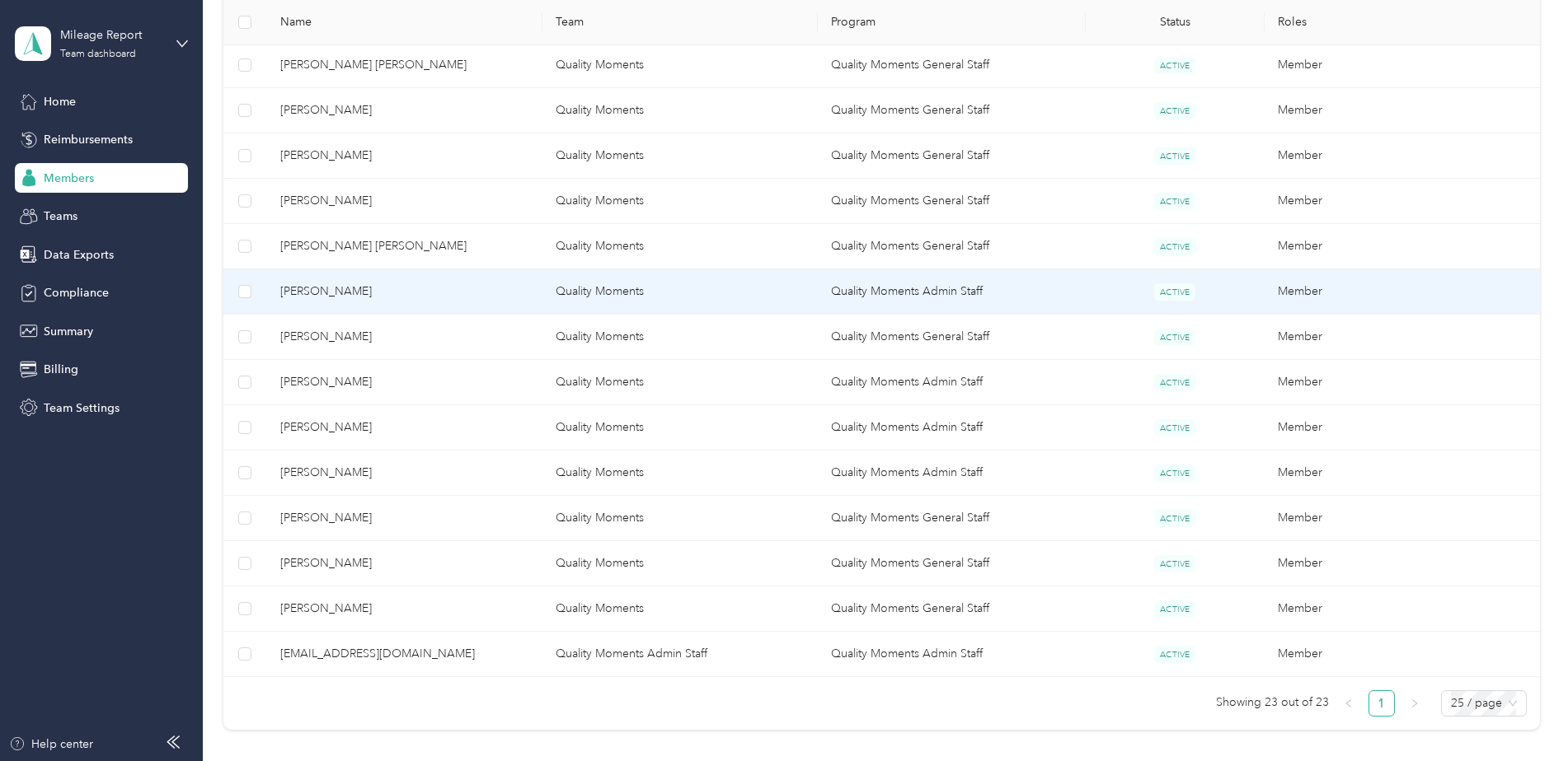
scroll to position [959, 0]
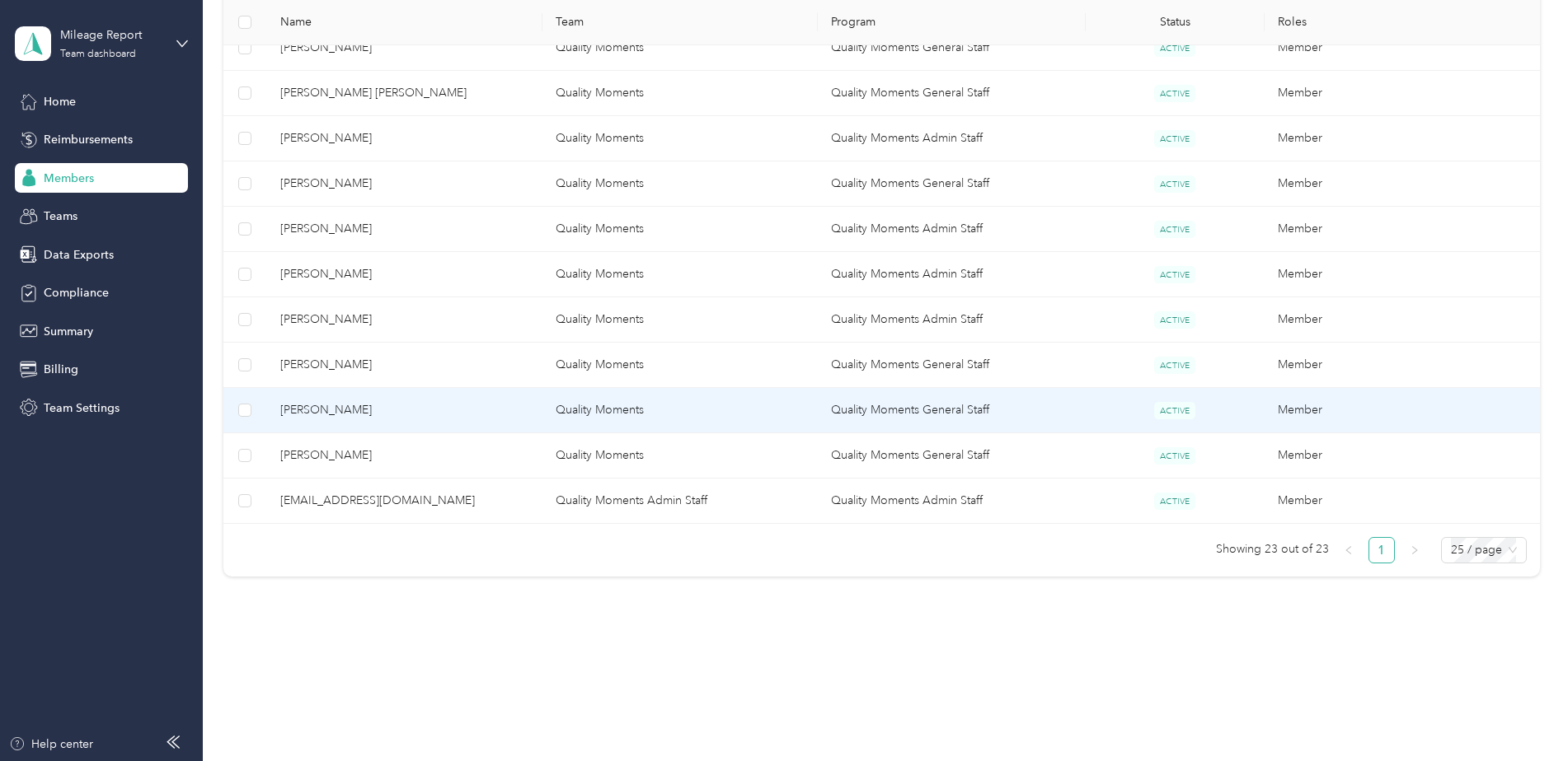
click at [589, 416] on td "Quality Moments" at bounding box center [680, 411] width 275 height 45
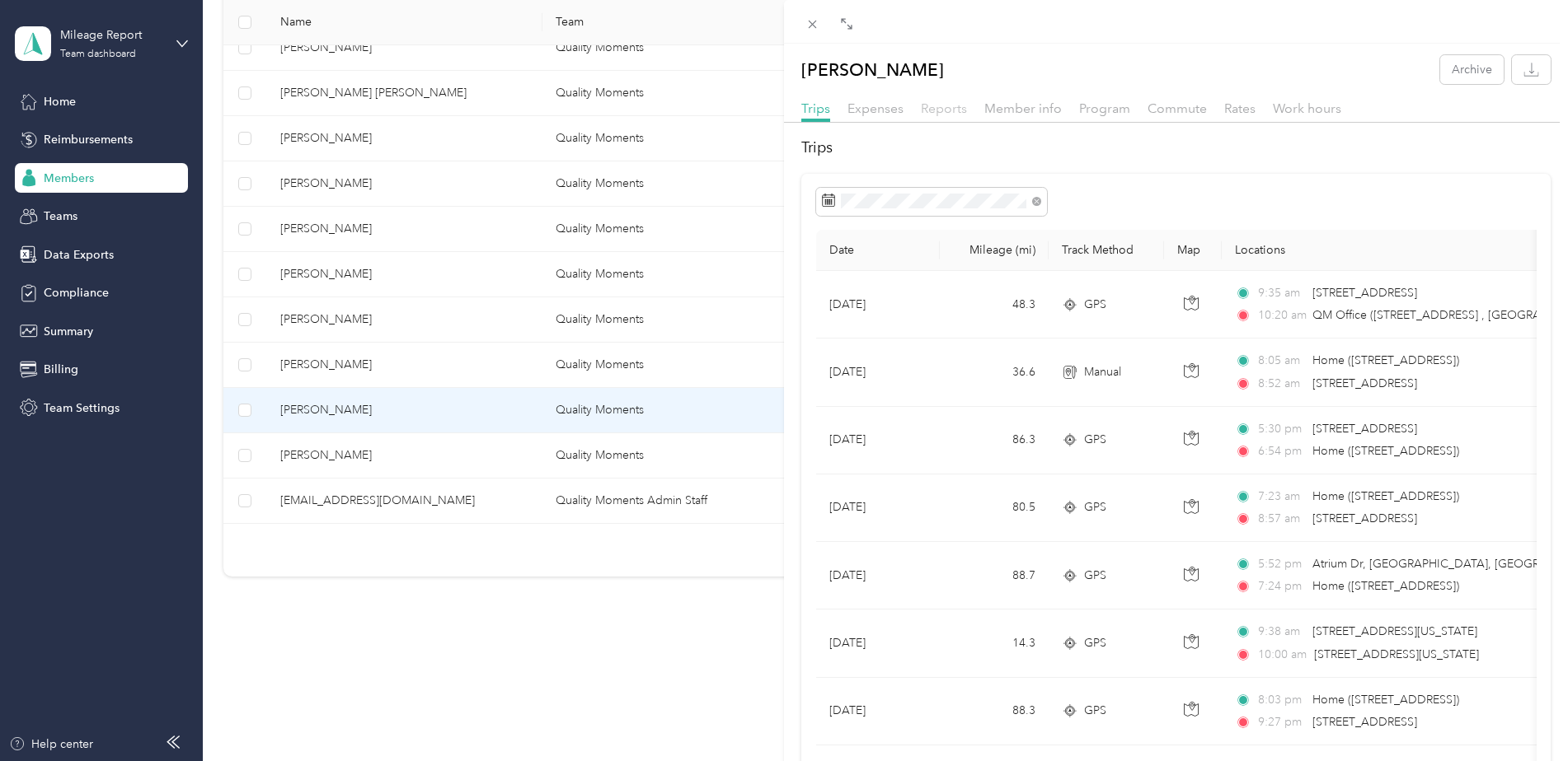
click at [947, 105] on span "Reports" at bounding box center [943, 108] width 46 height 16
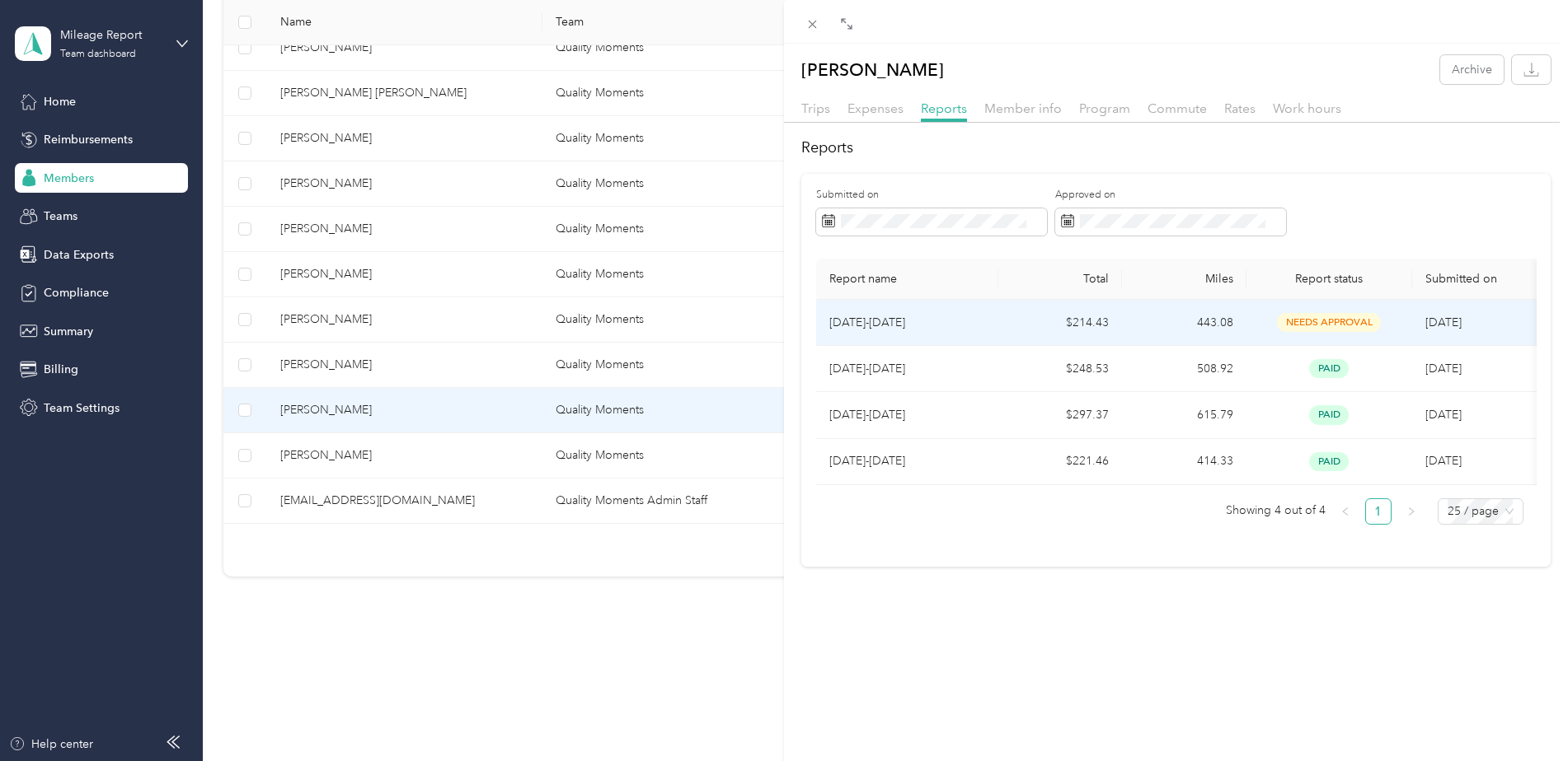
click at [1102, 321] on td "$214.43" at bounding box center [1060, 322] width 125 height 46
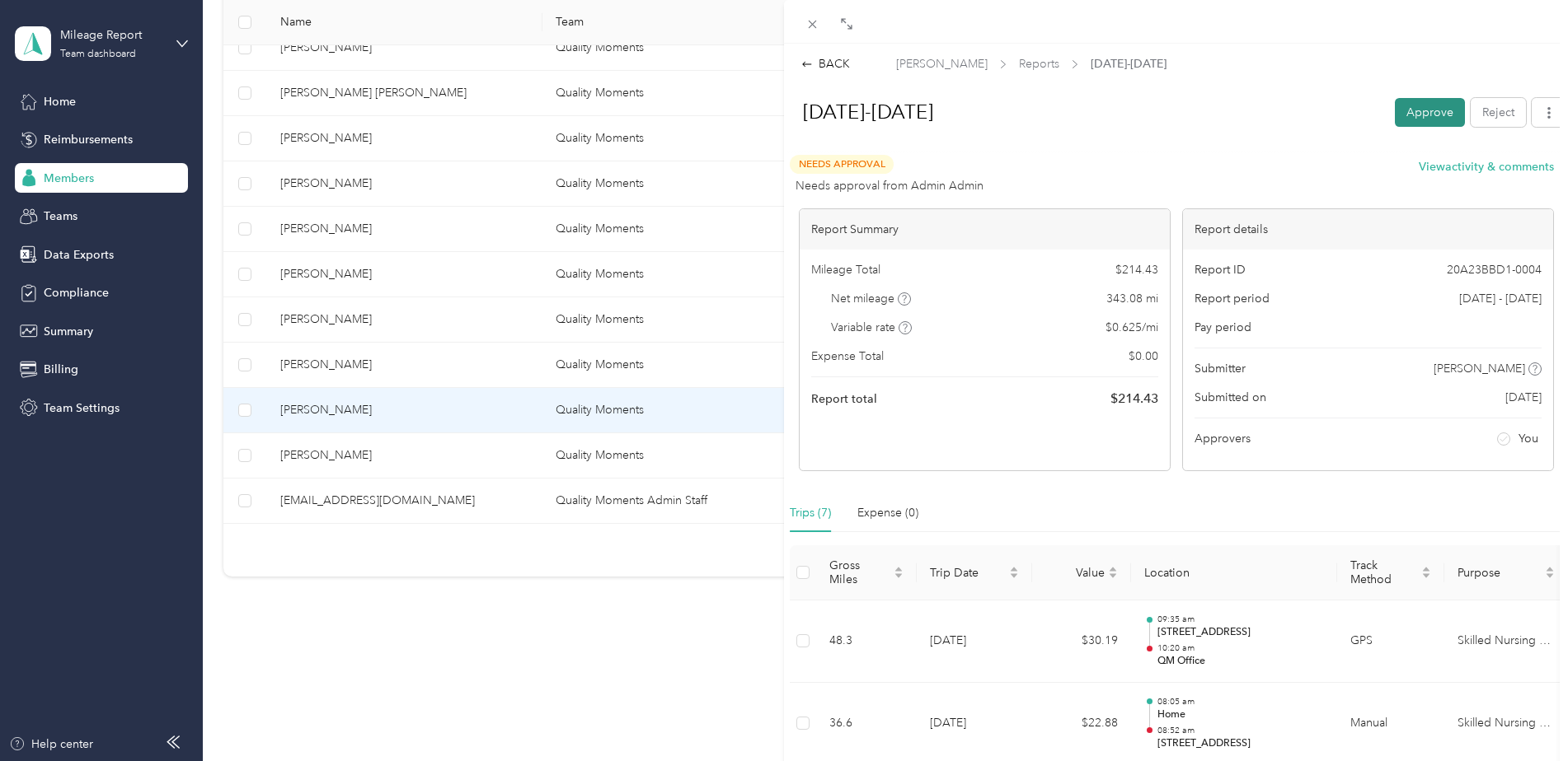
click at [1430, 114] on button "Approve" at bounding box center [1429, 112] width 70 height 29
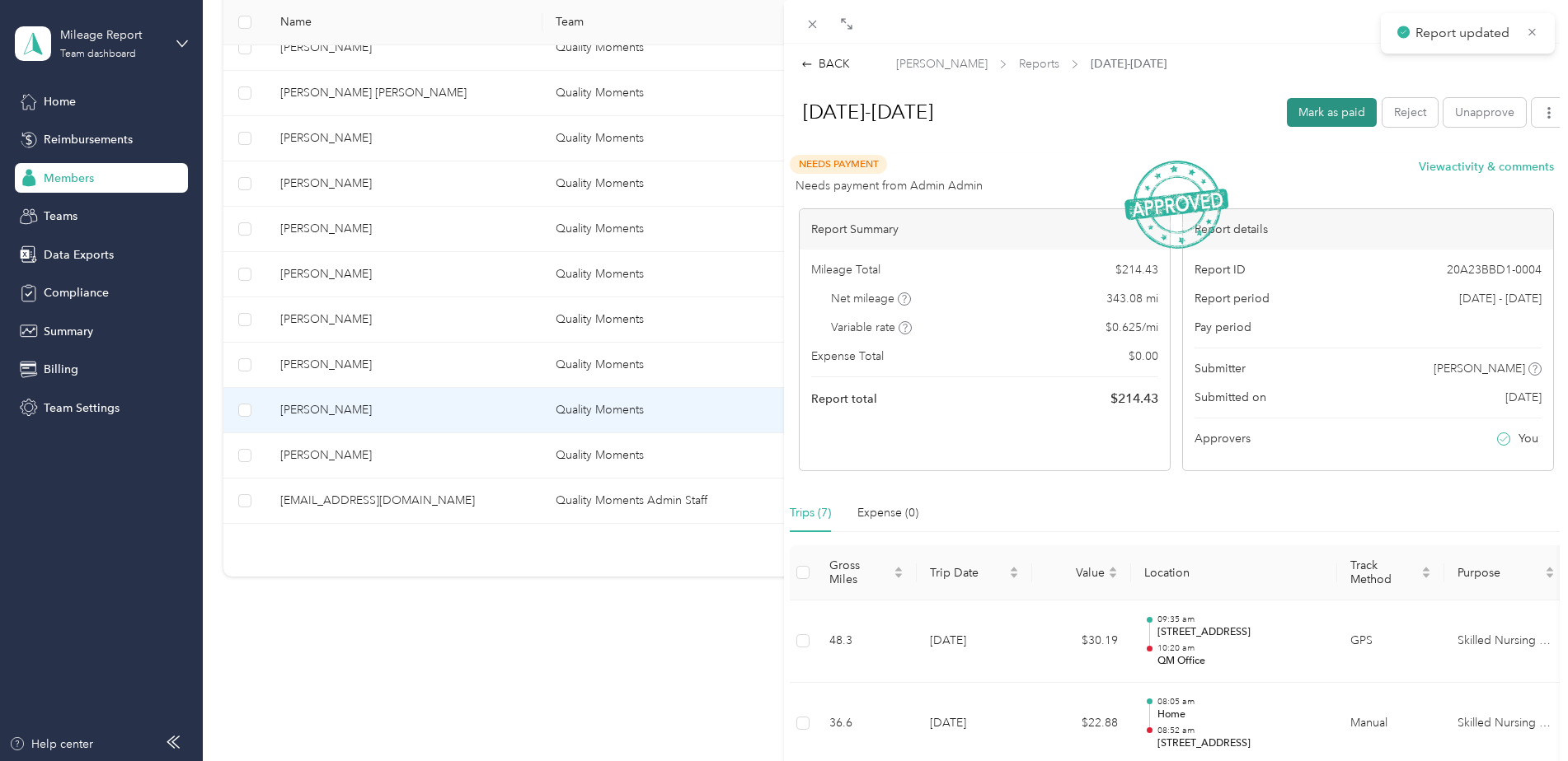
click at [1319, 114] on button "Mark as paid" at bounding box center [1331, 112] width 90 height 29
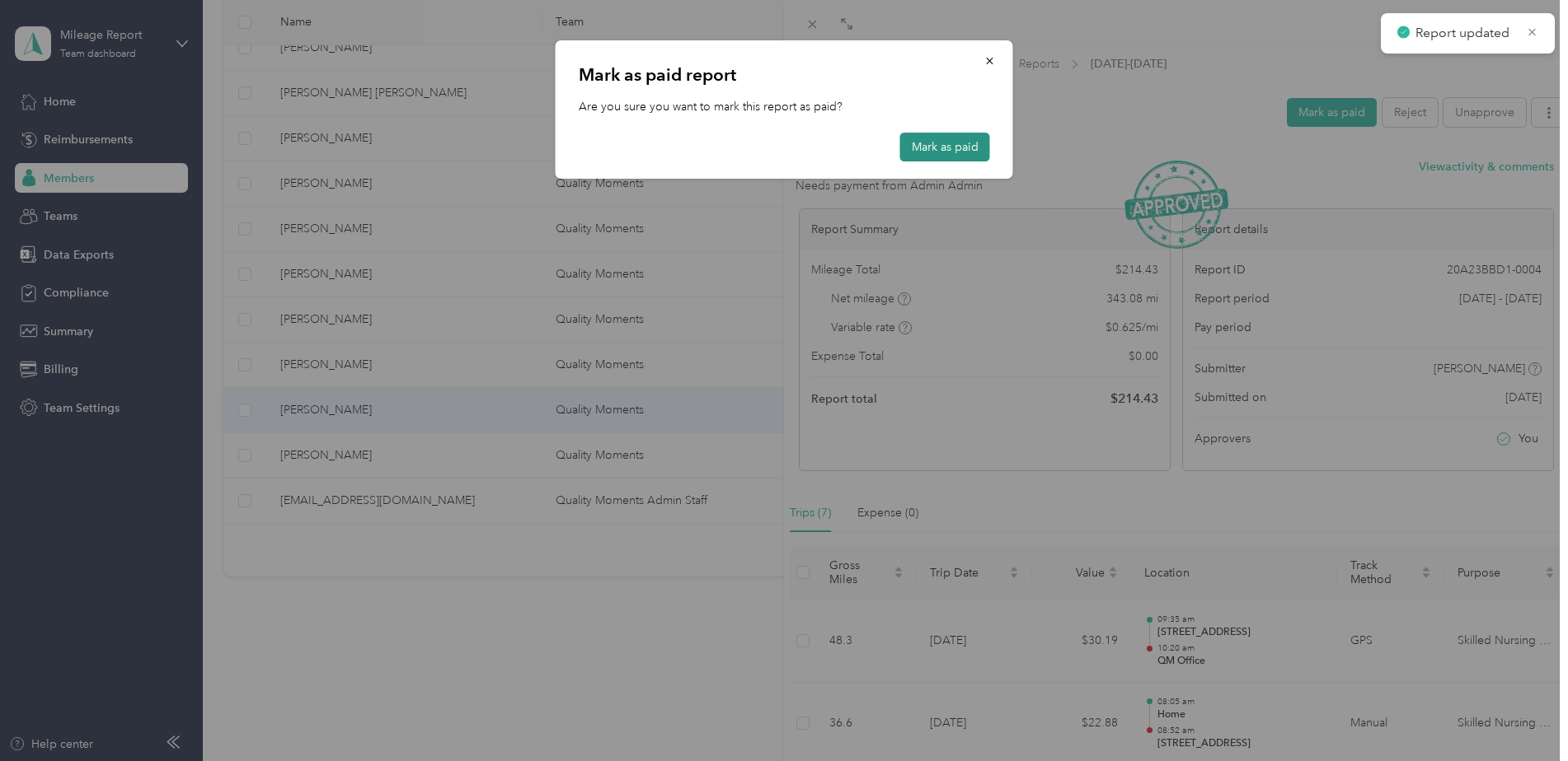
click at [958, 143] on button "Mark as paid" at bounding box center [944, 146] width 90 height 29
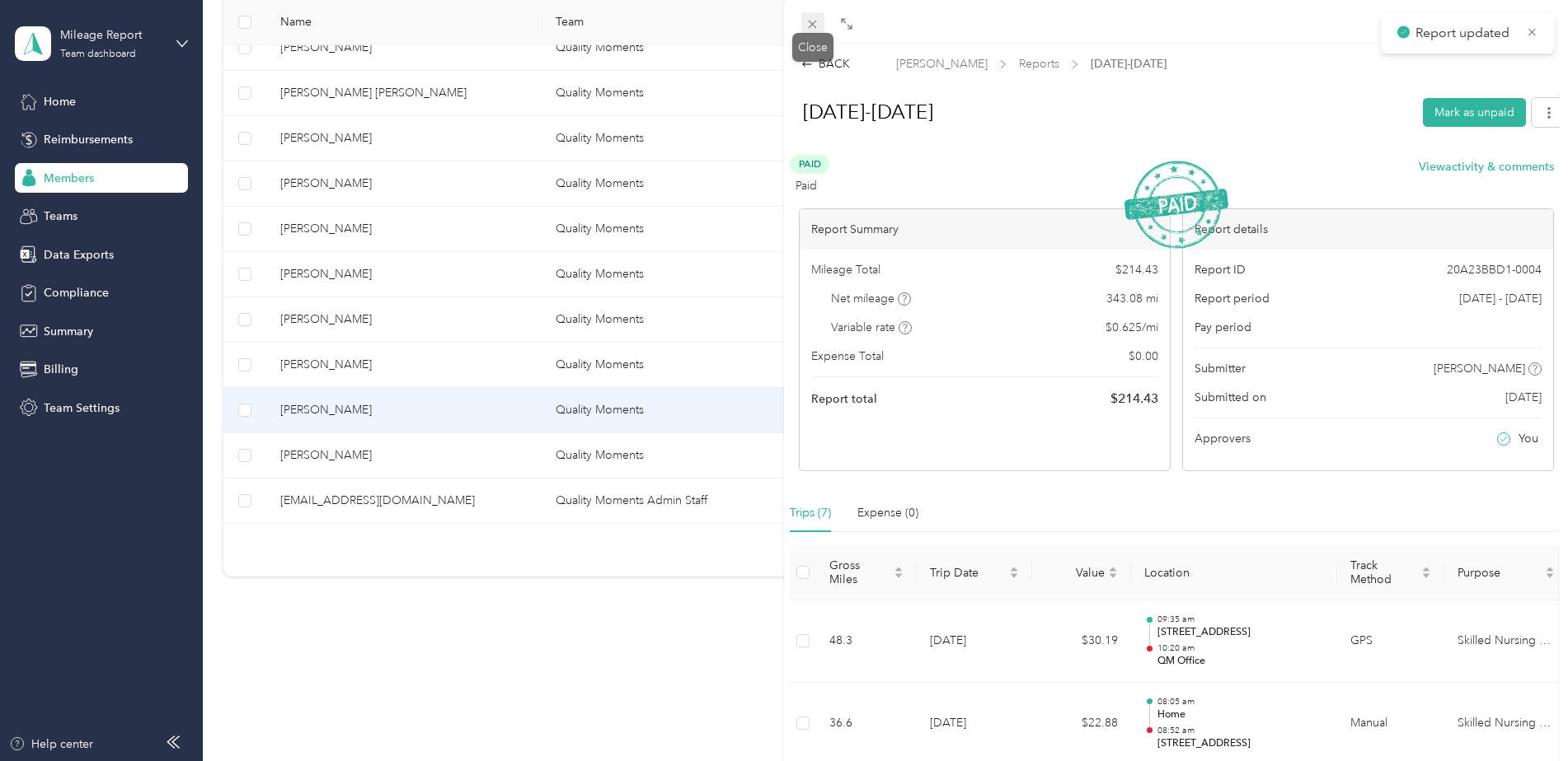
click at [810, 23] on icon at bounding box center [813, 25] width 14 height 14
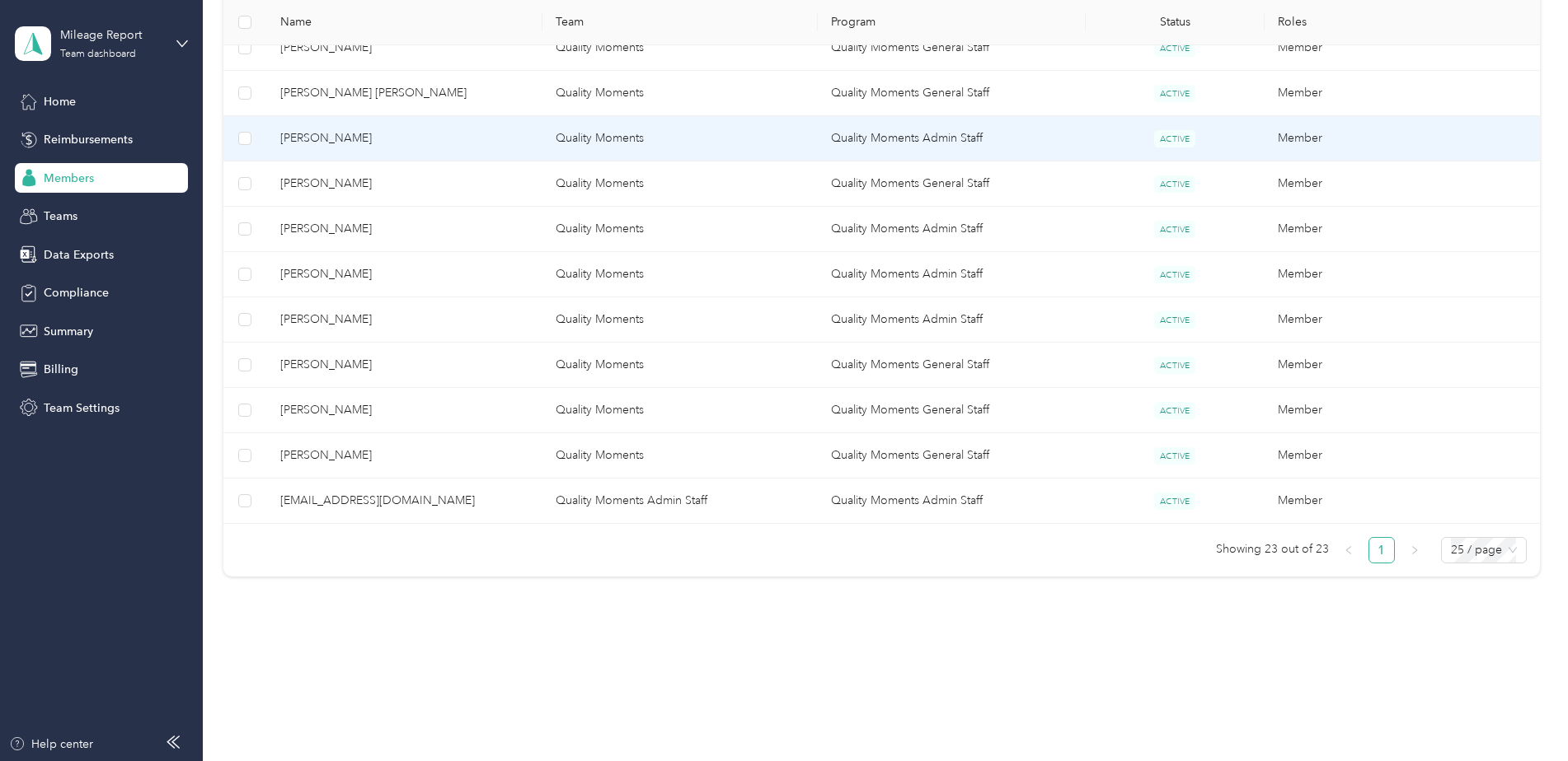
click at [455, 139] on span "[PERSON_NAME]" at bounding box center [404, 139] width 249 height 18
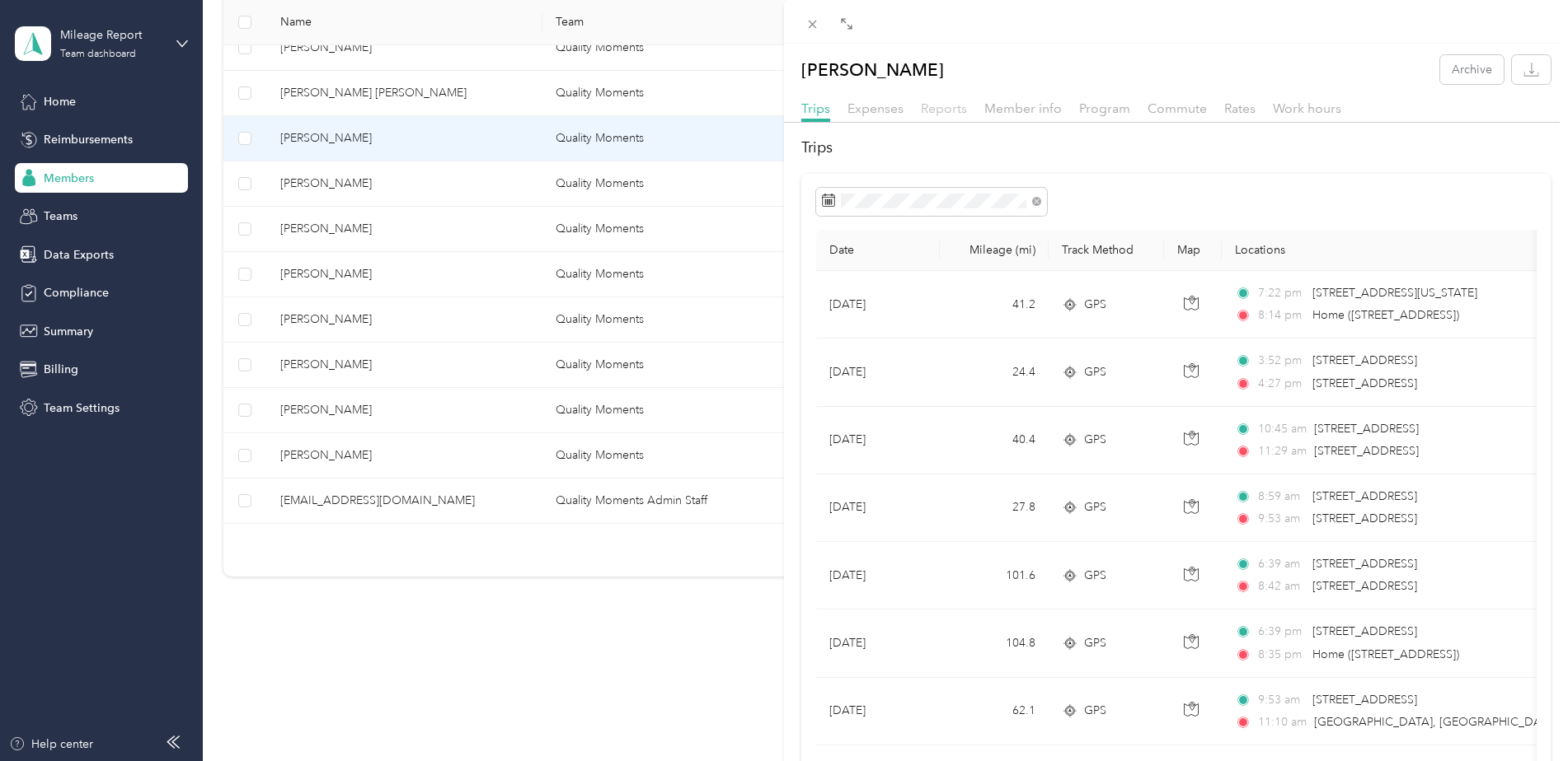
click at [941, 109] on span "Reports" at bounding box center [943, 108] width 46 height 16
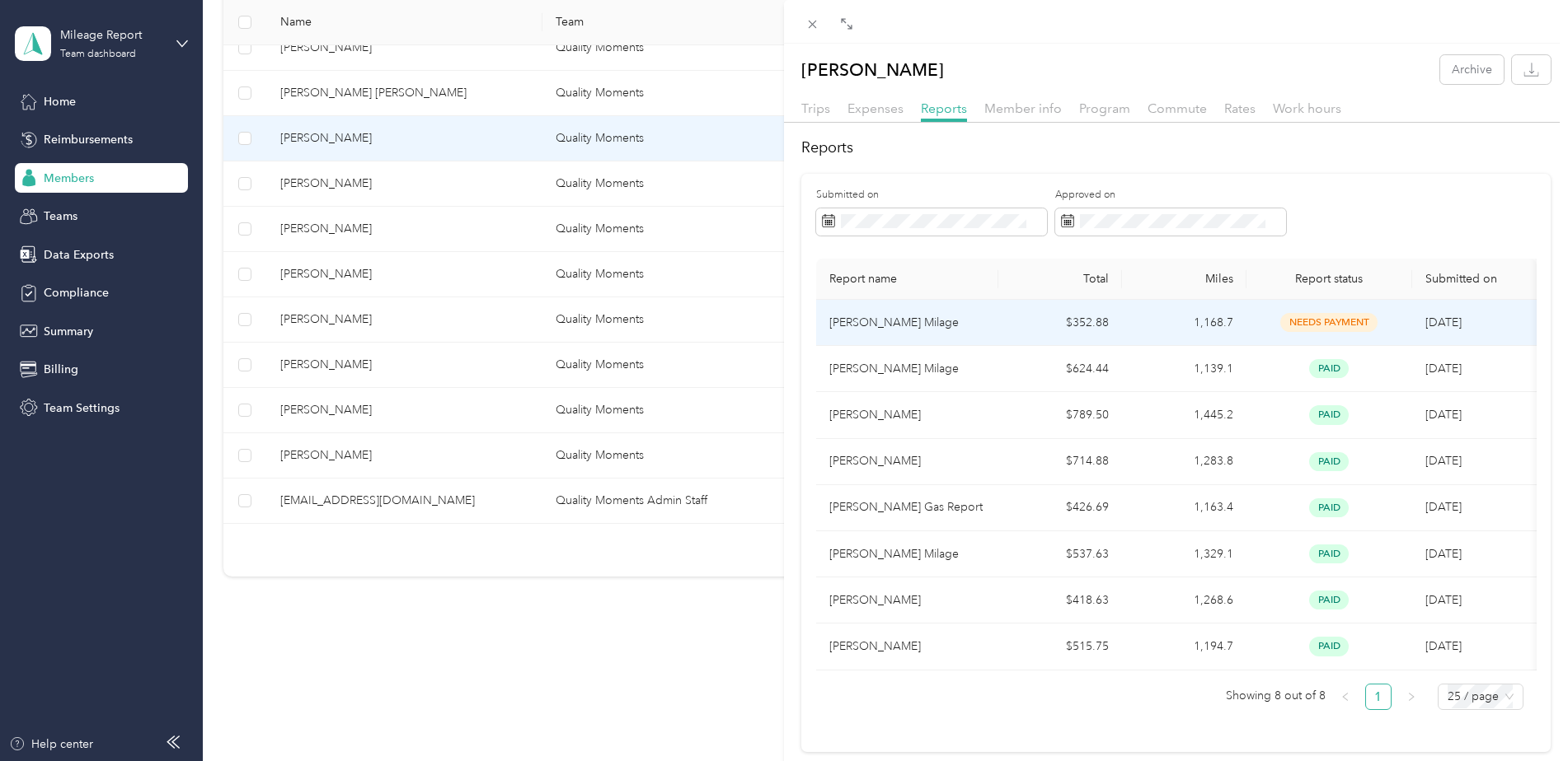
click at [1236, 323] on td "1,168.7" at bounding box center [1183, 322] width 125 height 46
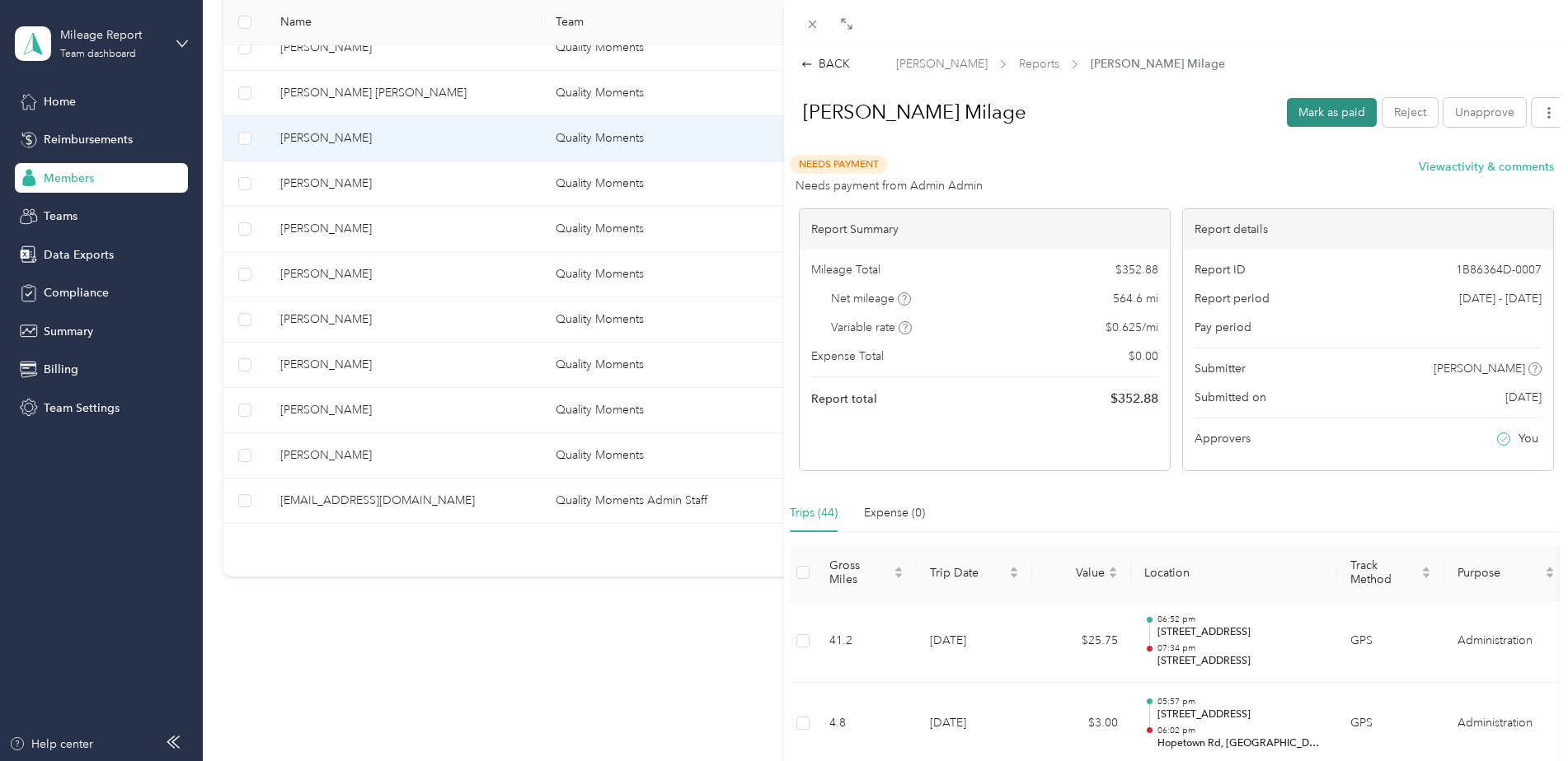
click at [1313, 114] on button "Mark as paid" at bounding box center [1331, 112] width 90 height 29
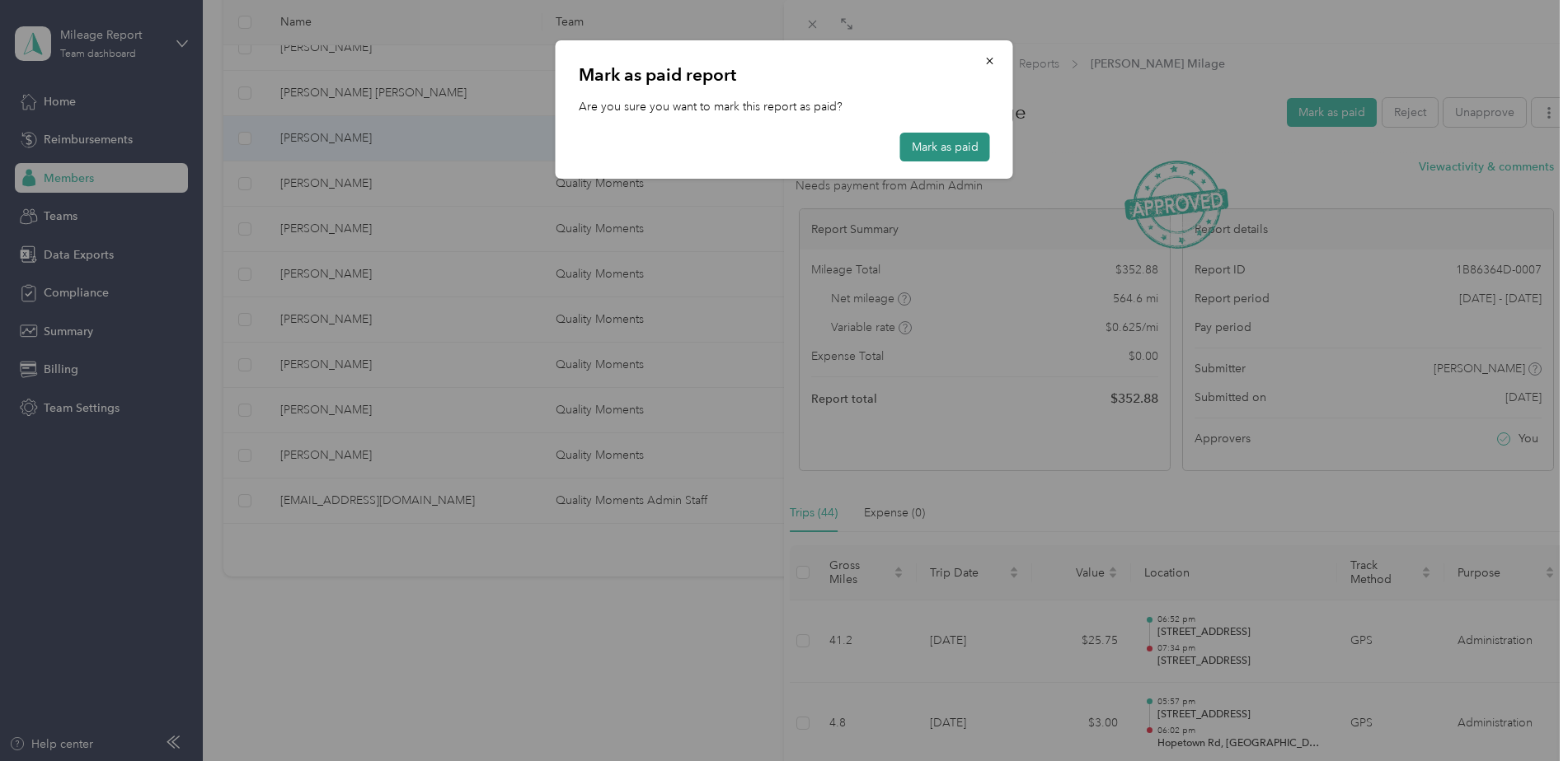
click at [943, 148] on button "Mark as paid" at bounding box center [944, 146] width 90 height 29
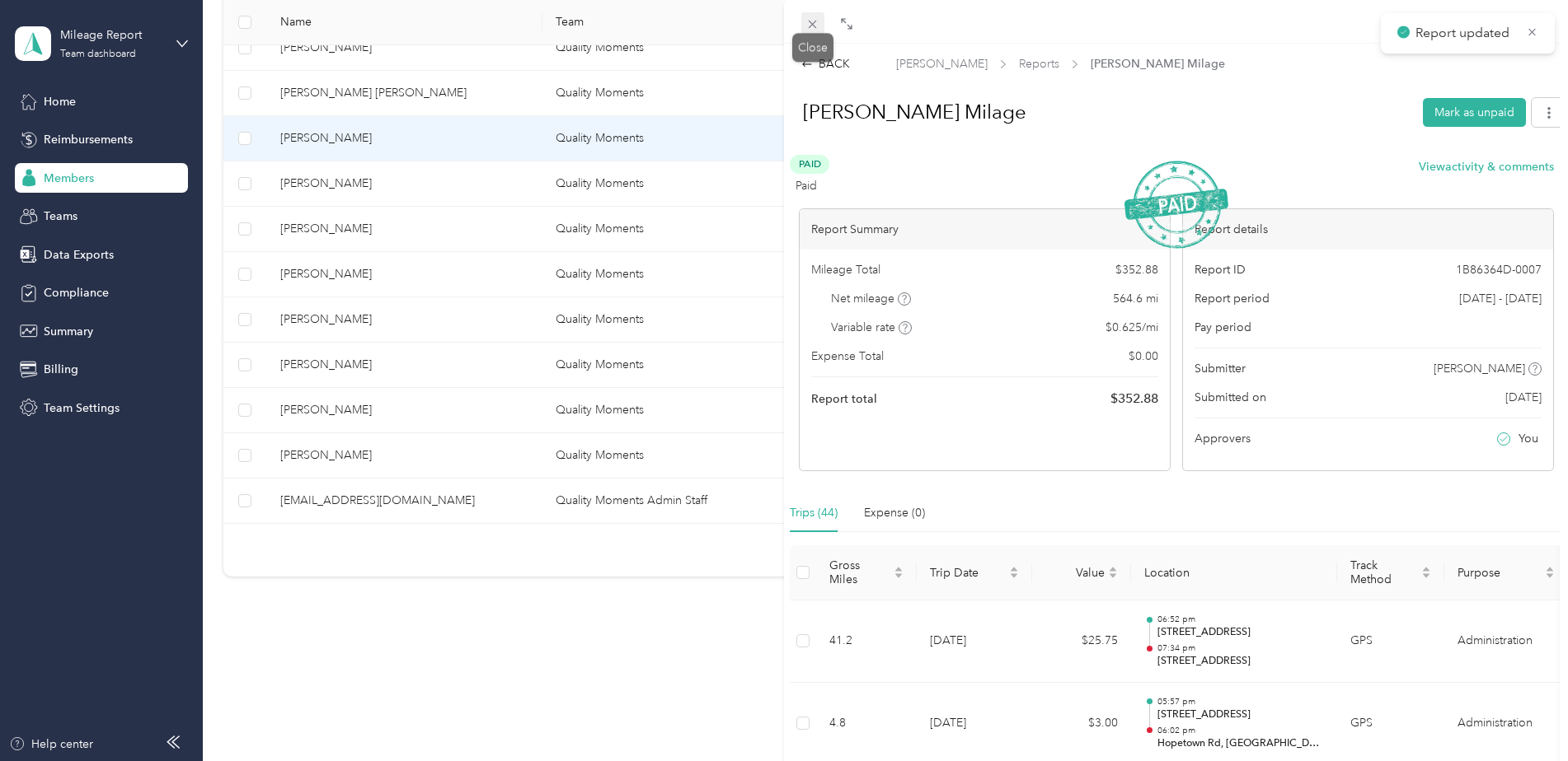
click at [813, 28] on icon at bounding box center [813, 25] width 14 height 14
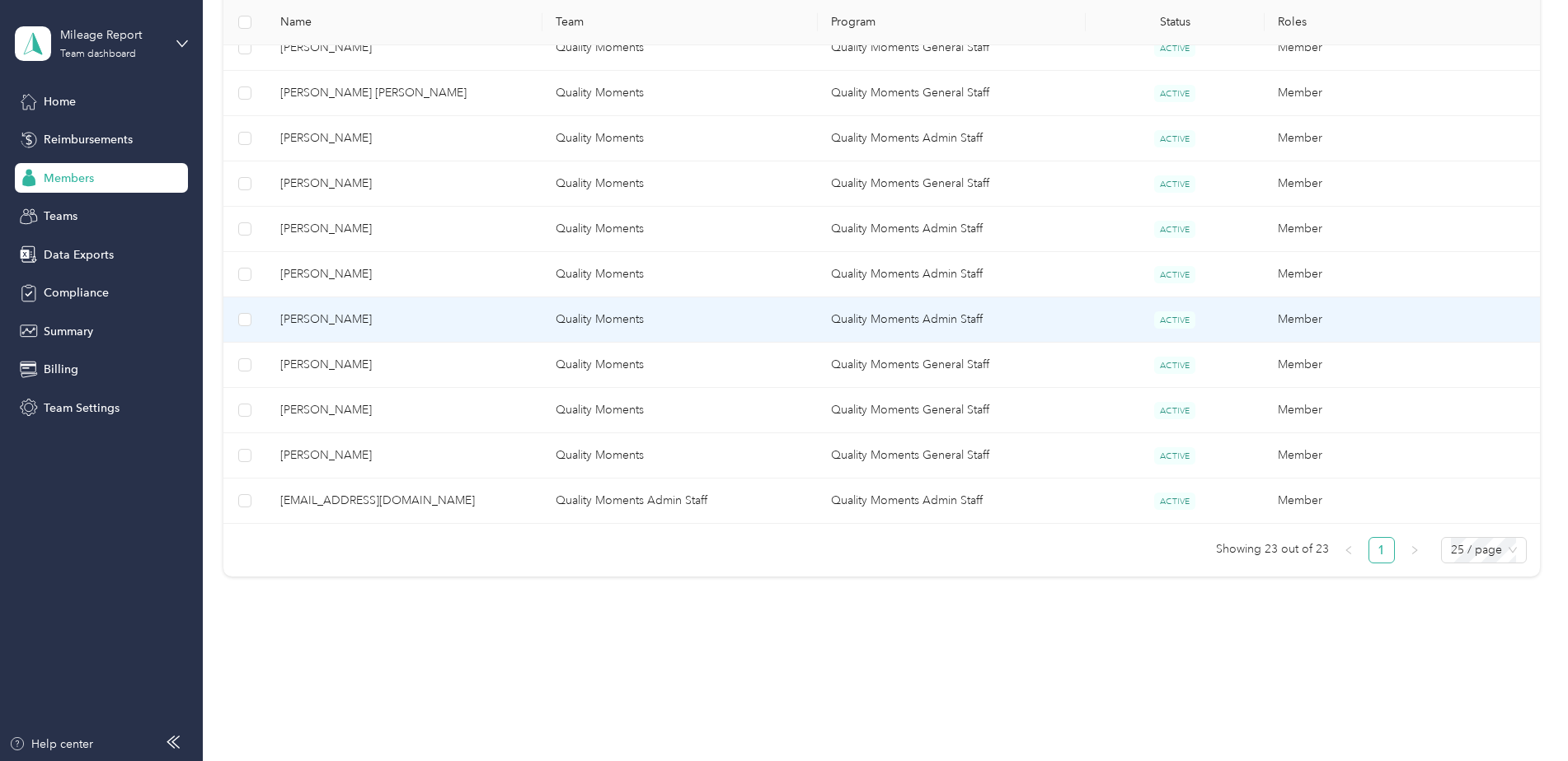
scroll to position [300, 0]
